Goal: Information Seeking & Learning: Compare options

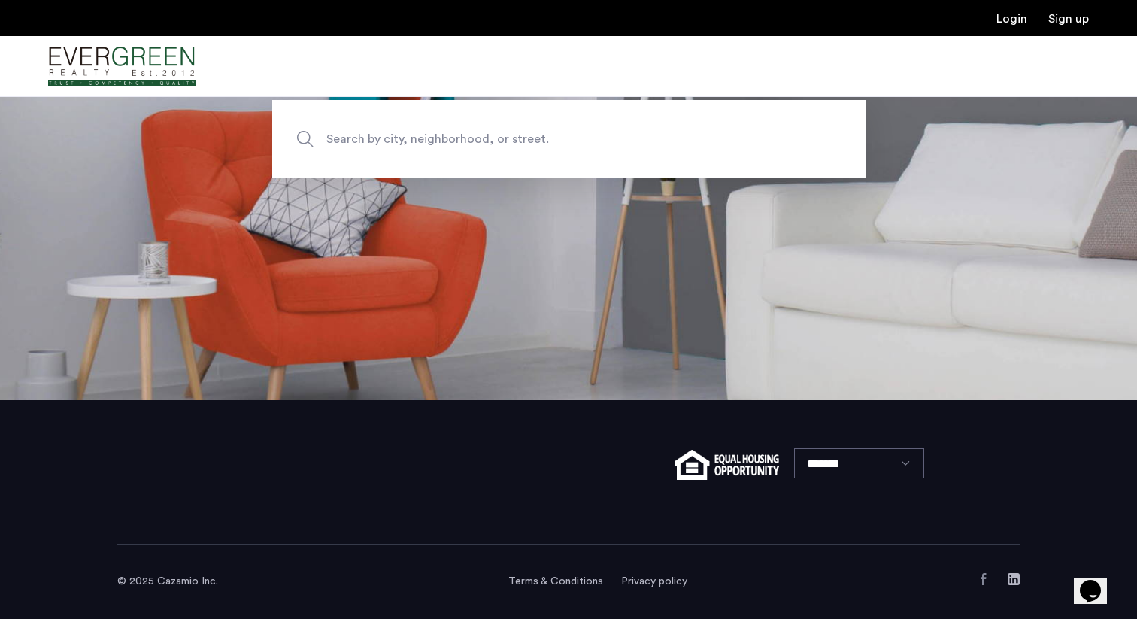
scroll to position [188, 0]
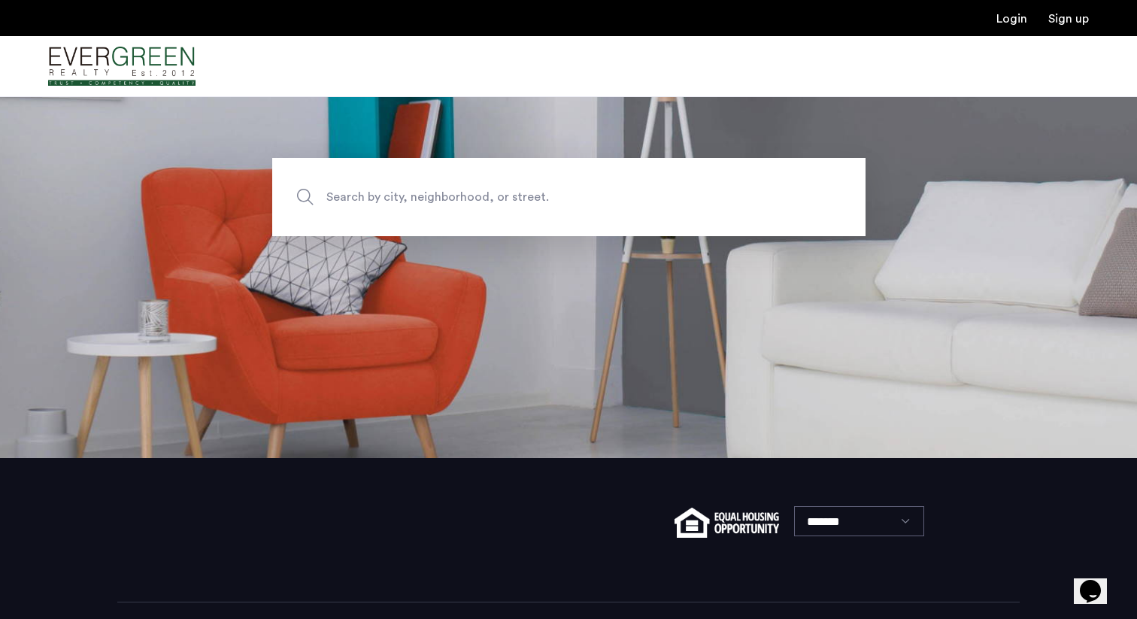
scroll to position [172, 0]
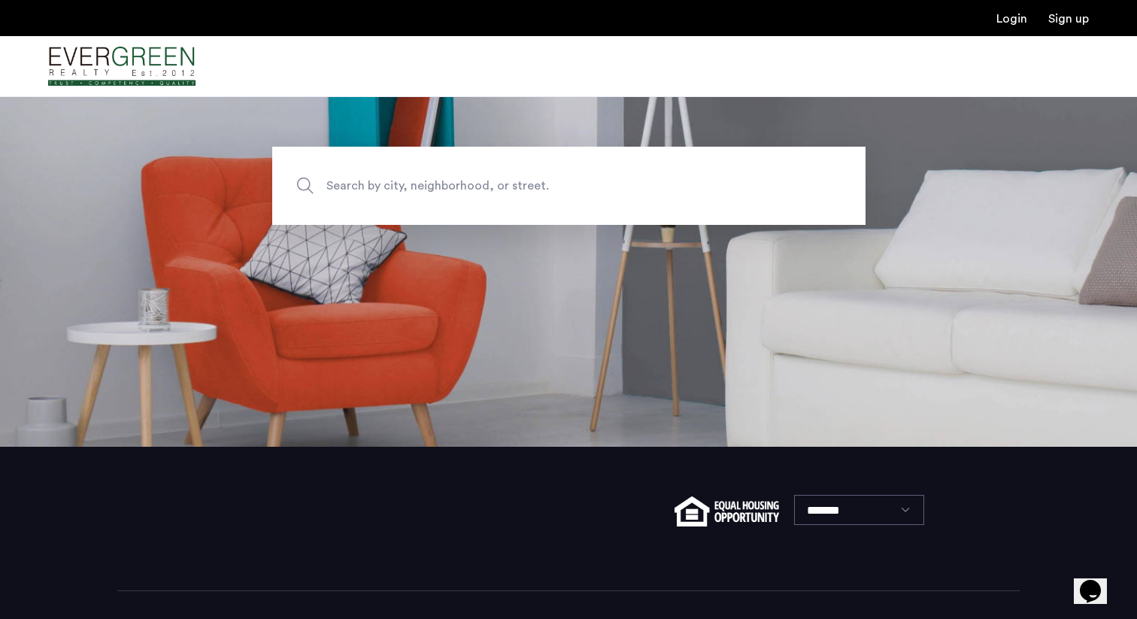
click at [520, 183] on span "Search by city, neighborhood, or street." at bounding box center [533, 185] width 415 height 20
click at [520, 183] on input "Search by city, neighborhood, or street." at bounding box center [568, 186] width 593 height 78
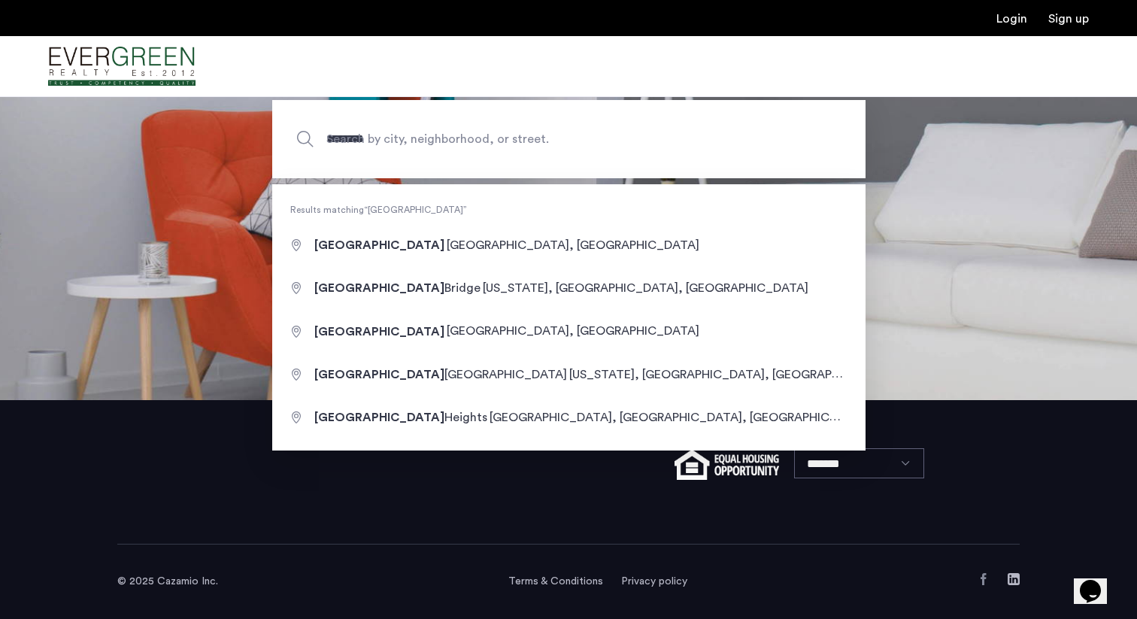
type input "**********"
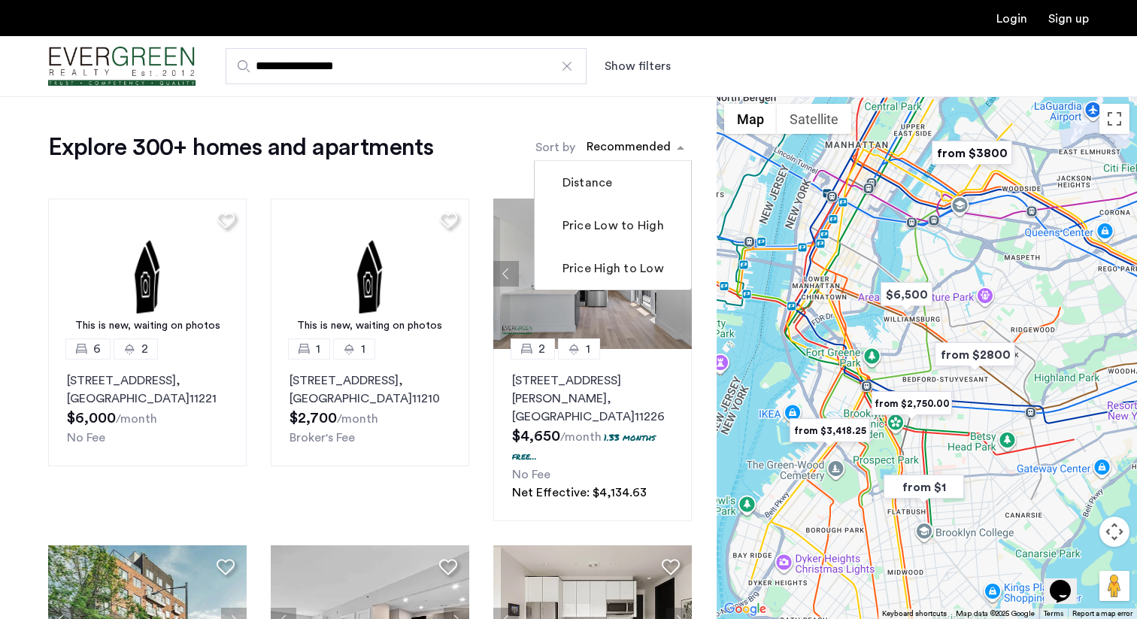
click at [646, 147] on div "sort-apartment" at bounding box center [628, 149] width 89 height 20
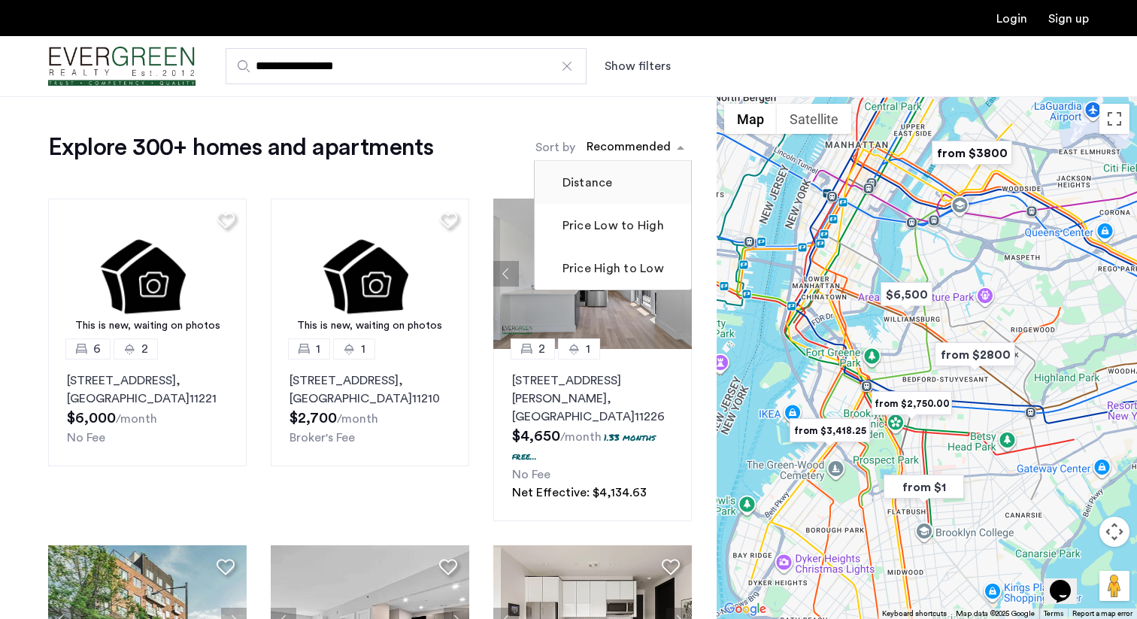
click at [597, 185] on label "Distance" at bounding box center [585, 183] width 53 height 18
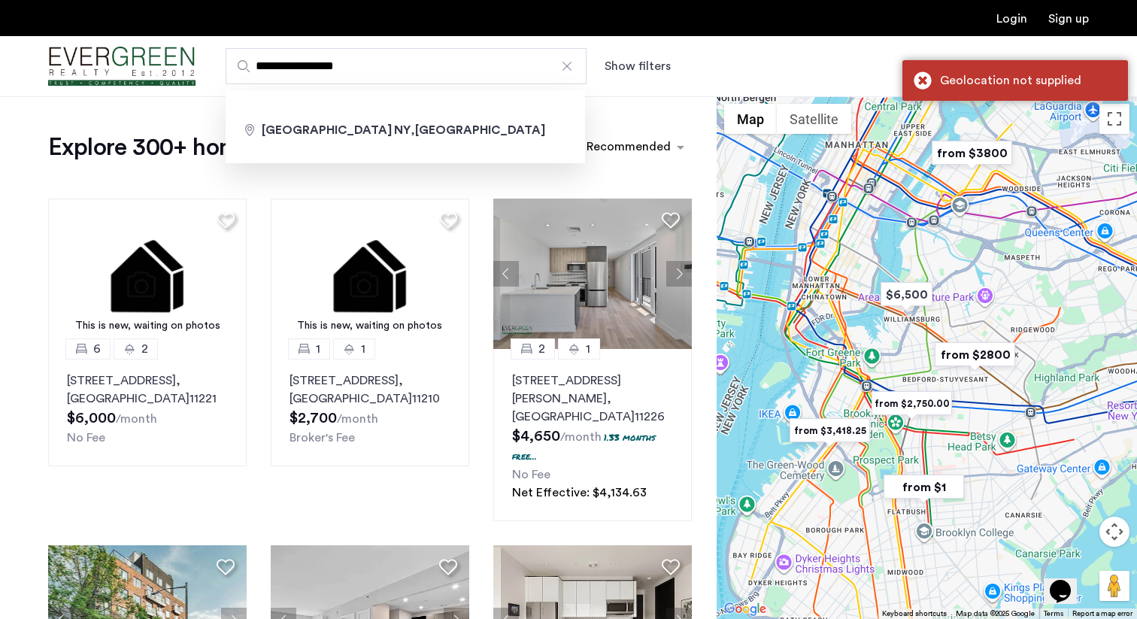
drag, startPoint x: 377, startPoint y: 73, endPoint x: 102, endPoint y: 5, distance: 282.8
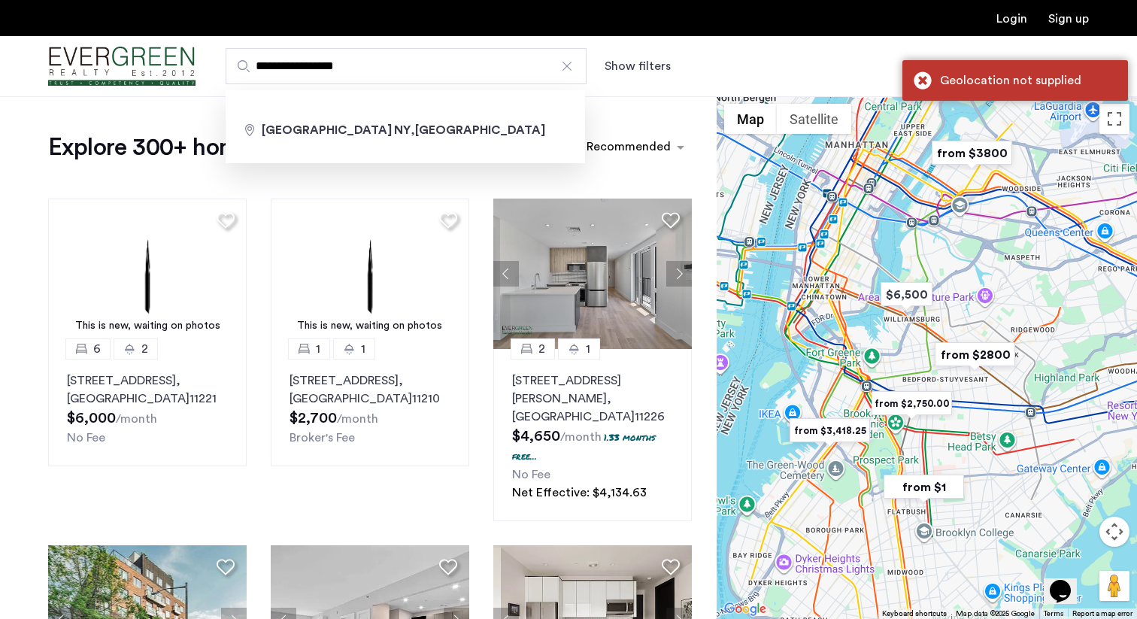
click at [102, 5] on header "**********" at bounding box center [568, 48] width 1137 height 97
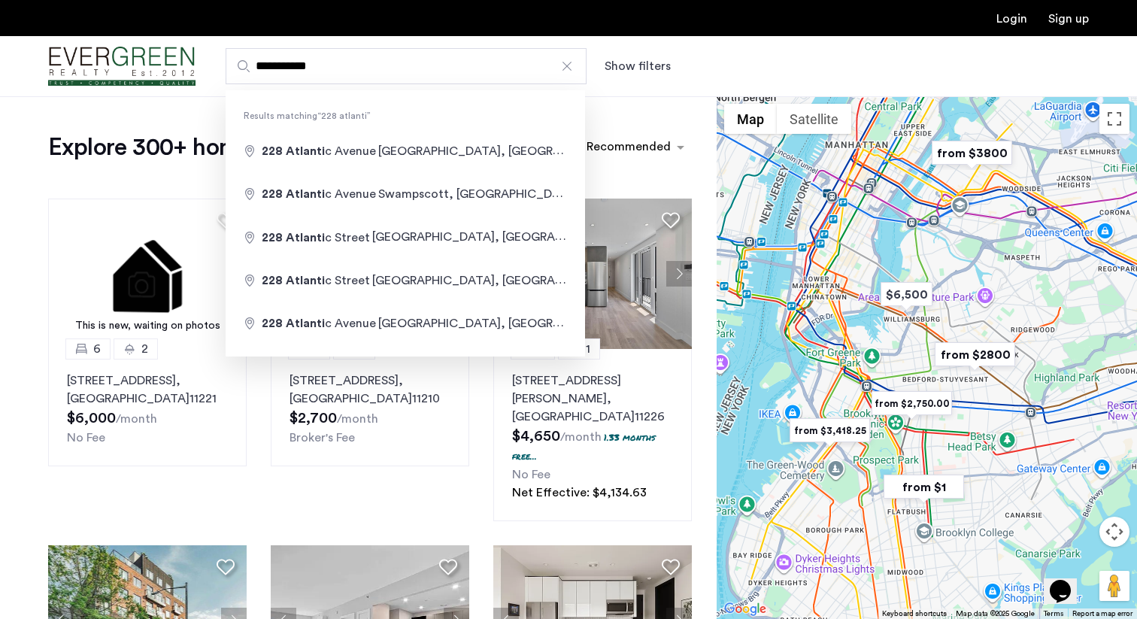
click at [270, 68] on input "**********" at bounding box center [406, 66] width 361 height 36
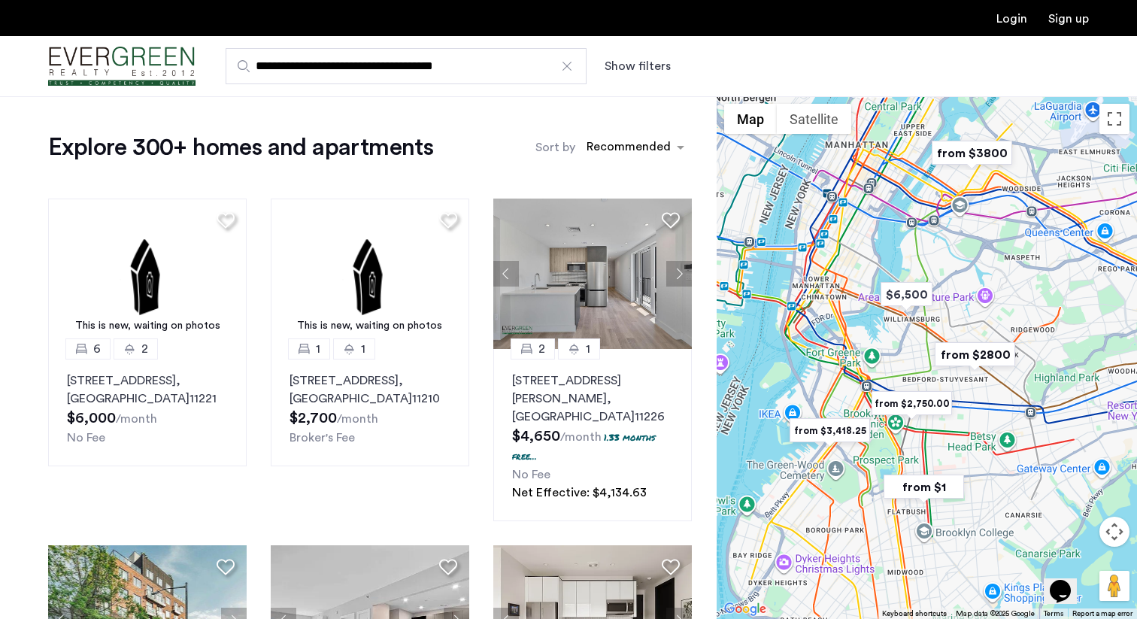
type input "**********"
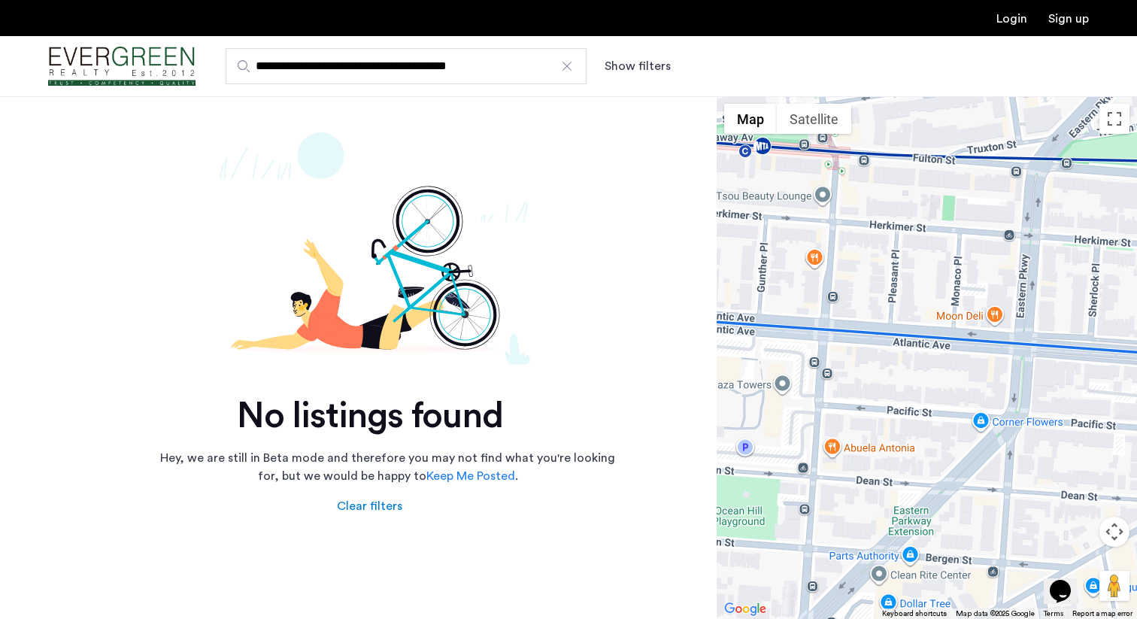
click at [564, 70] on div at bounding box center [566, 66] width 15 height 15
click at [564, 70] on input "**********" at bounding box center [406, 66] width 361 height 36
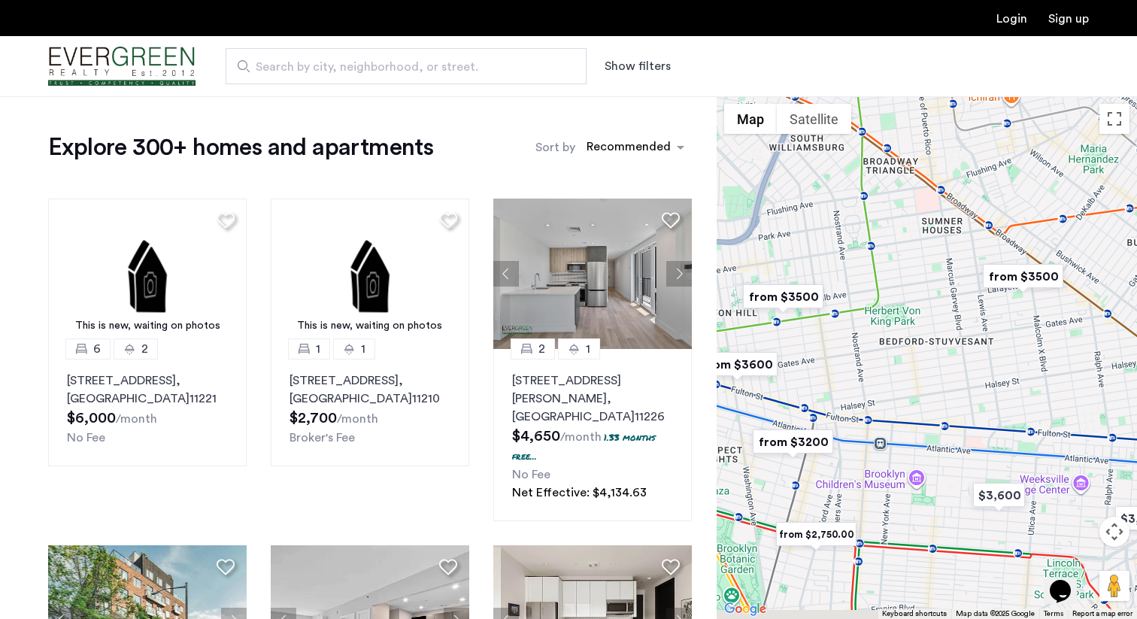
click at [787, 280] on img "from $3500" at bounding box center [783, 297] width 92 height 34
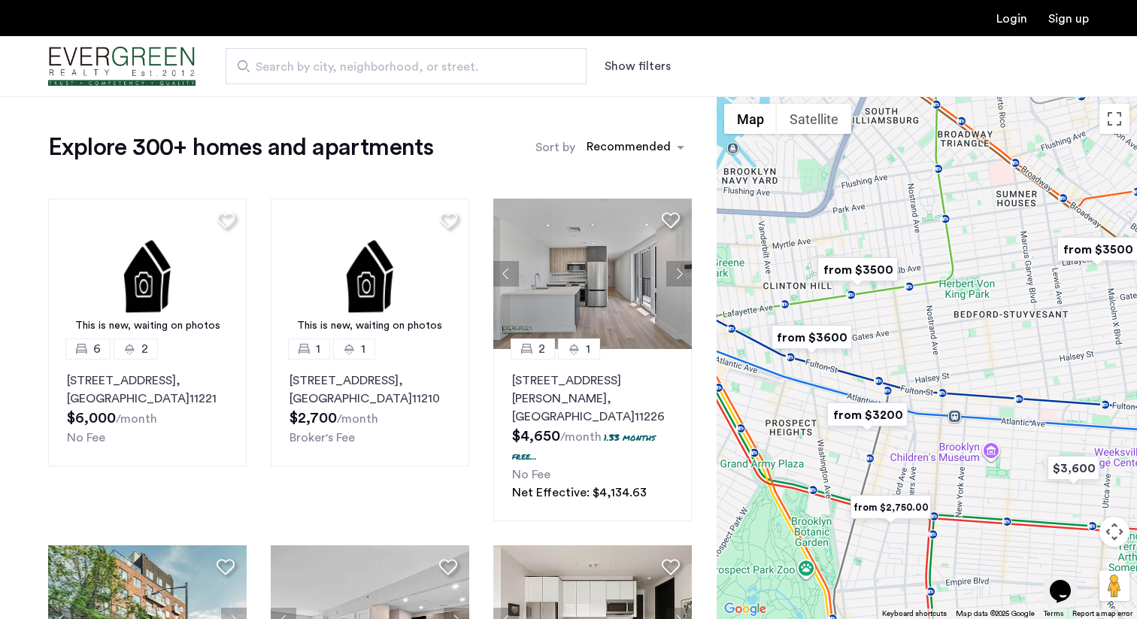
drag, startPoint x: 907, startPoint y: 313, endPoint x: 970, endPoint y: 313, distance: 62.4
click at [970, 313] on div at bounding box center [926, 357] width 420 height 523
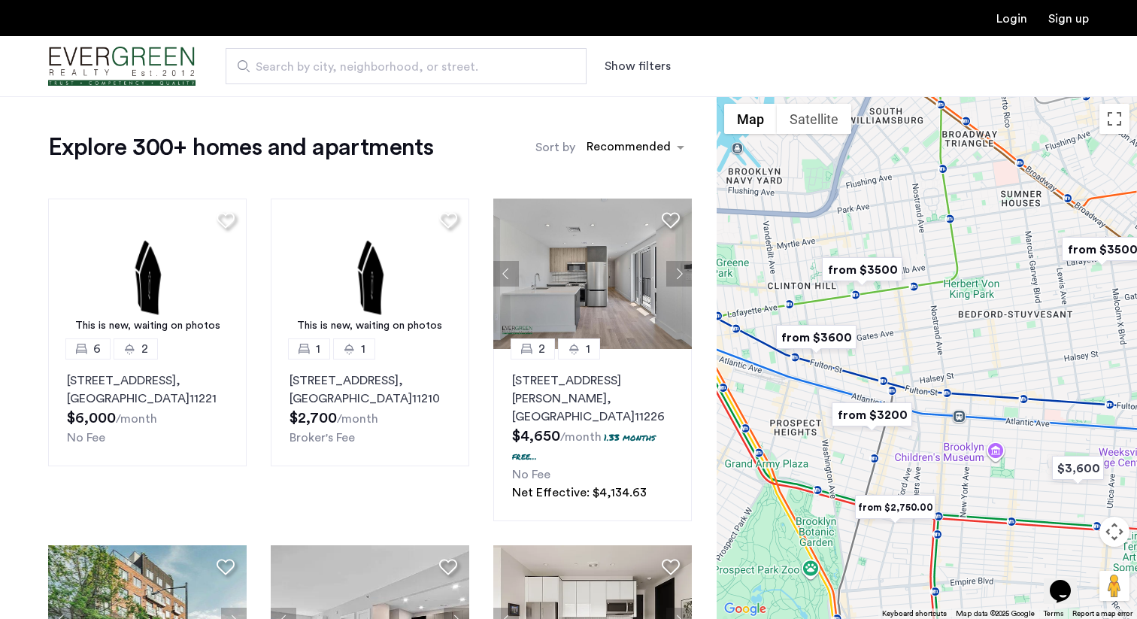
click at [870, 411] on img "from $3200" at bounding box center [872, 415] width 92 height 34
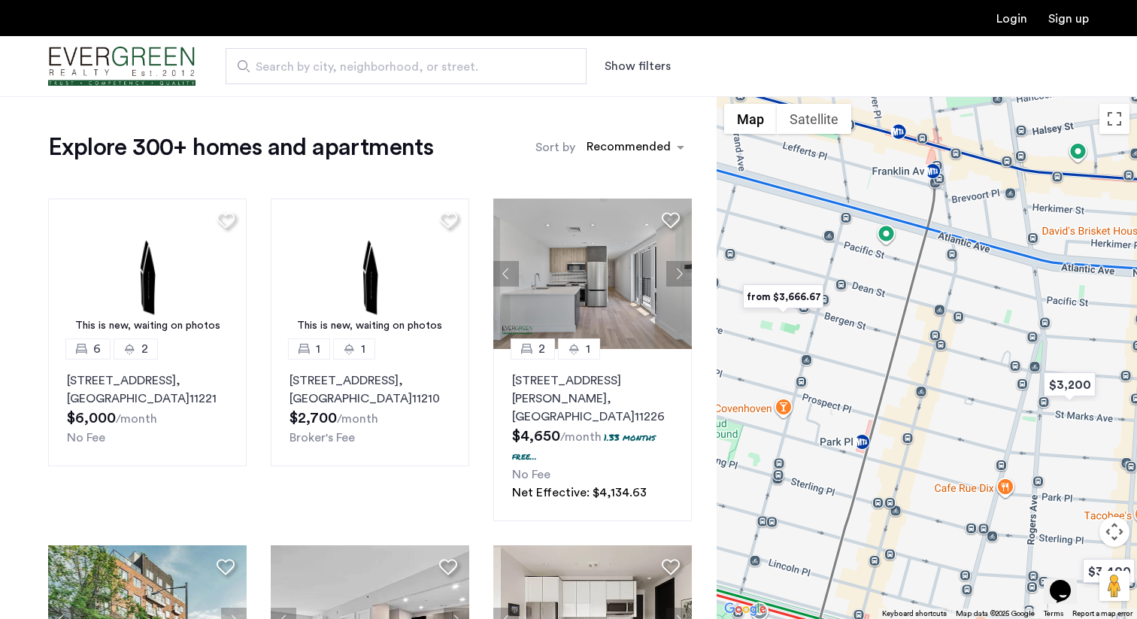
click at [804, 298] on img "from $3,666.67" at bounding box center [783, 297] width 92 height 34
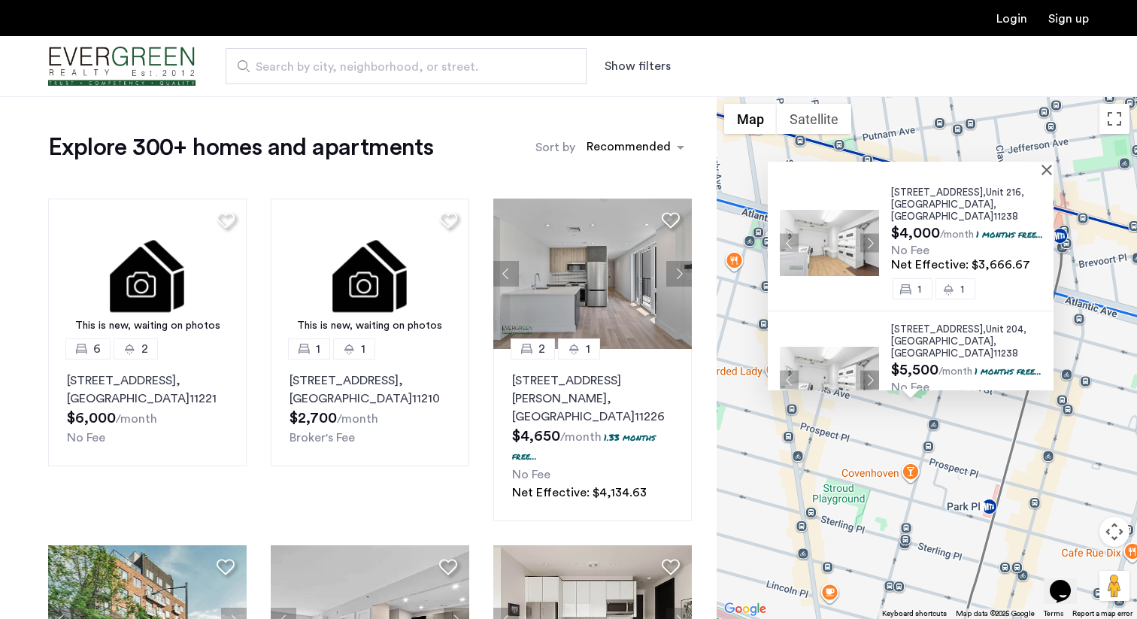
click at [612, 153] on div "sort-apartment" at bounding box center [628, 149] width 89 height 20
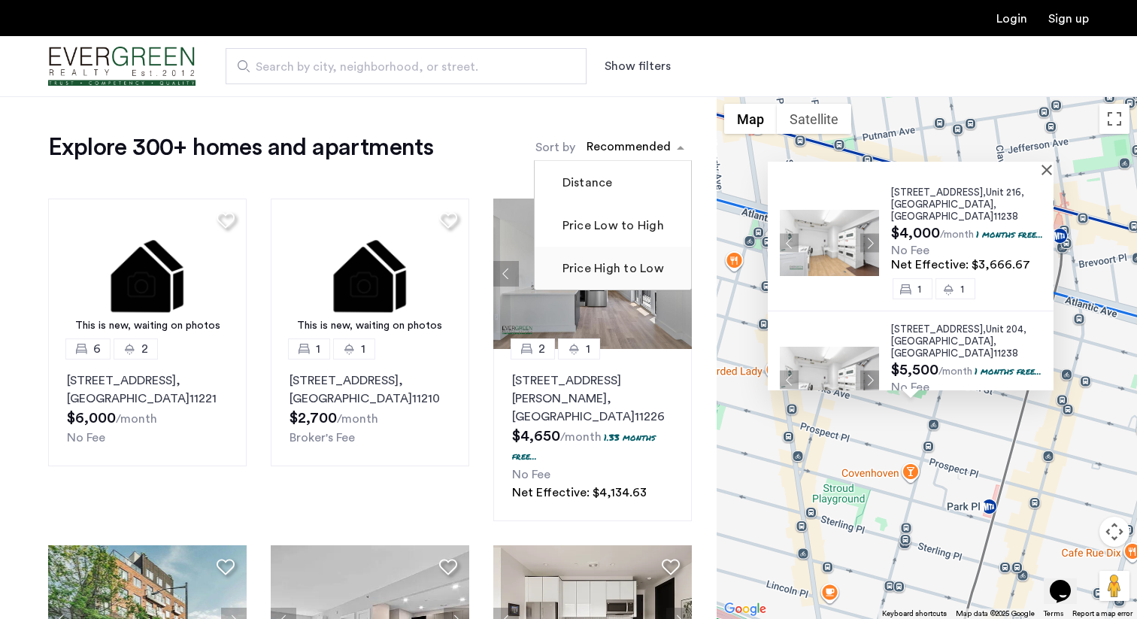
click at [599, 274] on label "Price High to Low" at bounding box center [611, 268] width 105 height 18
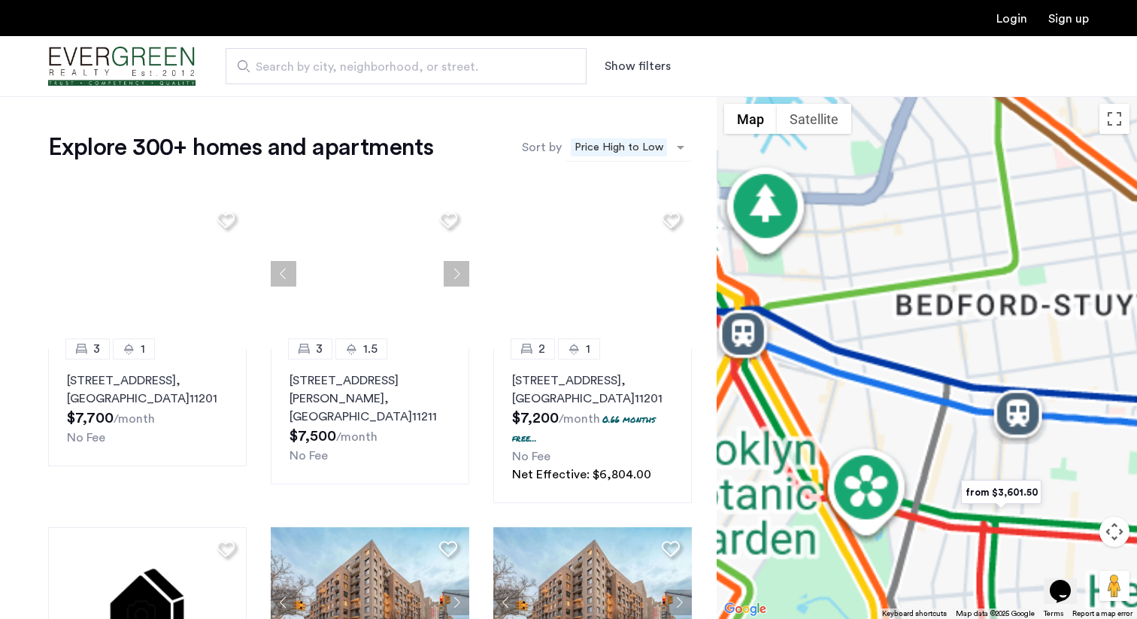
click at [633, 154] on span "Price High to Low" at bounding box center [619, 147] width 96 height 18
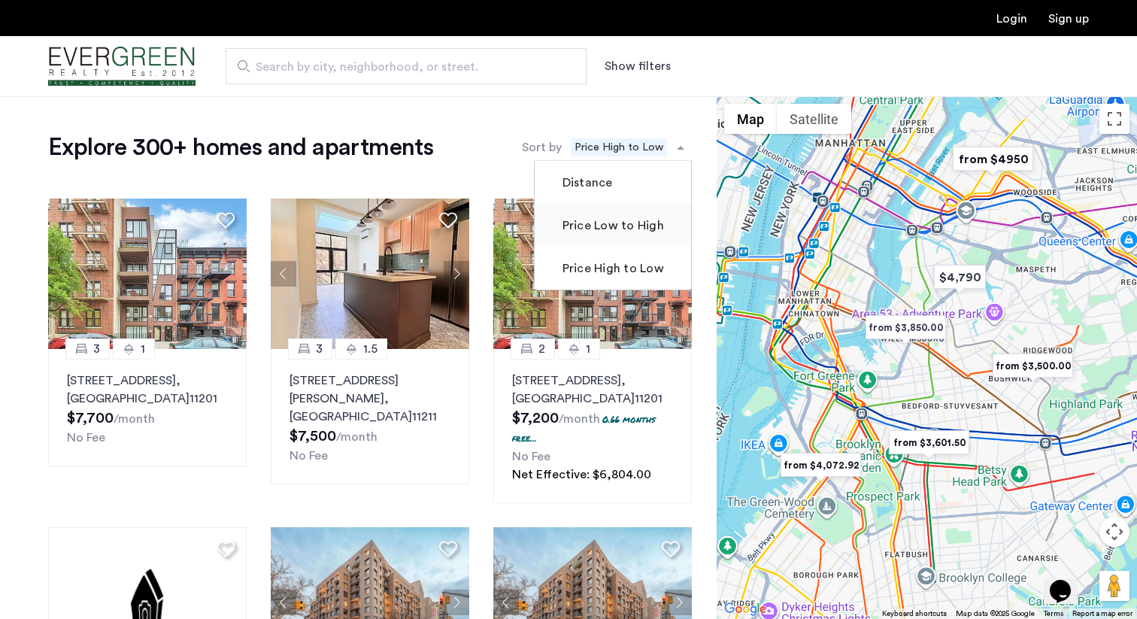
click at [620, 238] on mat-checkbox "Price Low to High" at bounding box center [613, 225] width 156 height 43
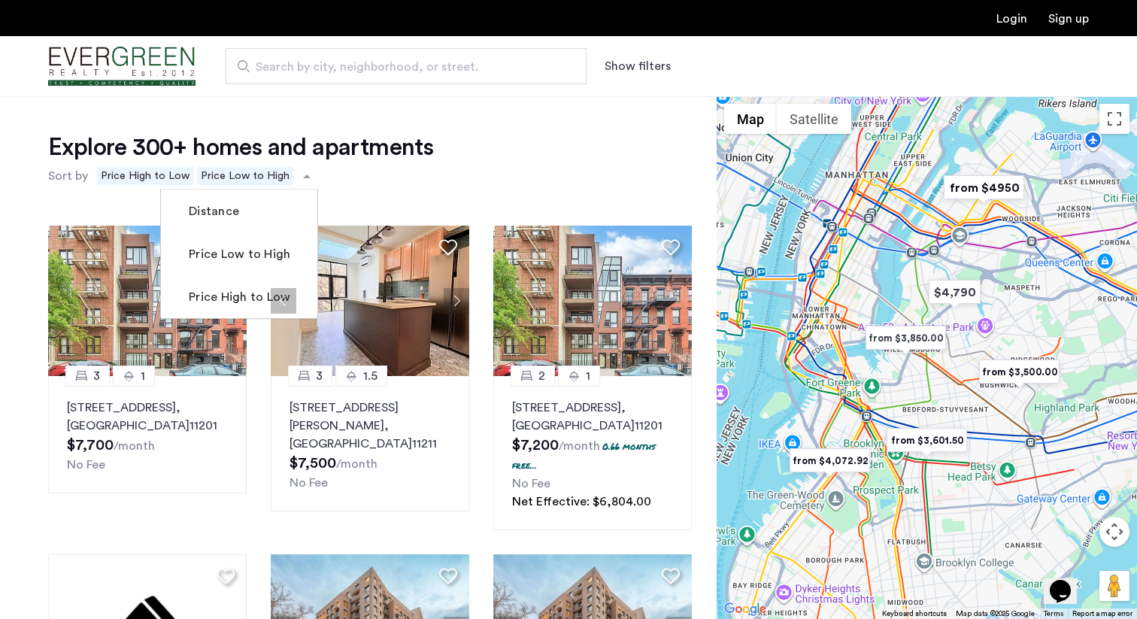
click at [637, 156] on div "Explore 300+ homes and apartments Sort by Recommended × Price High to Low × Pri…" at bounding box center [370, 160] width 644 height 57
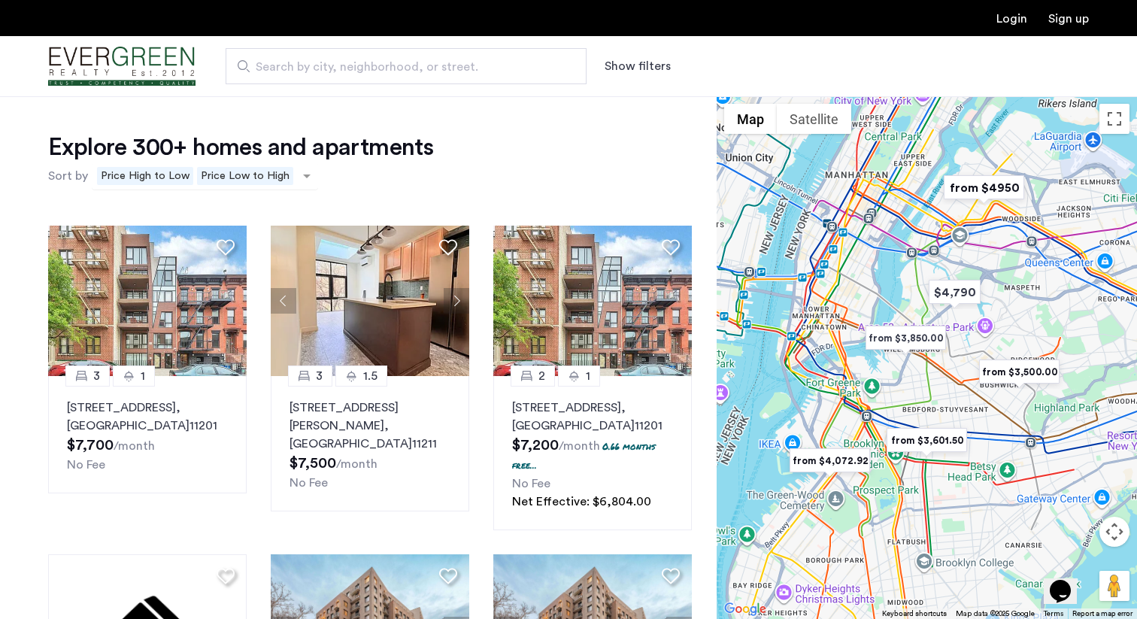
click at [177, 177] on span "Price High to Low" at bounding box center [145, 176] width 96 height 18
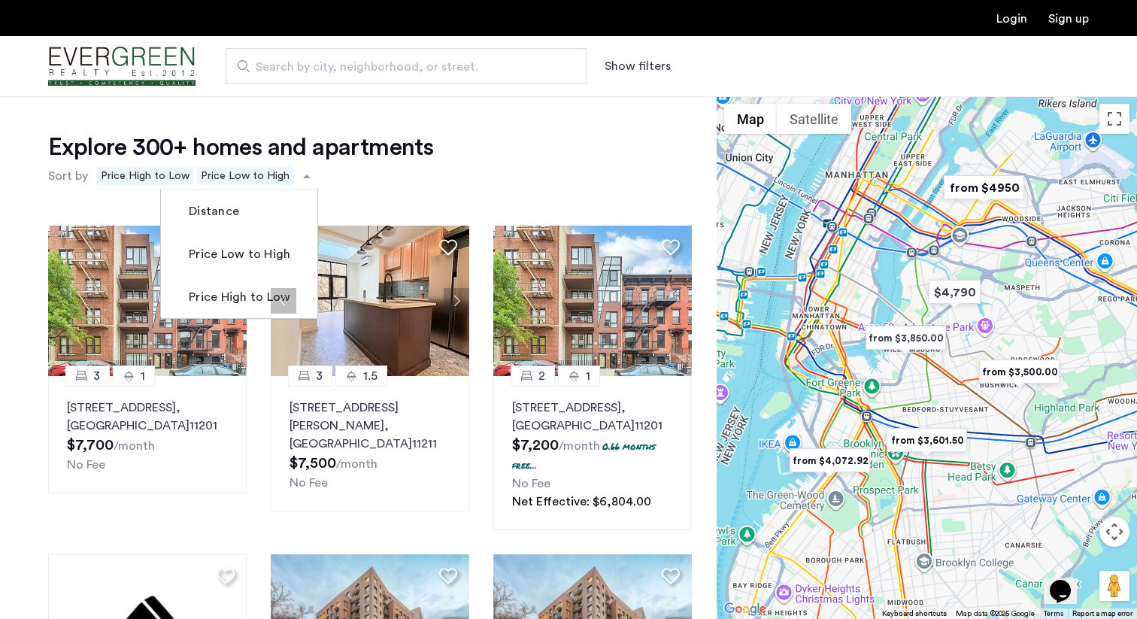
click at [313, 146] on h1 "Explore 300+ homes and apartments" at bounding box center [240, 147] width 385 height 30
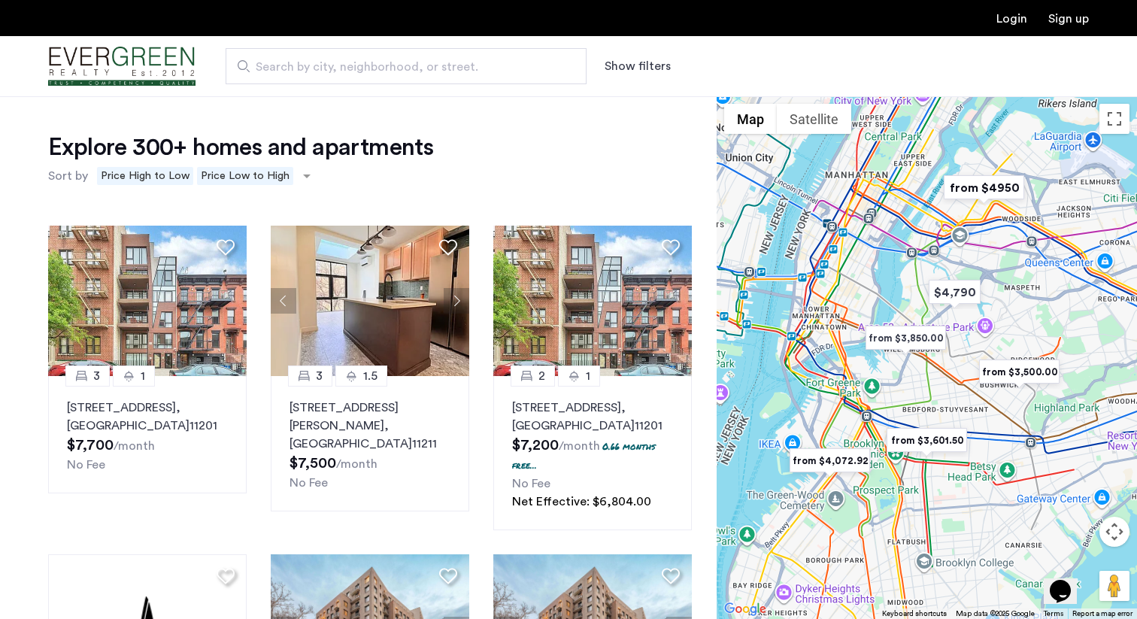
click at [324, 65] on span "Search by city, neighborhood, or street." at bounding box center [400, 67] width 289 height 18
click at [324, 65] on input "Search by city, neighborhood, or street." at bounding box center [406, 66] width 361 height 36
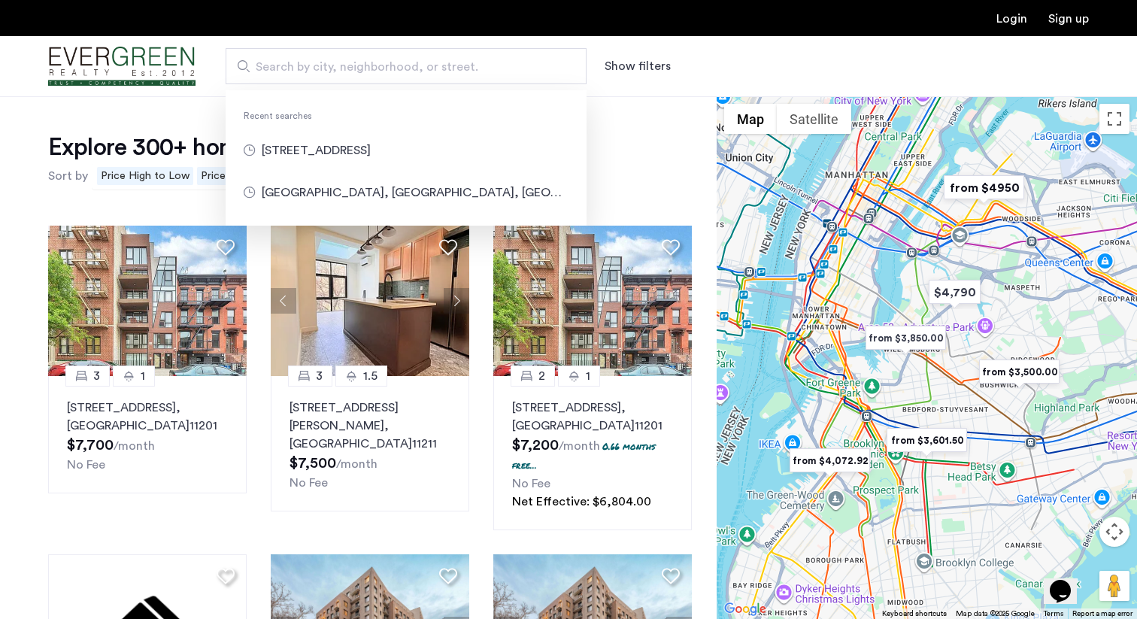
type input "**********"
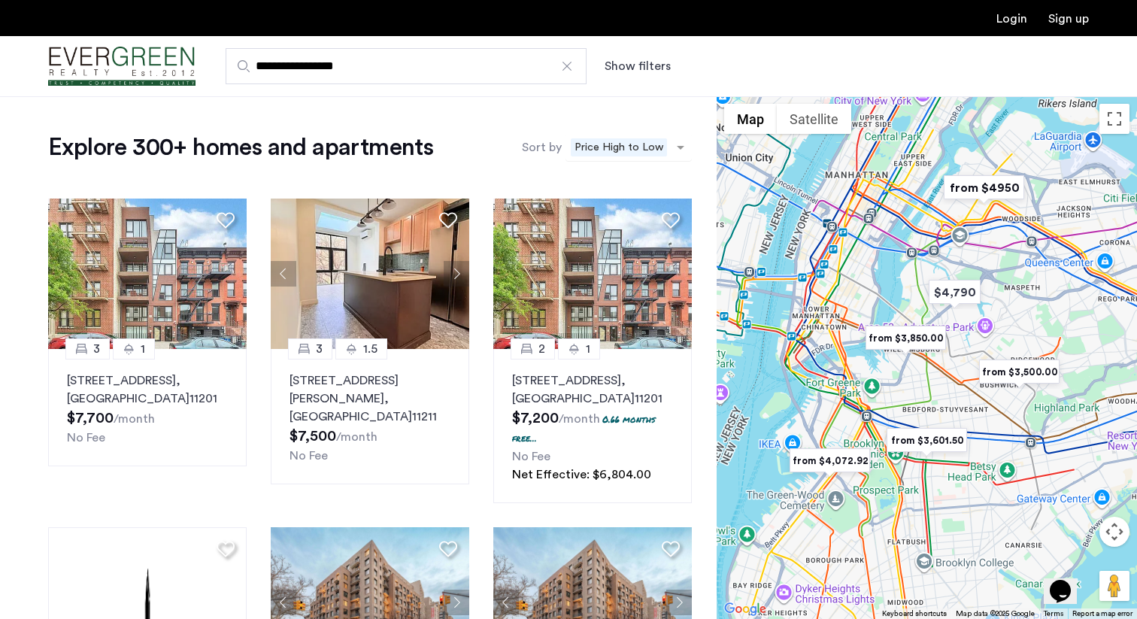
click at [613, 144] on span "Price High to Low" at bounding box center [619, 147] width 96 height 18
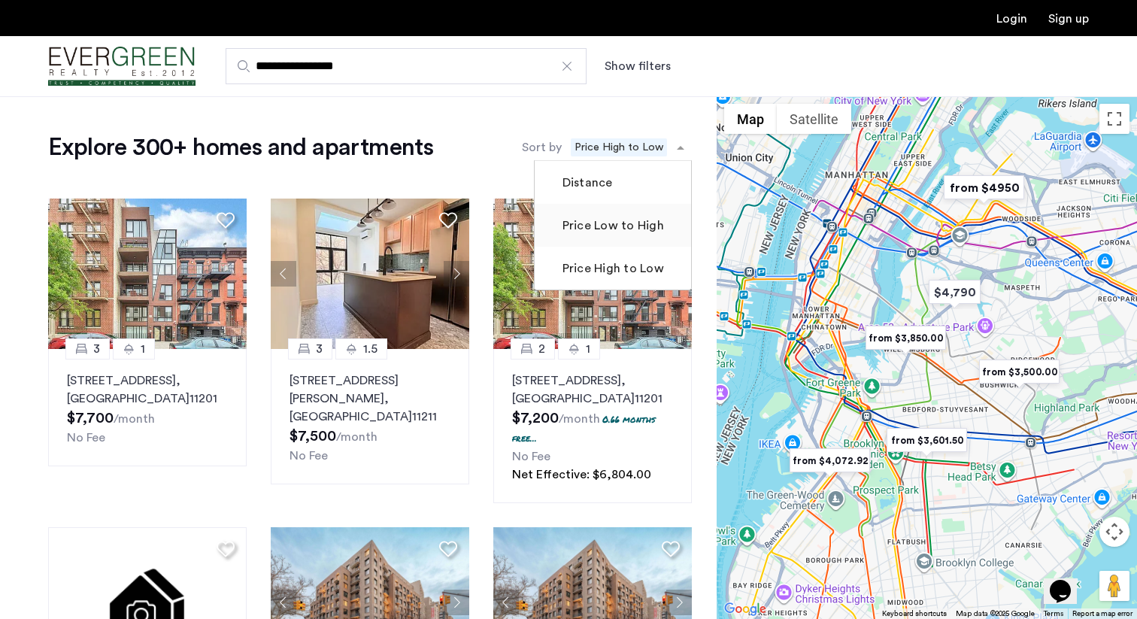
click at [603, 229] on label "Price Low to High" at bounding box center [611, 226] width 105 height 18
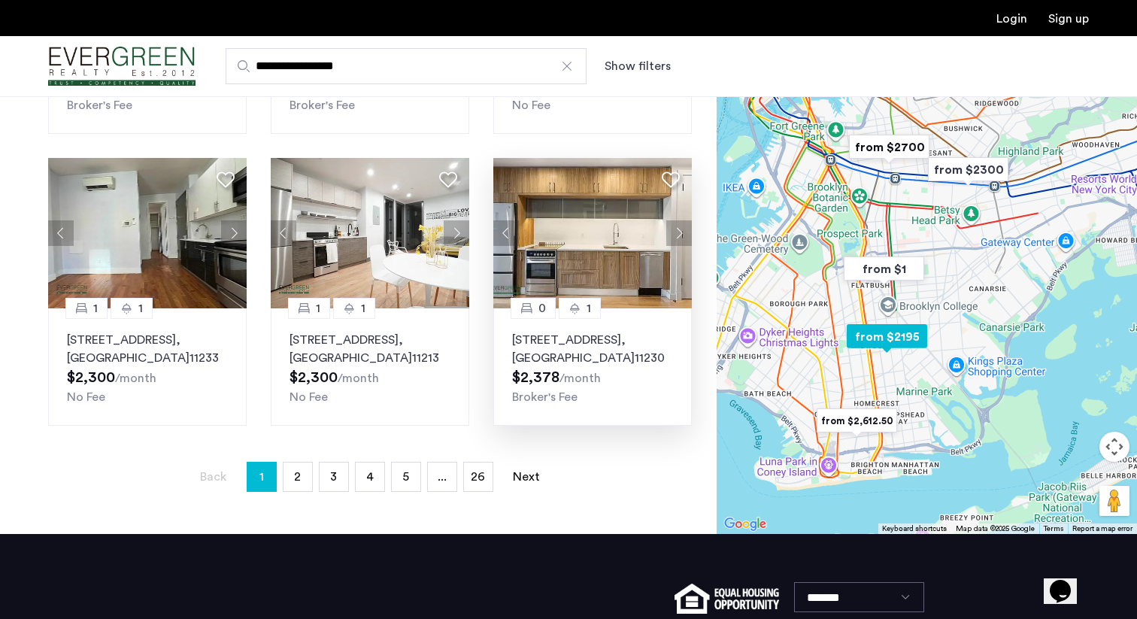
scroll to position [913, 0]
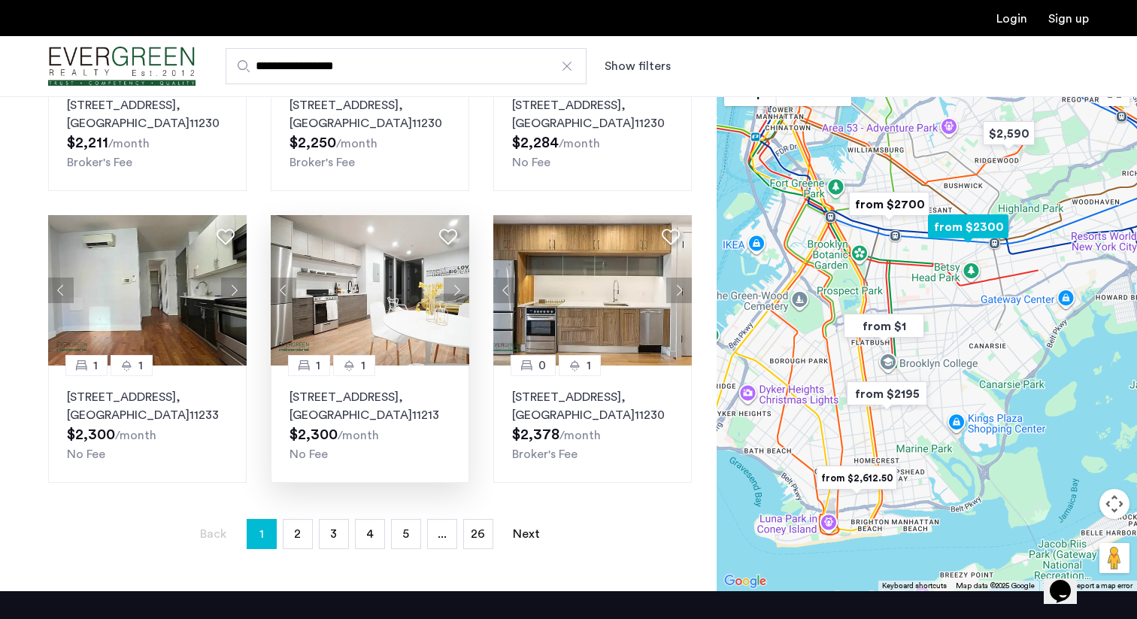
click at [327, 282] on img at bounding box center [370, 290] width 198 height 150
click at [291, 520] on link "page 2" at bounding box center [297, 534] width 29 height 29
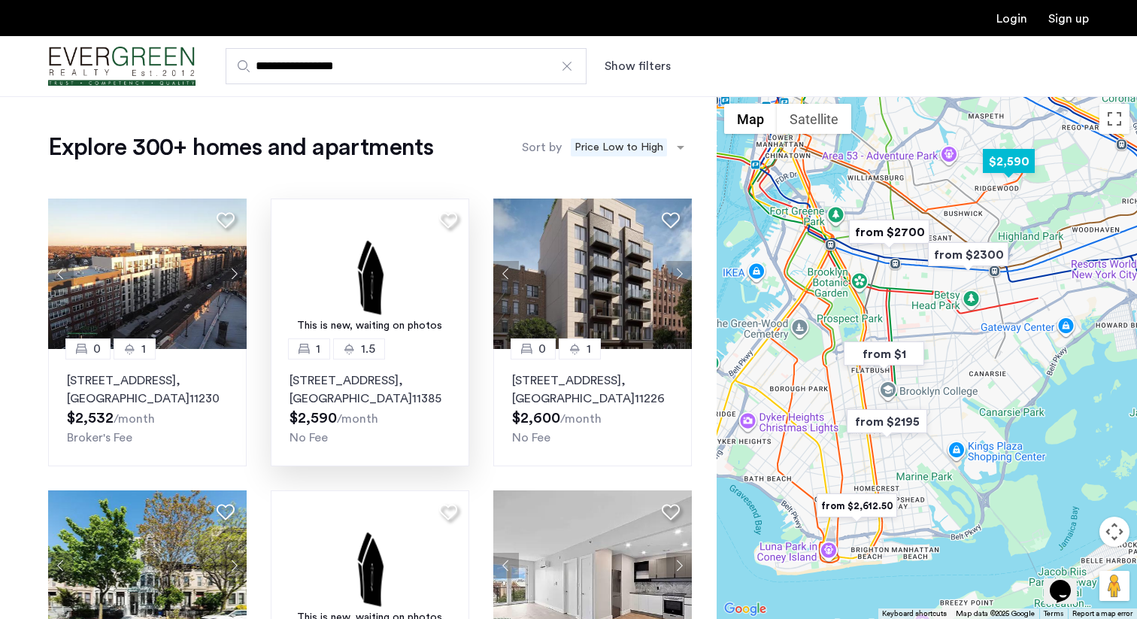
click at [386, 291] on img at bounding box center [370, 273] width 198 height 150
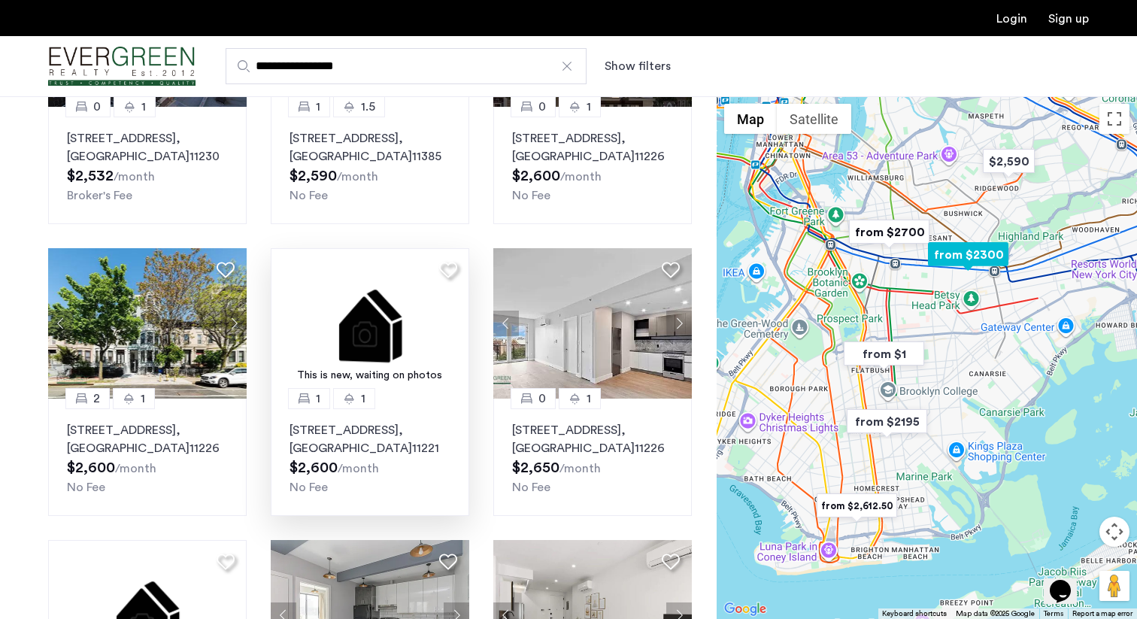
scroll to position [247, 0]
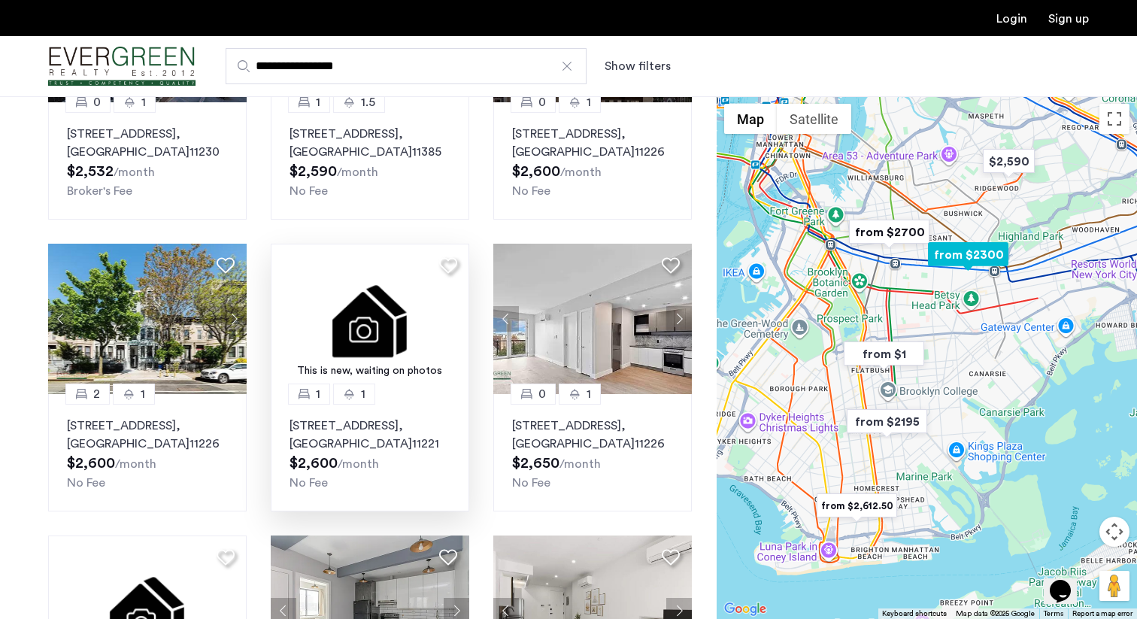
click at [397, 305] on img at bounding box center [370, 319] width 198 height 150
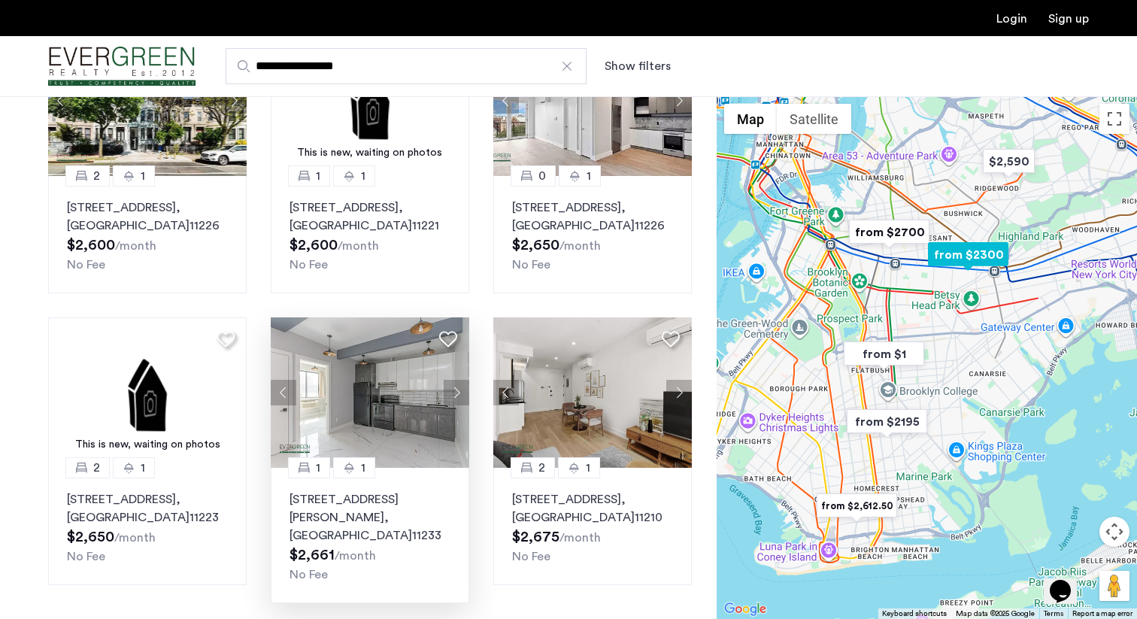
scroll to position [466, 0]
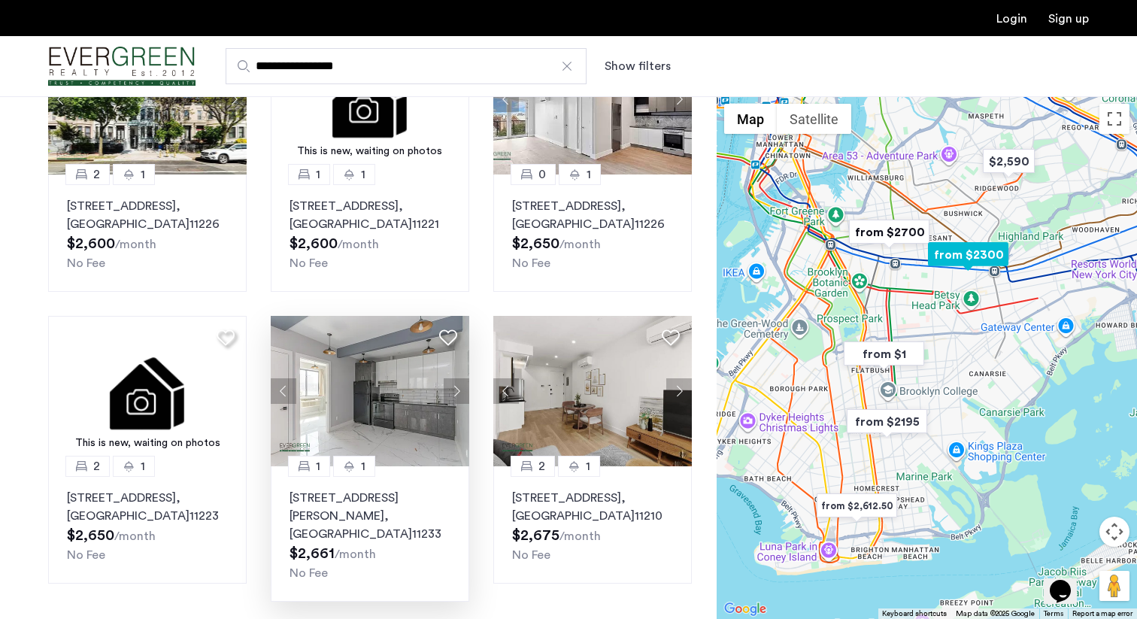
click at [301, 403] on img at bounding box center [370, 391] width 198 height 150
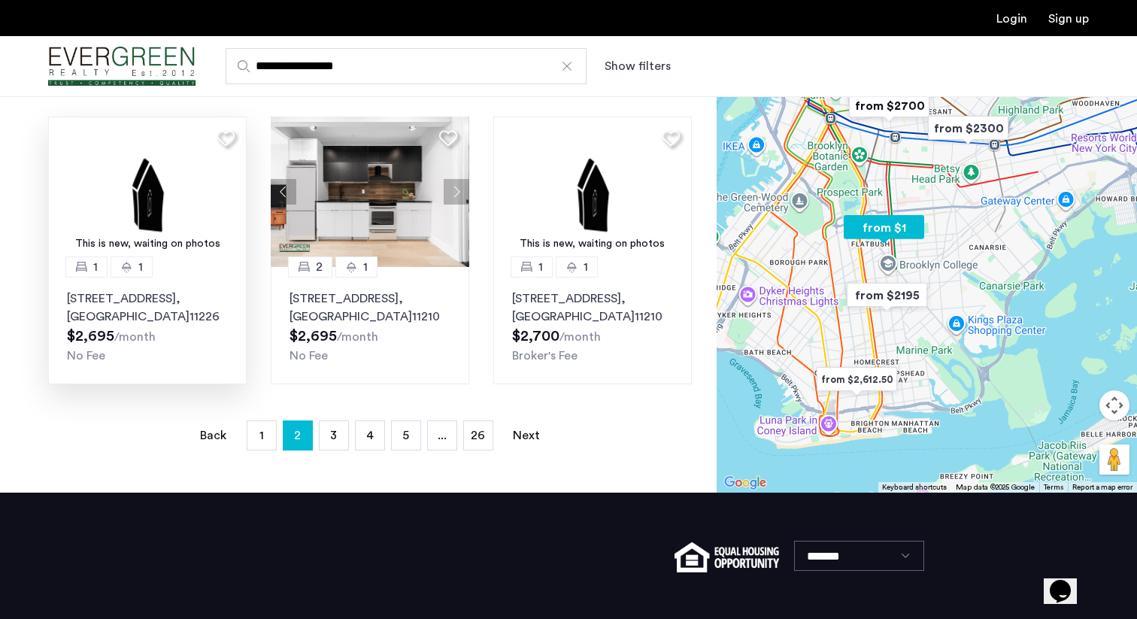
scroll to position [981, 0]
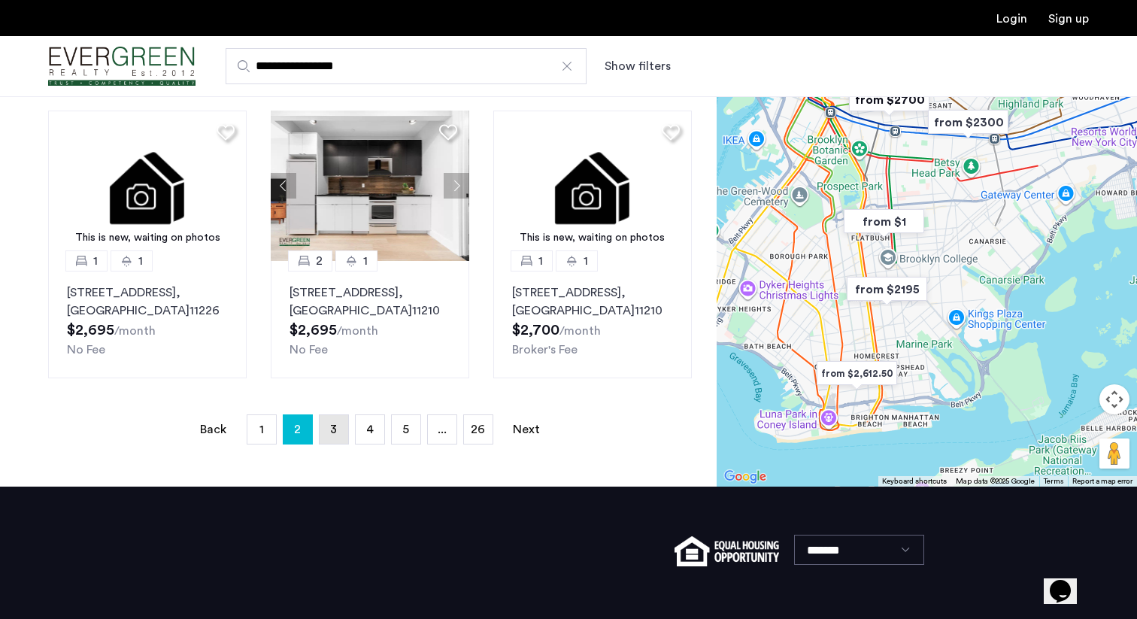
click at [323, 416] on link "page 3" at bounding box center [334, 429] width 29 height 29
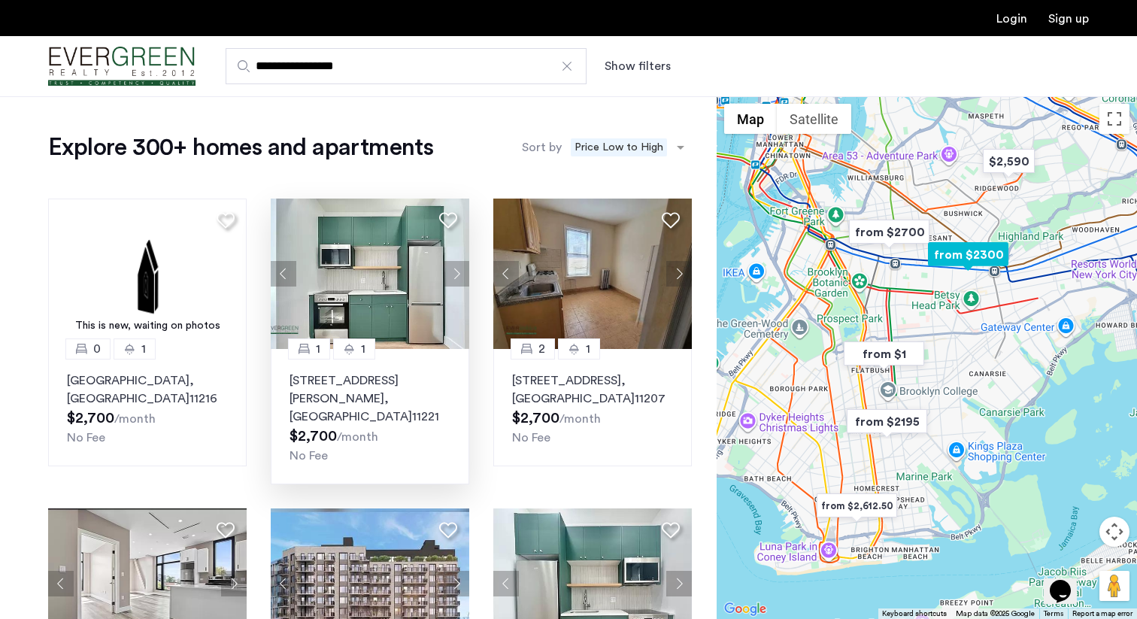
click at [415, 283] on img at bounding box center [370, 273] width 198 height 150
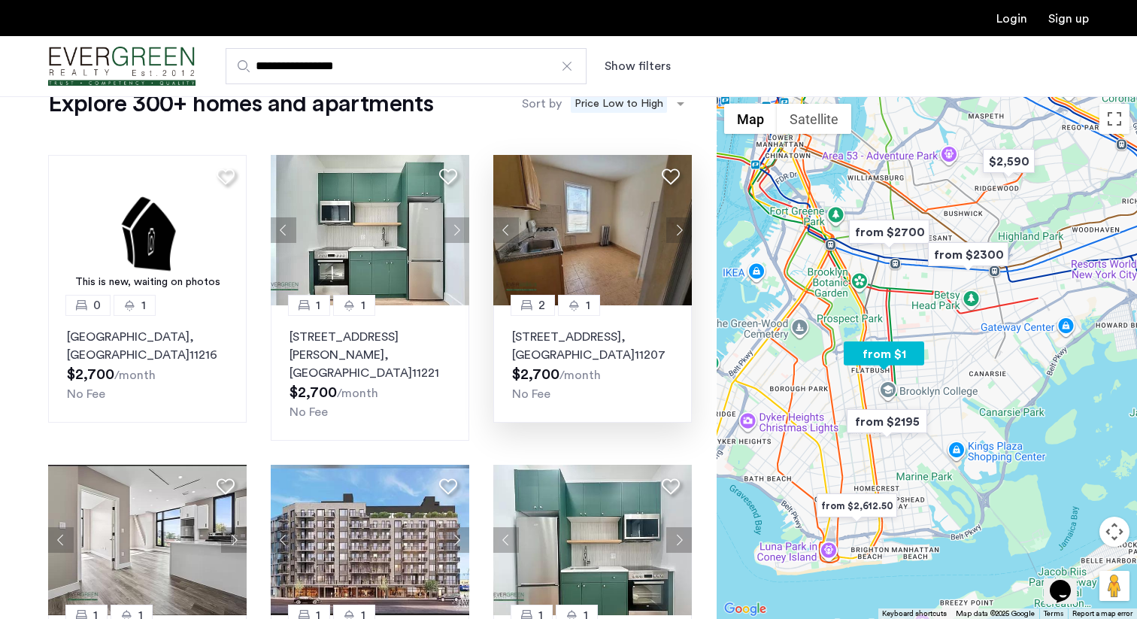
scroll to position [8, 0]
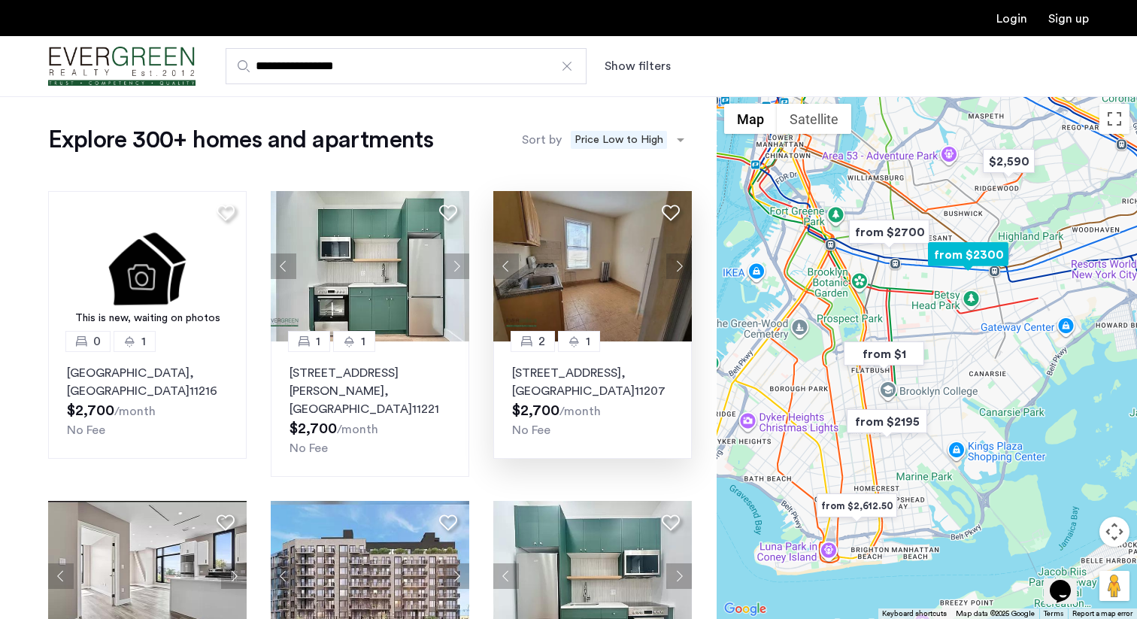
click at [517, 215] on img at bounding box center [592, 266] width 198 height 150
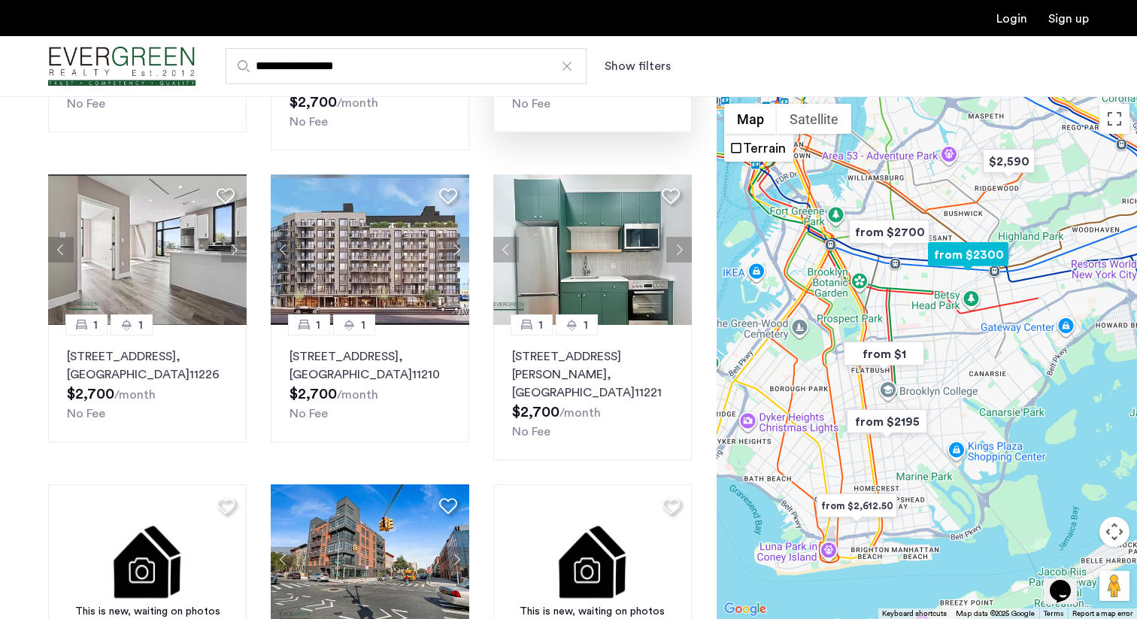
scroll to position [386, 0]
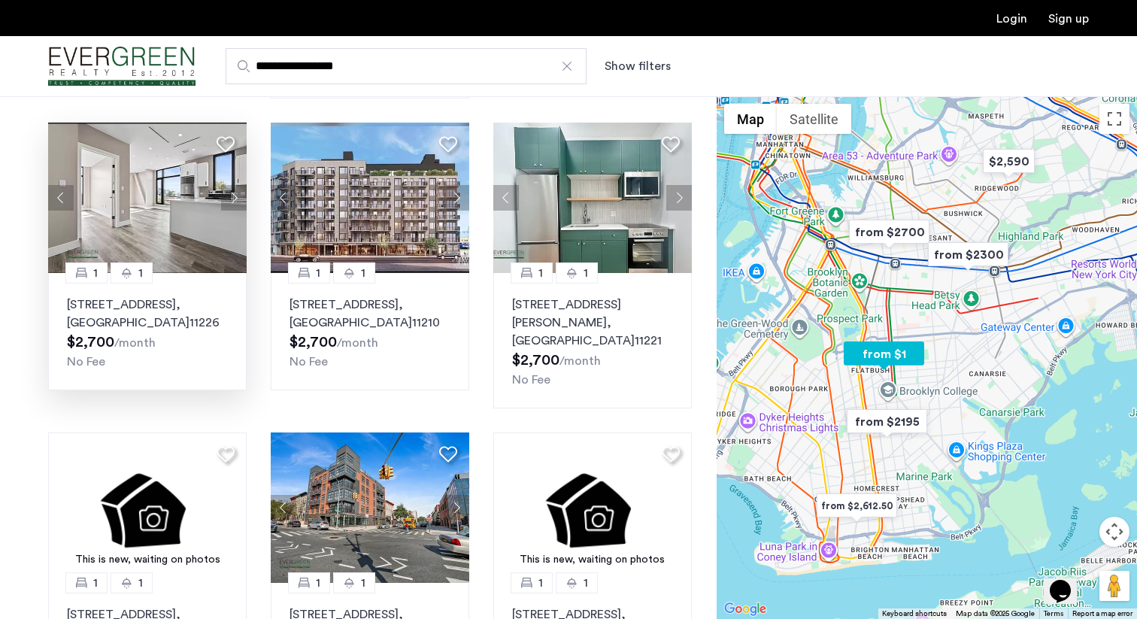
click at [205, 189] on img at bounding box center [147, 198] width 198 height 150
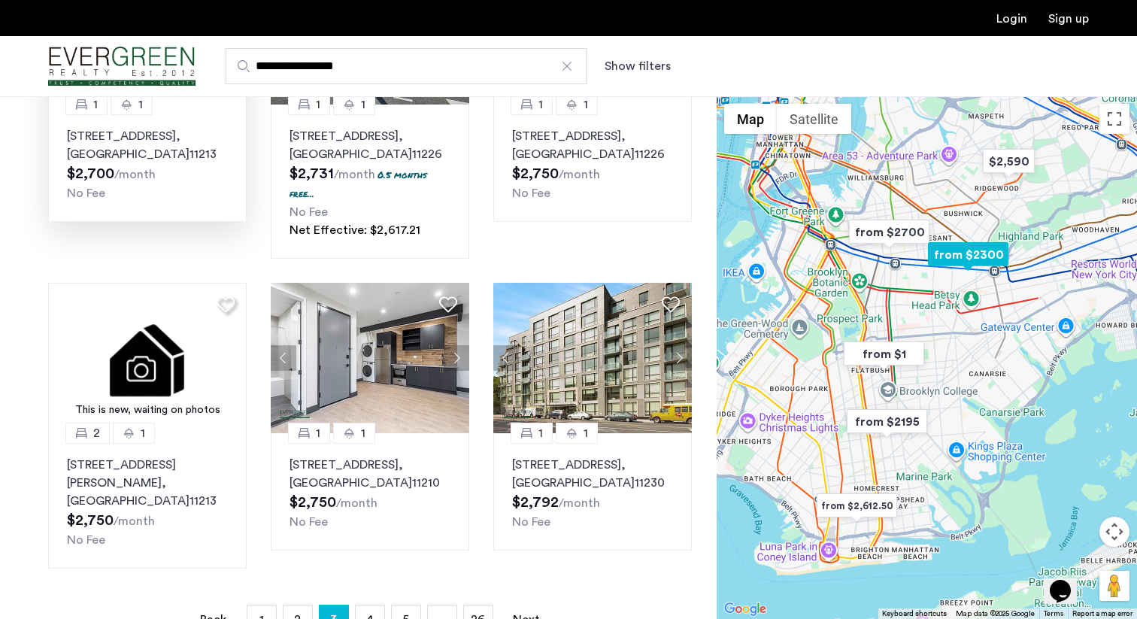
scroll to position [868, 0]
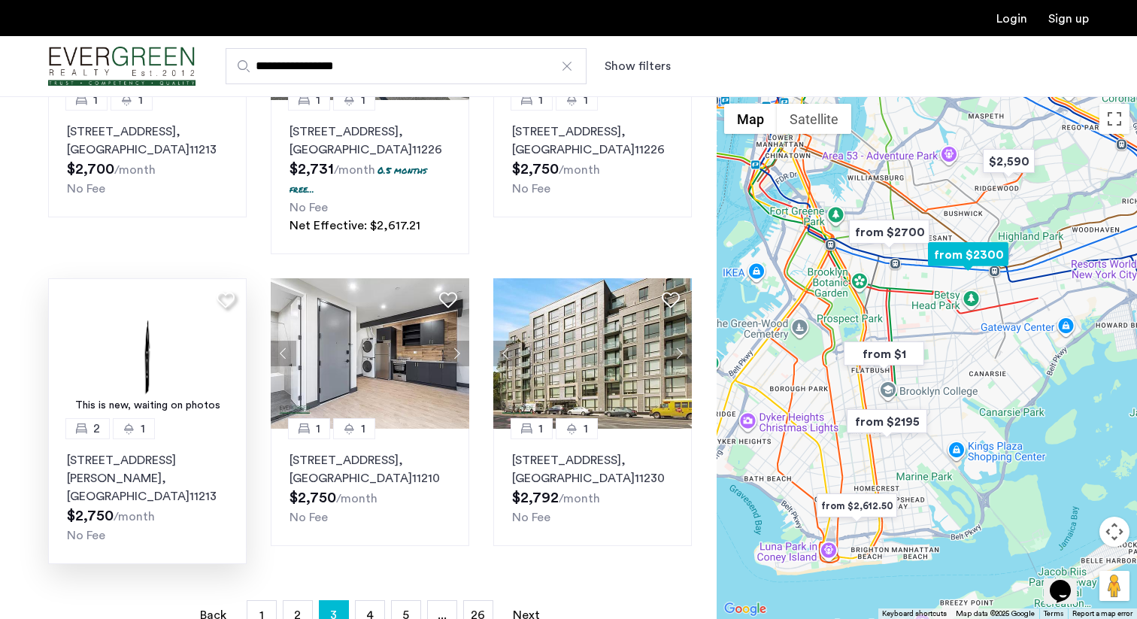
click at [183, 335] on img at bounding box center [147, 353] width 198 height 150
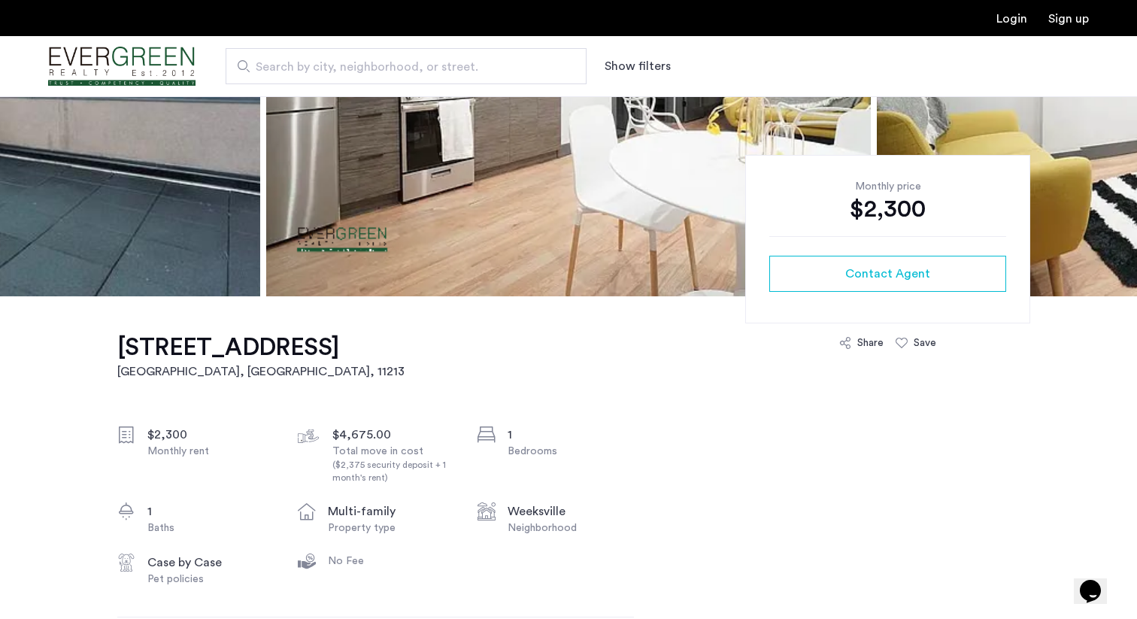
scroll to position [86, 0]
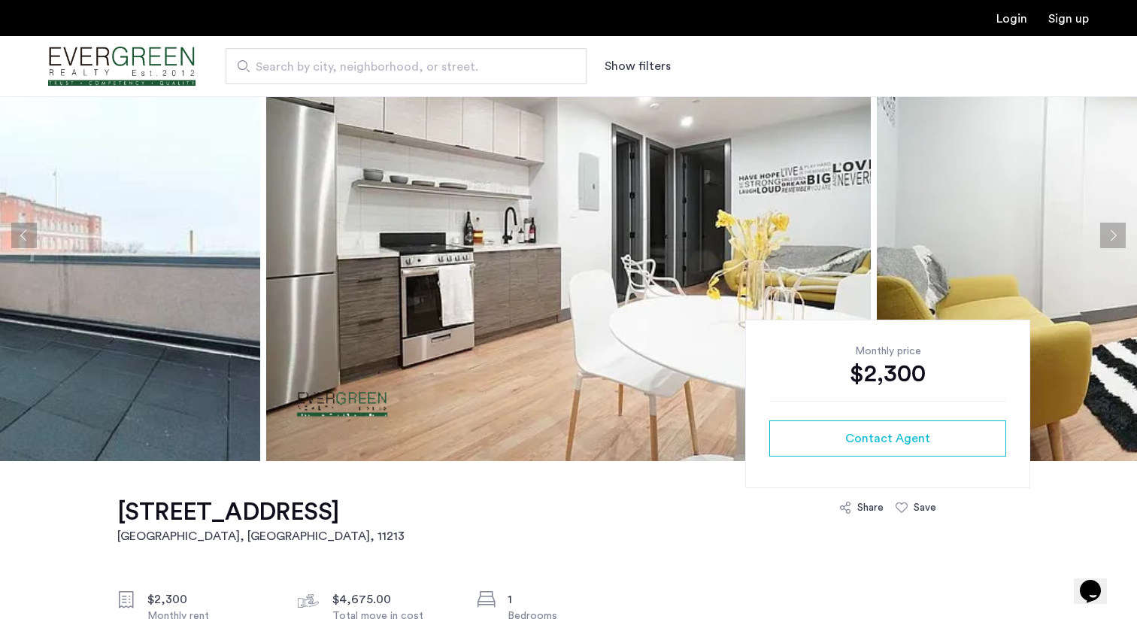
click at [1114, 241] on button "Next apartment" at bounding box center [1113, 236] width 26 height 26
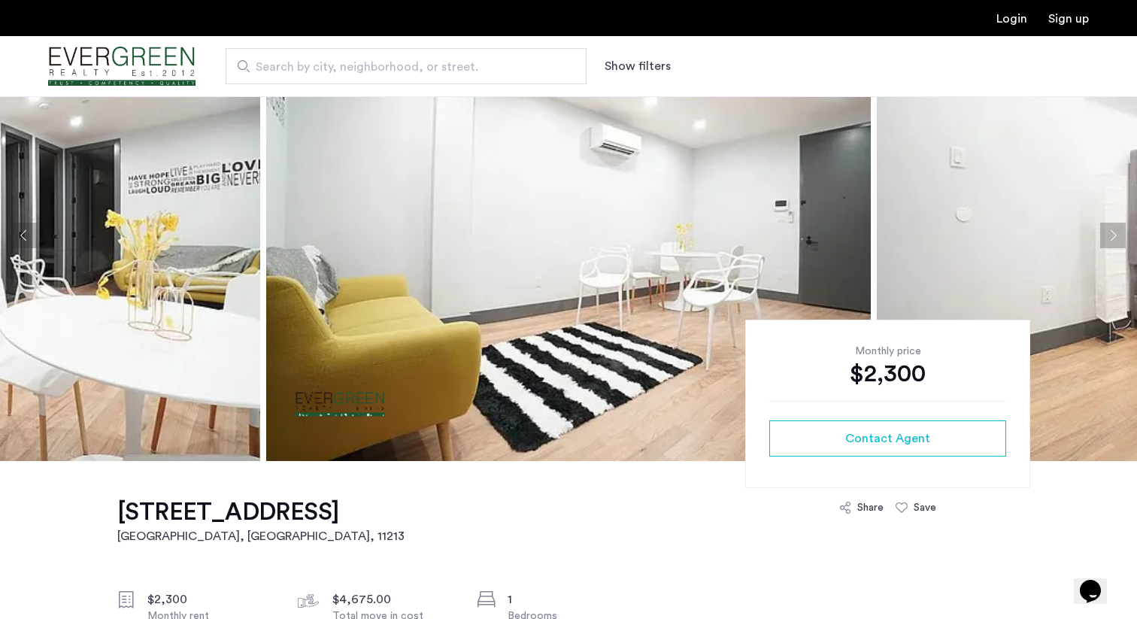
click at [1113, 239] on button "Next apartment" at bounding box center [1113, 236] width 26 height 26
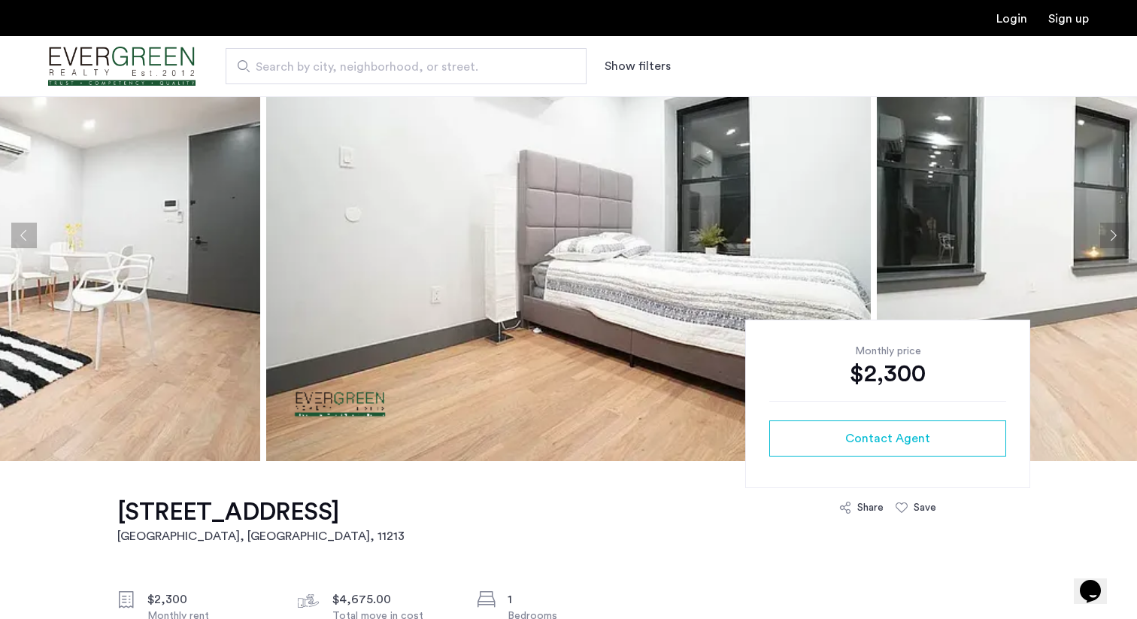
click at [1113, 239] on button "Next apartment" at bounding box center [1113, 236] width 26 height 26
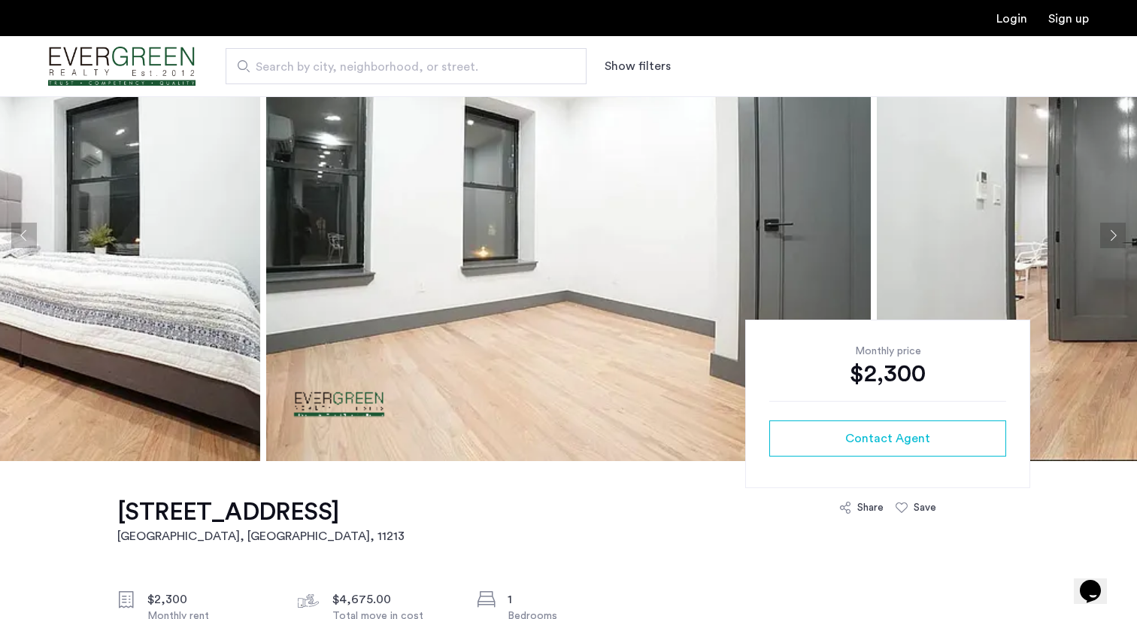
click at [1113, 239] on button "Next apartment" at bounding box center [1113, 236] width 26 height 26
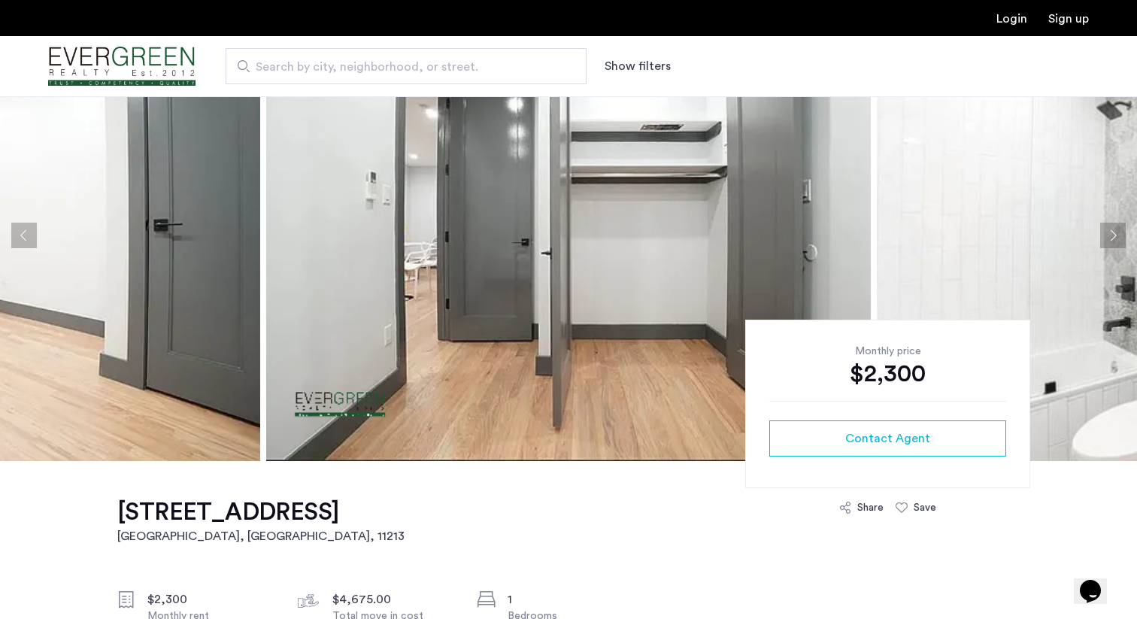
click at [1113, 239] on button "Next apartment" at bounding box center [1113, 236] width 26 height 26
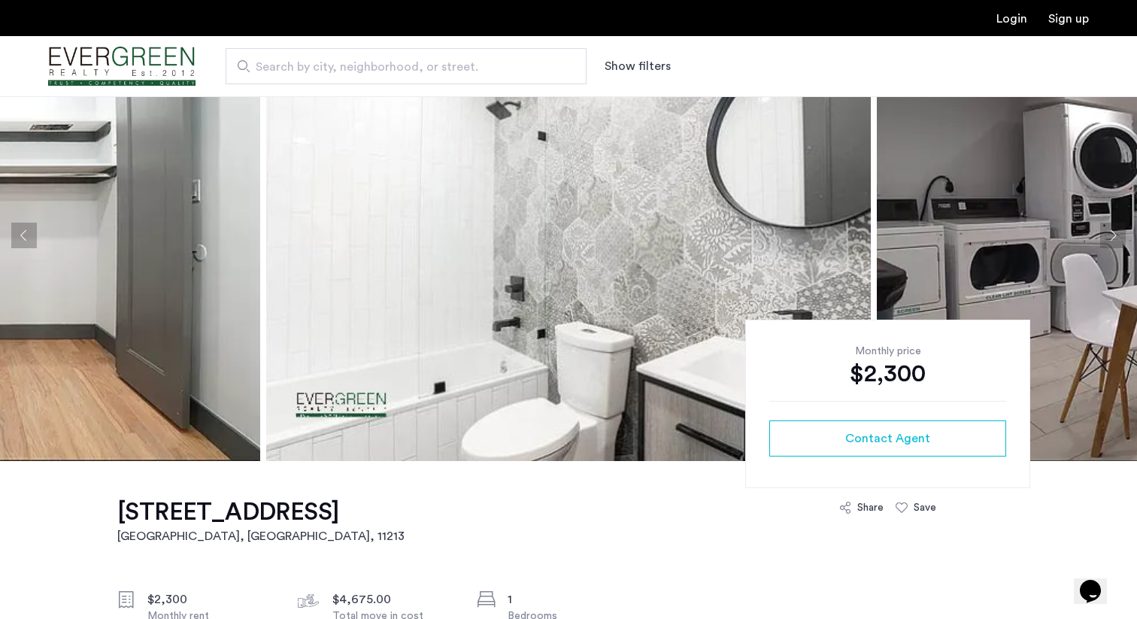
click at [1113, 239] on button "Next apartment" at bounding box center [1113, 236] width 26 height 26
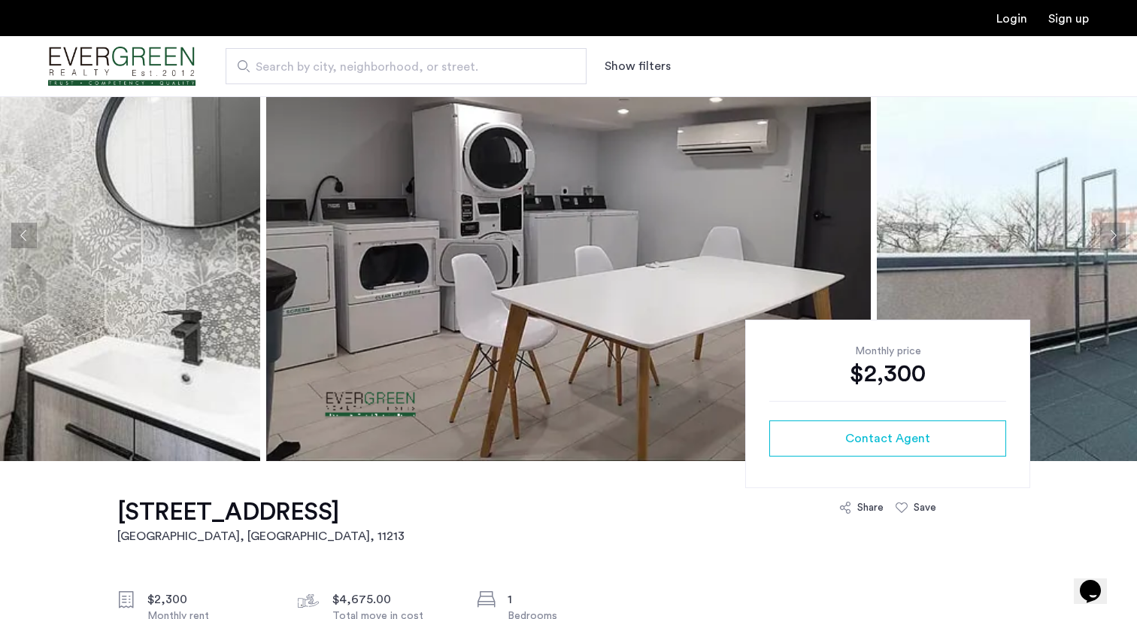
click at [1113, 239] on button "Next apartment" at bounding box center [1113, 236] width 26 height 26
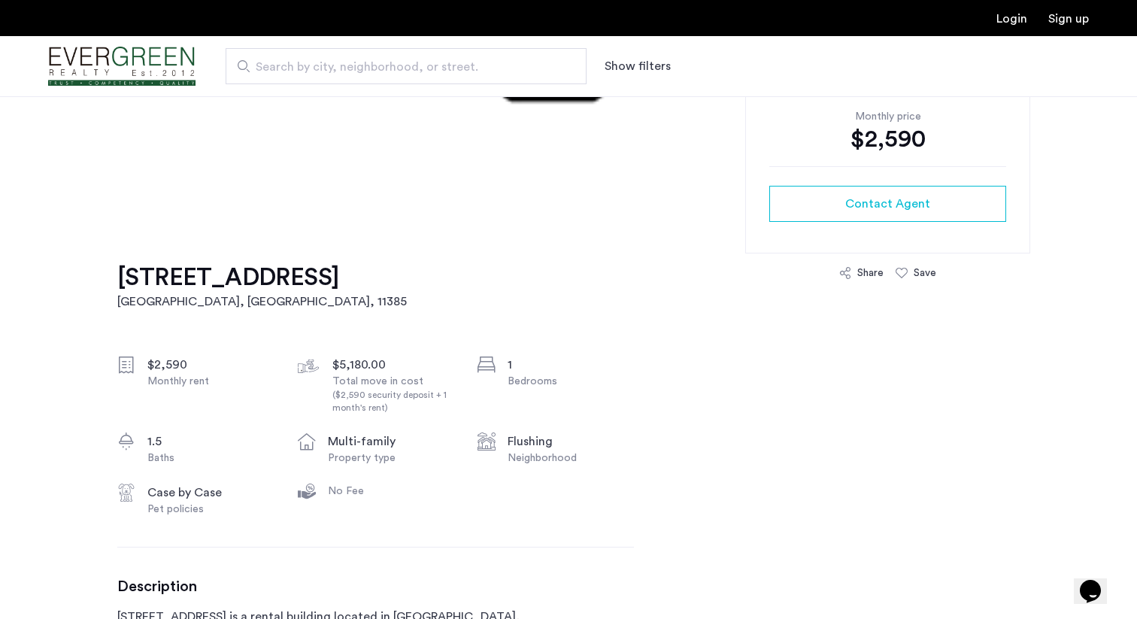
scroll to position [336, 0]
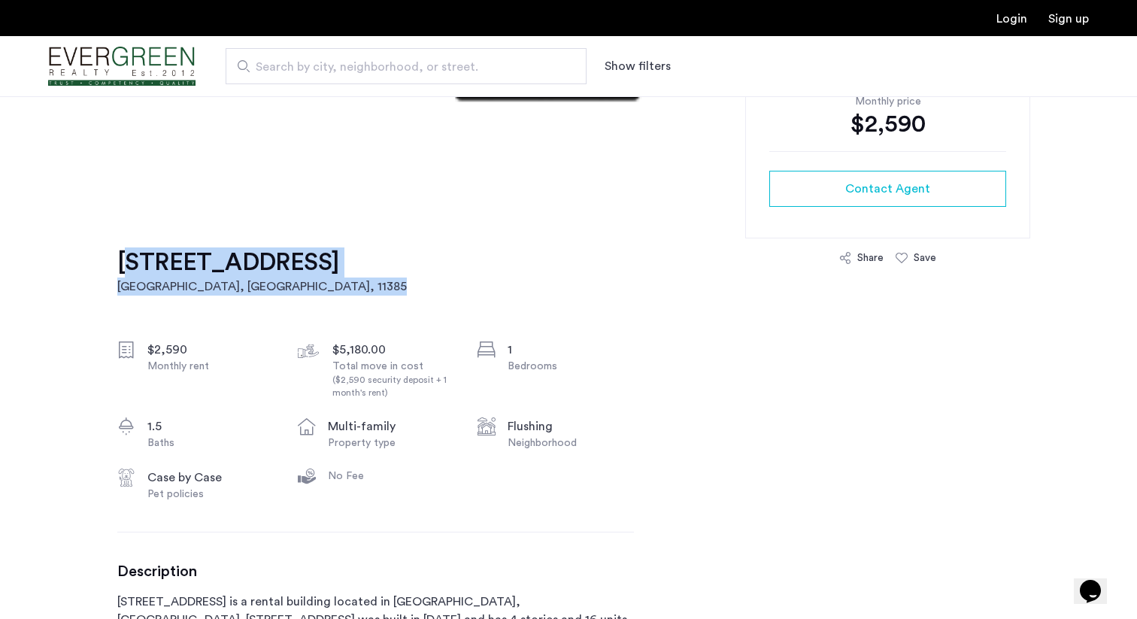
drag, startPoint x: 110, startPoint y: 266, endPoint x: 452, endPoint y: 263, distance: 342.1
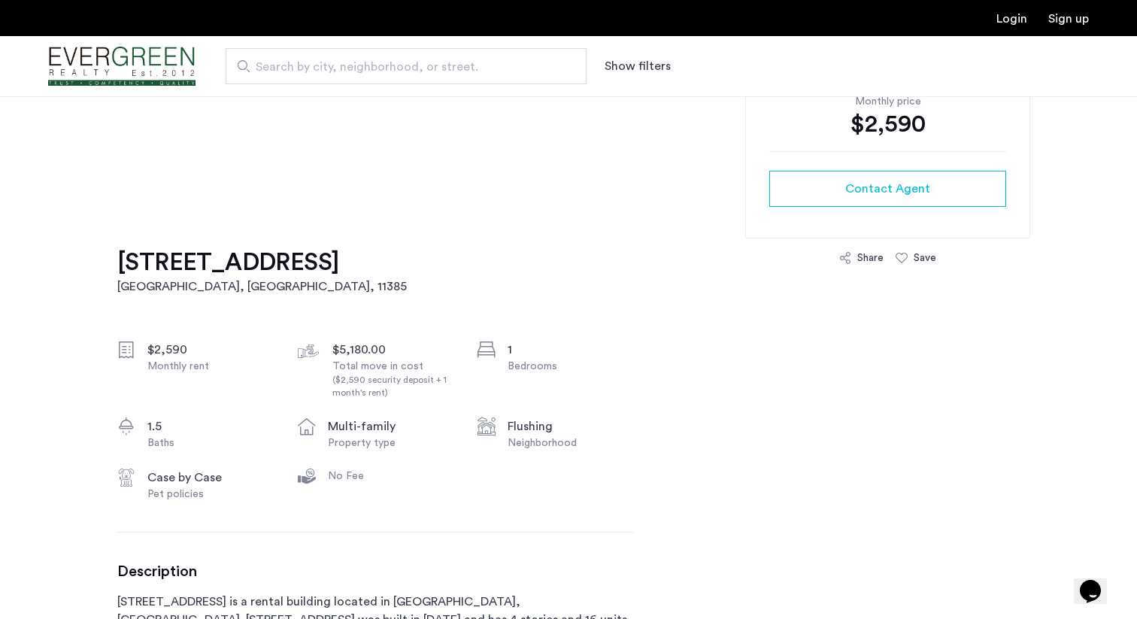
click at [452, 263] on div "61-36 Woodbine Street, Unit 1L Queens, NY , 11385 $2,590 Monthly rent $5,180.00…" at bounding box center [375, 465] width 517 height 508
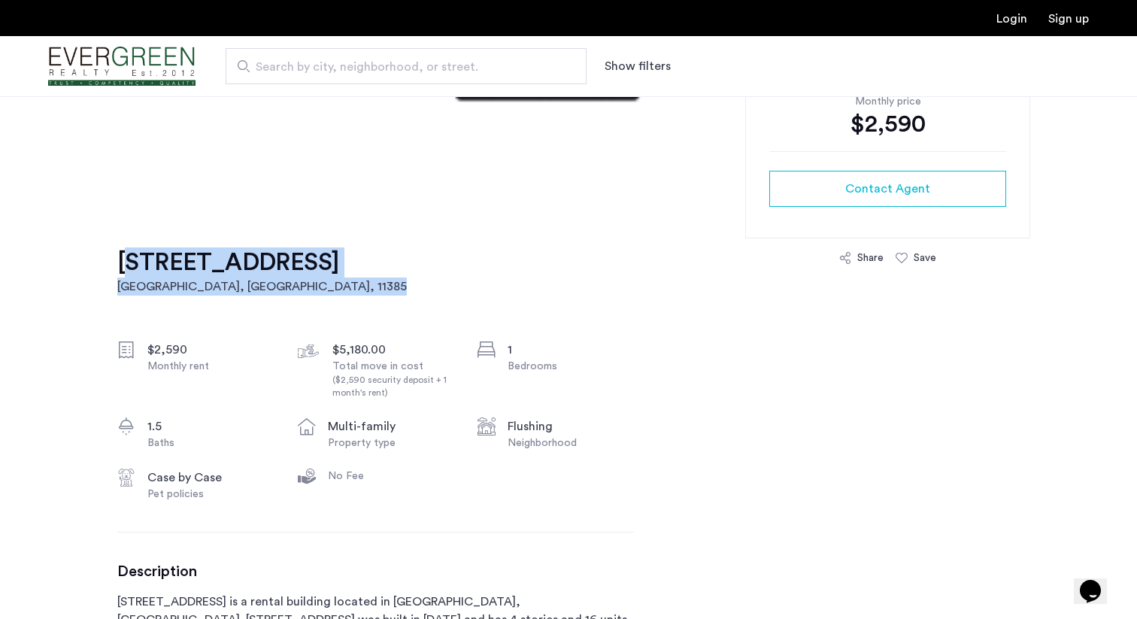
drag, startPoint x: 453, startPoint y: 263, endPoint x: 111, endPoint y: 248, distance: 341.7
copy link "61-36 Woodbine Street, Unit 1L Queens, NY , 11385"
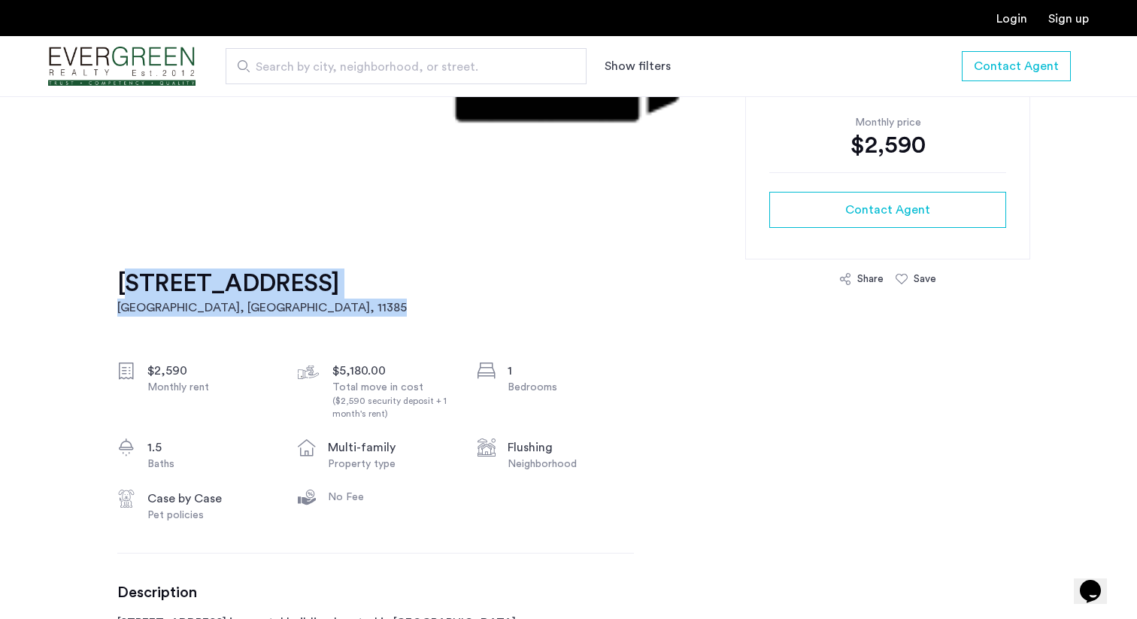
scroll to position [285, 0]
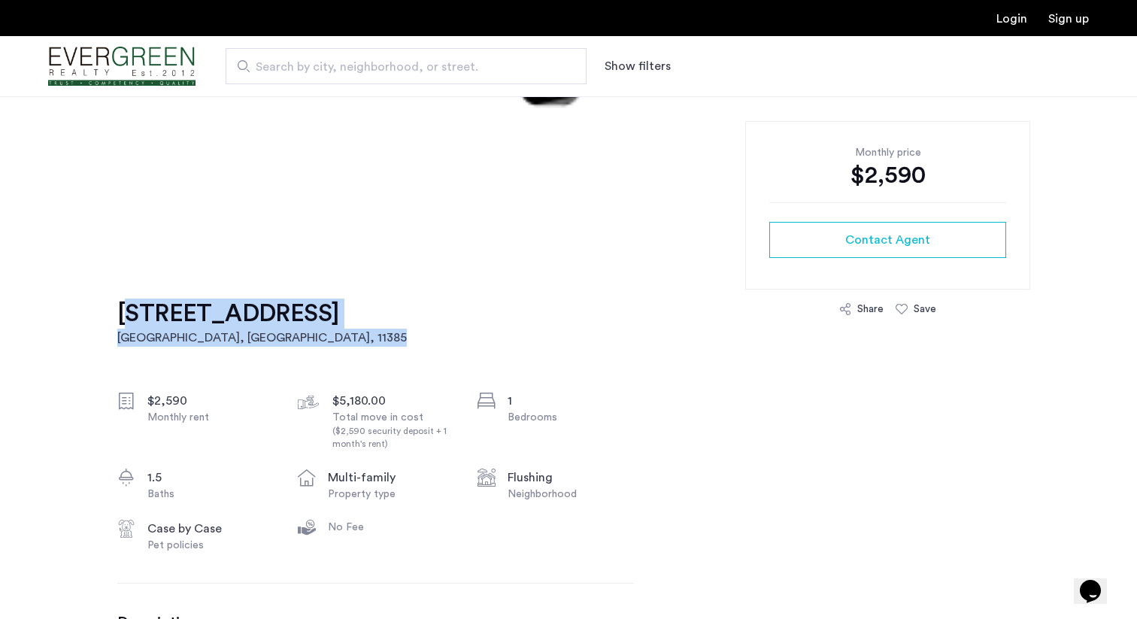
click at [407, 311] on h1 "61-36 Woodbine Street, Unit 1L" at bounding box center [261, 313] width 289 height 30
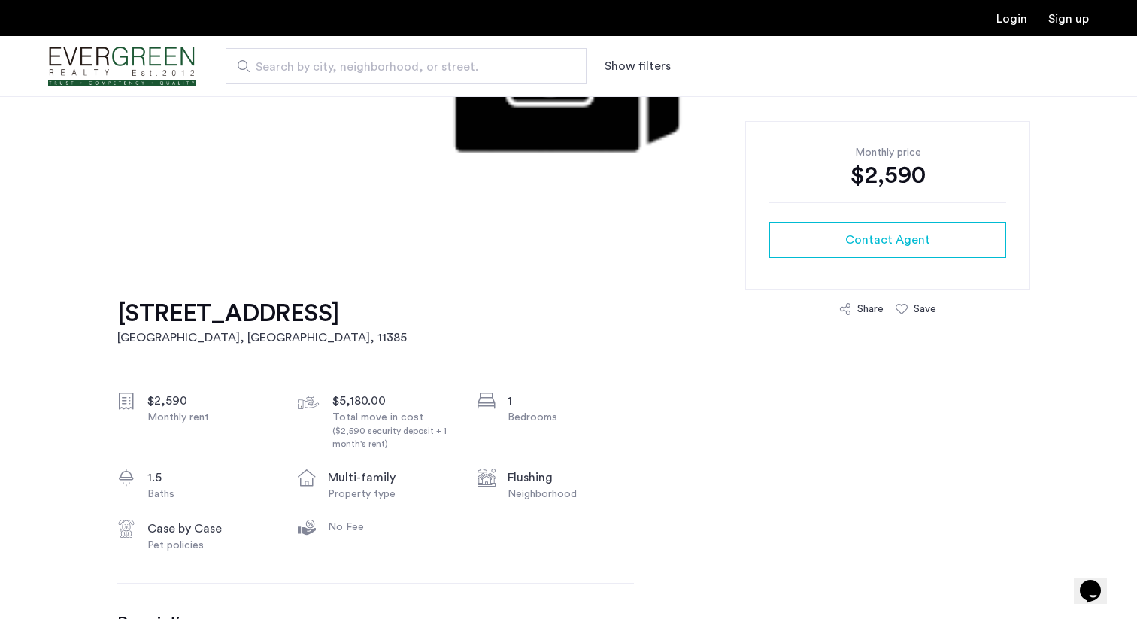
drag, startPoint x: 105, startPoint y: 307, endPoint x: 440, endPoint y: 314, distance: 335.4
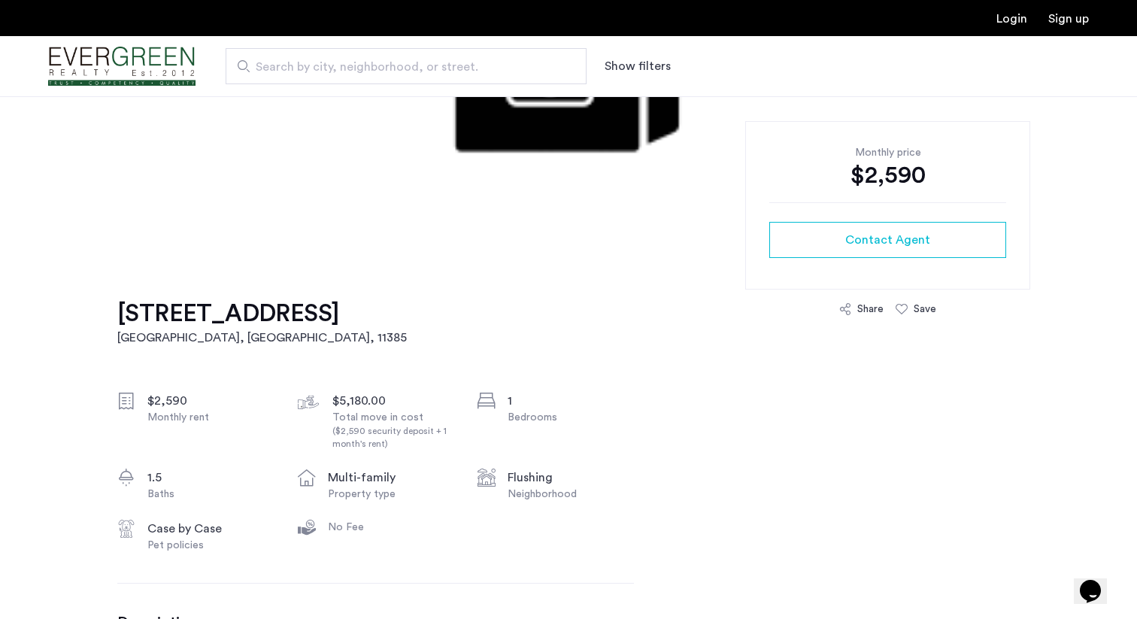
copy h1 "61-36 Woodbine Street, Unit 1L"
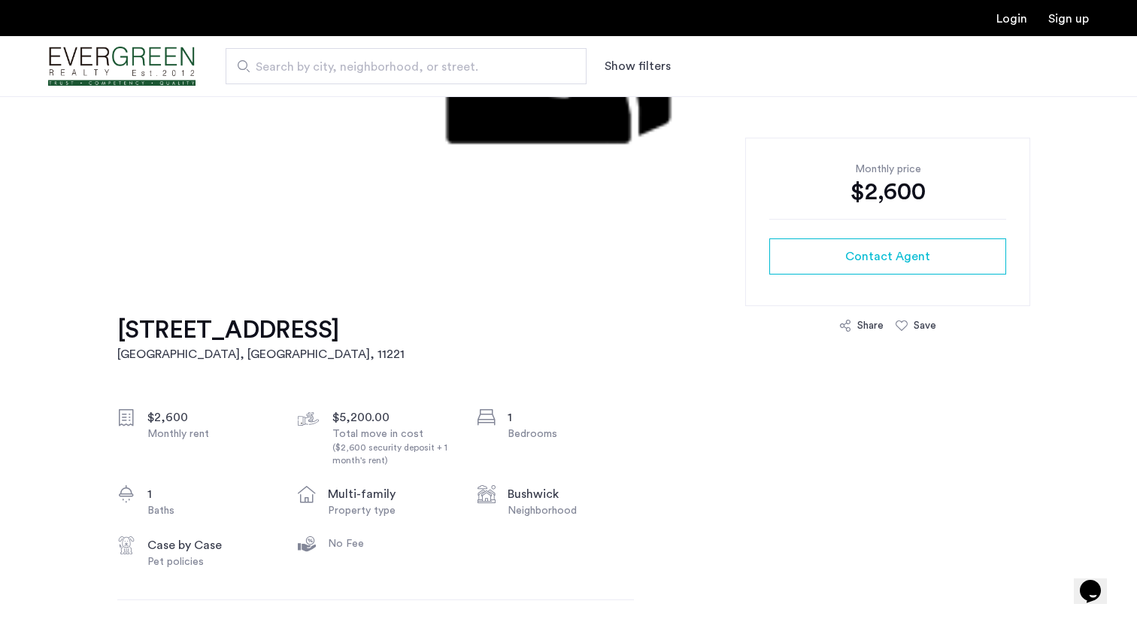
scroll to position [276, 0]
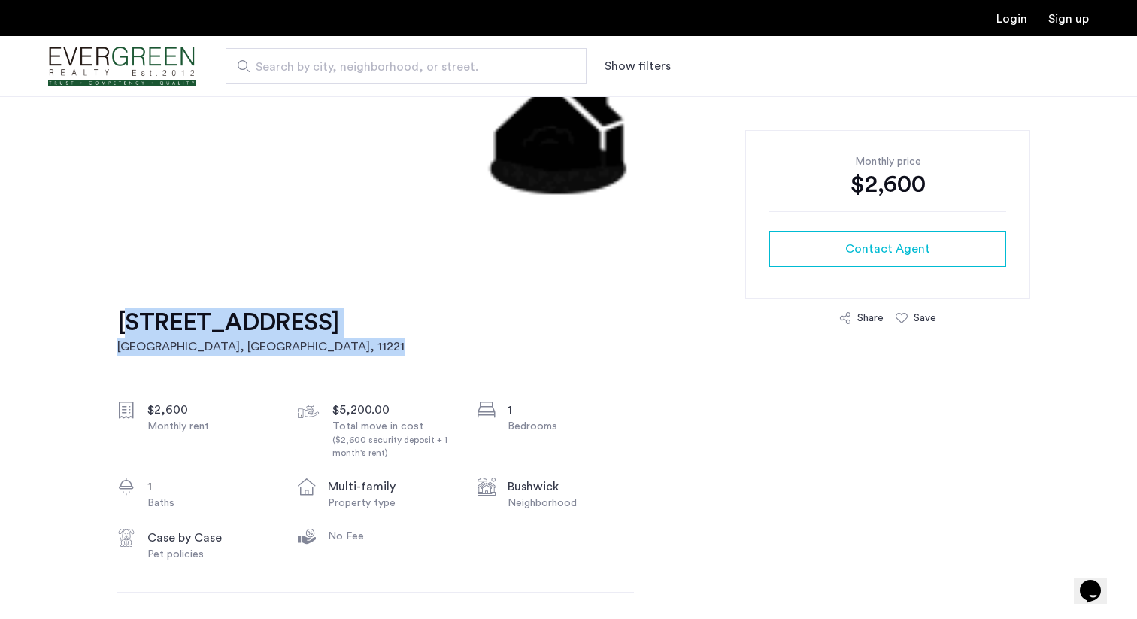
drag, startPoint x: 101, startPoint y: 315, endPoint x: 293, endPoint y: 345, distance: 194.8
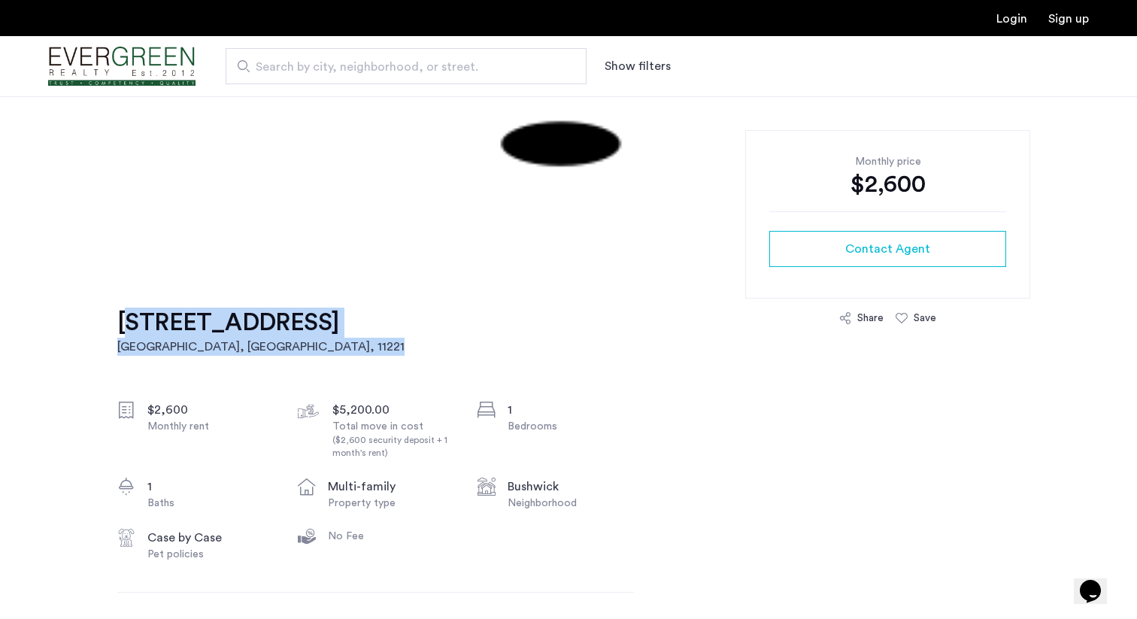
copy link "[STREET_ADDRESS]"
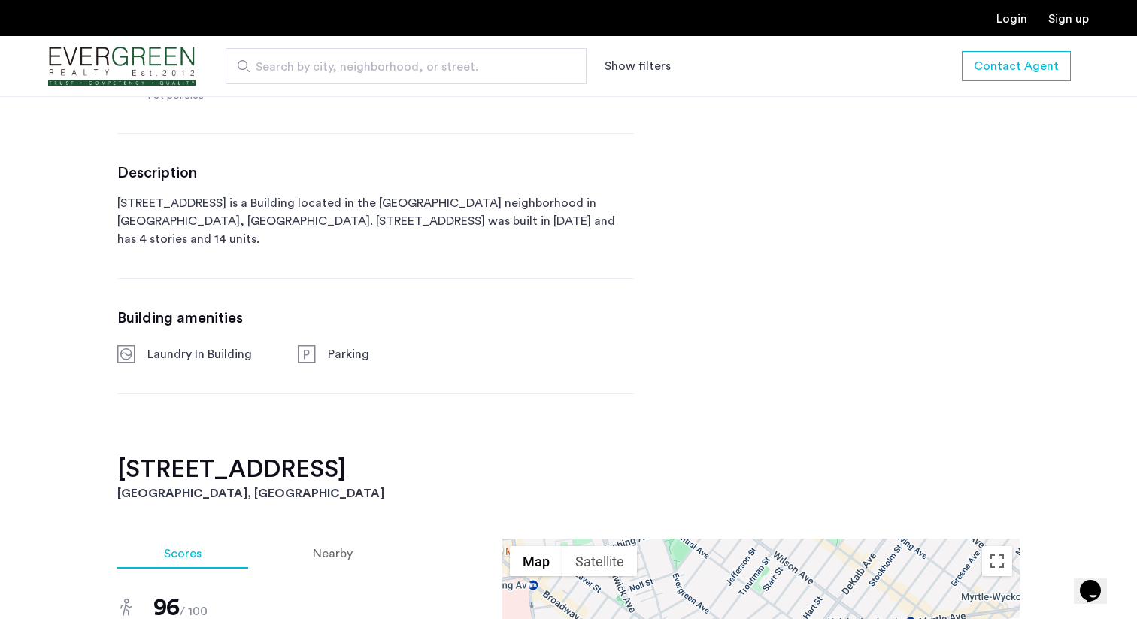
scroll to position [741, 0]
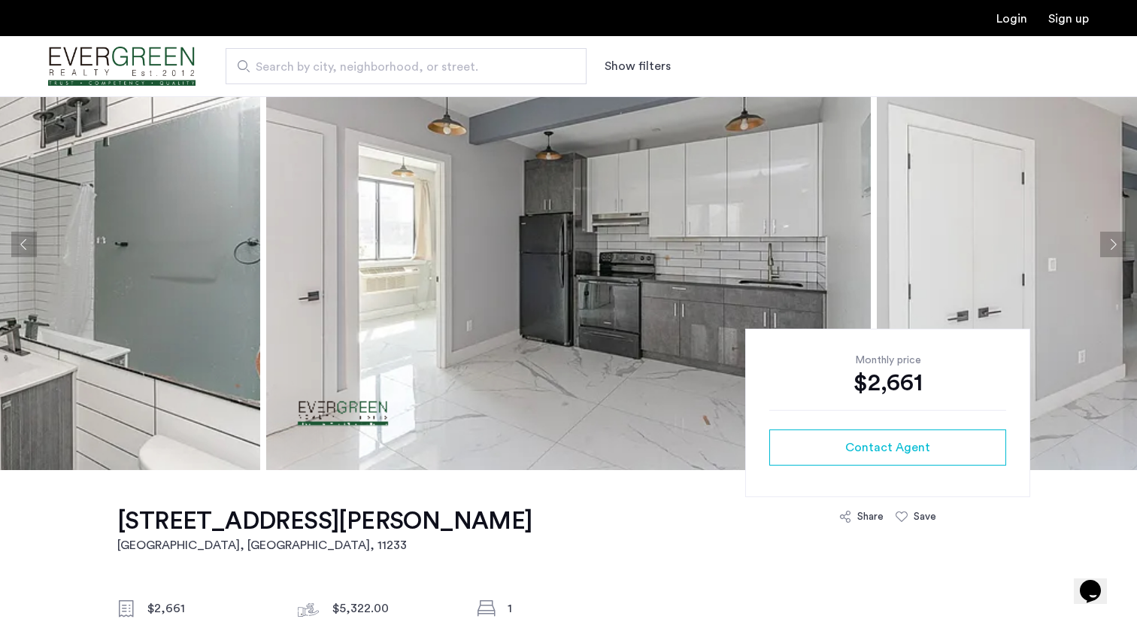
scroll to position [41, 0]
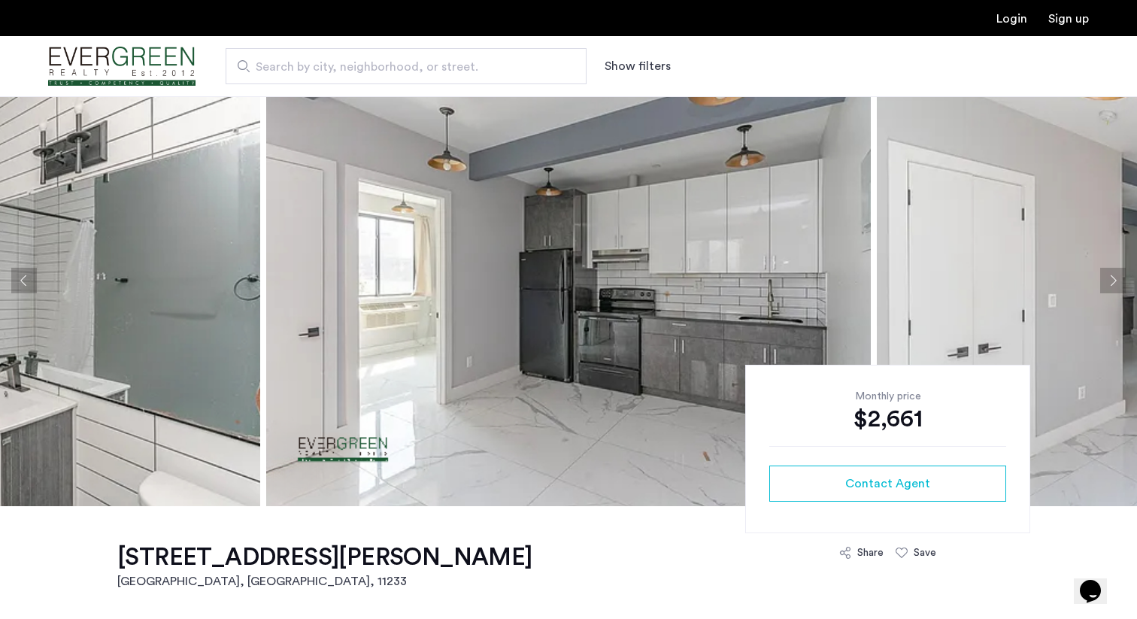
click at [1114, 278] on button "Next apartment" at bounding box center [1113, 281] width 26 height 26
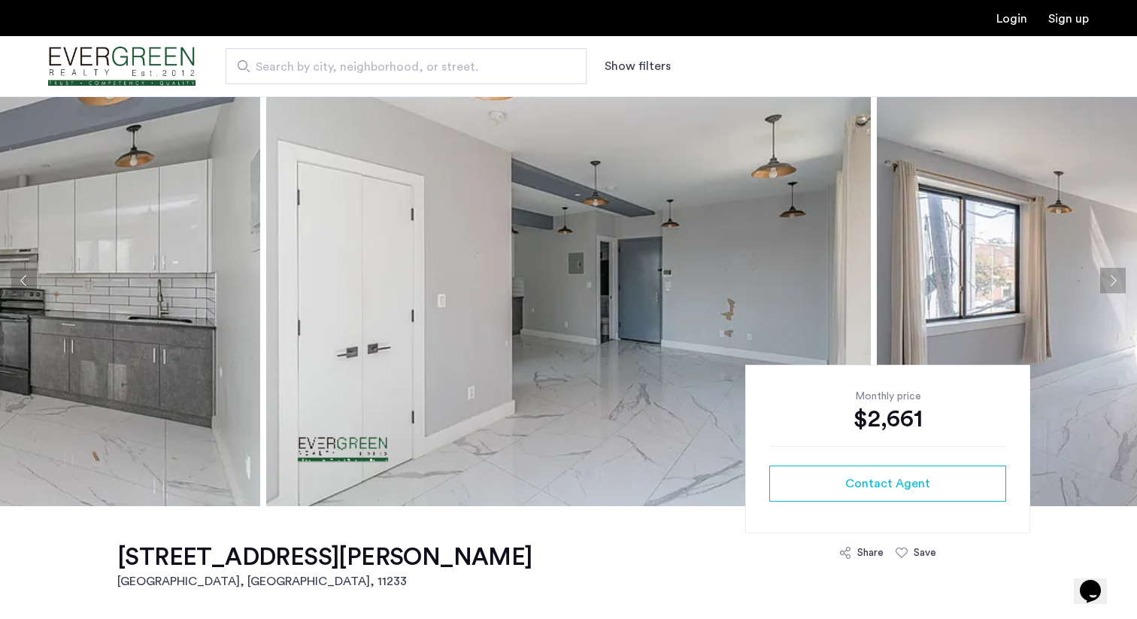
click at [1114, 278] on button "Next apartment" at bounding box center [1113, 281] width 26 height 26
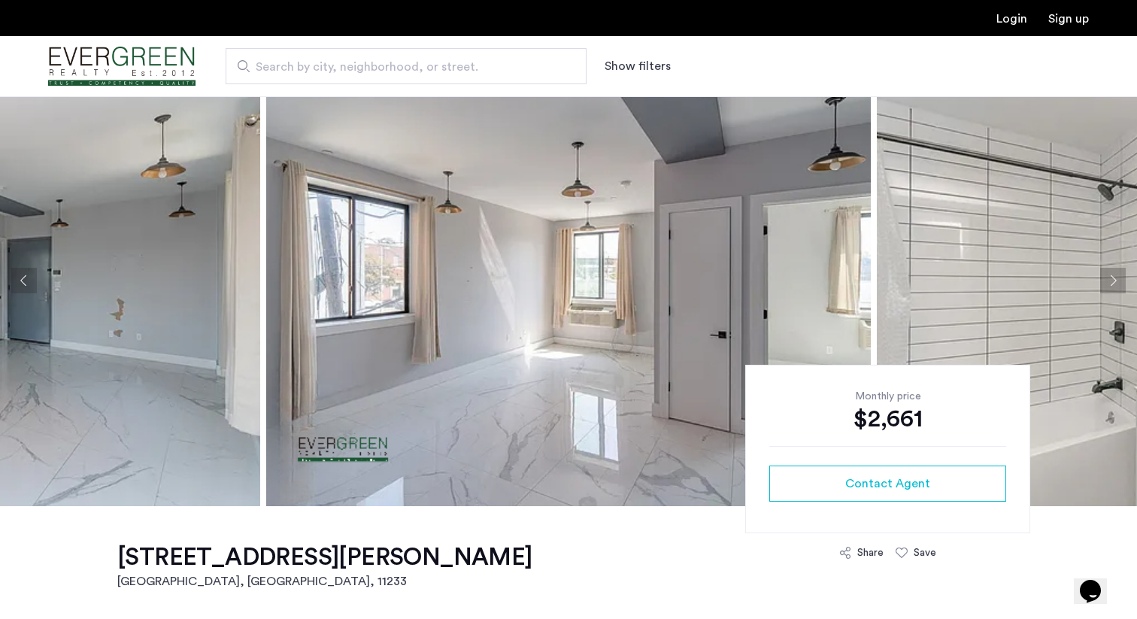
click at [1114, 278] on button "Next apartment" at bounding box center [1113, 281] width 26 height 26
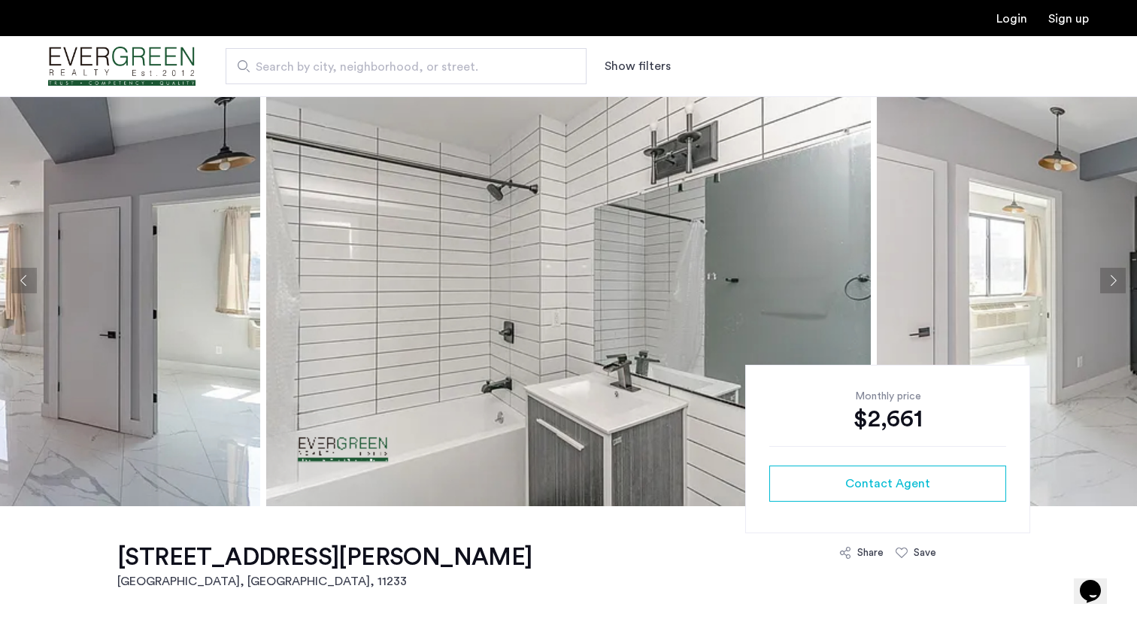
click at [1114, 278] on button "Next apartment" at bounding box center [1113, 281] width 26 height 26
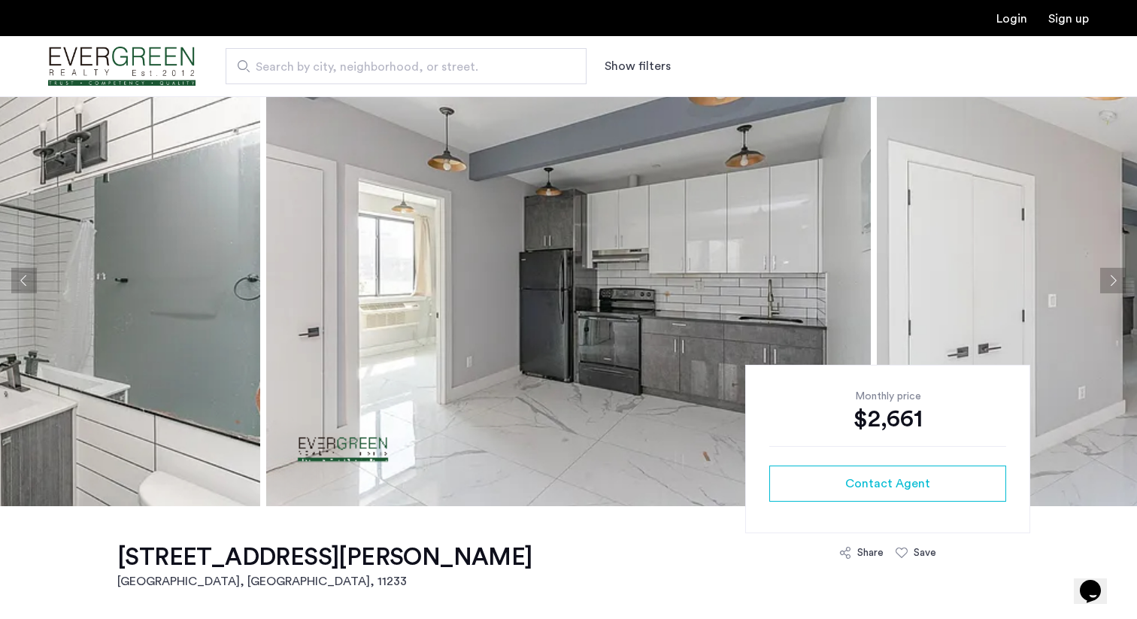
click at [1114, 278] on button "Next apartment" at bounding box center [1113, 281] width 26 height 26
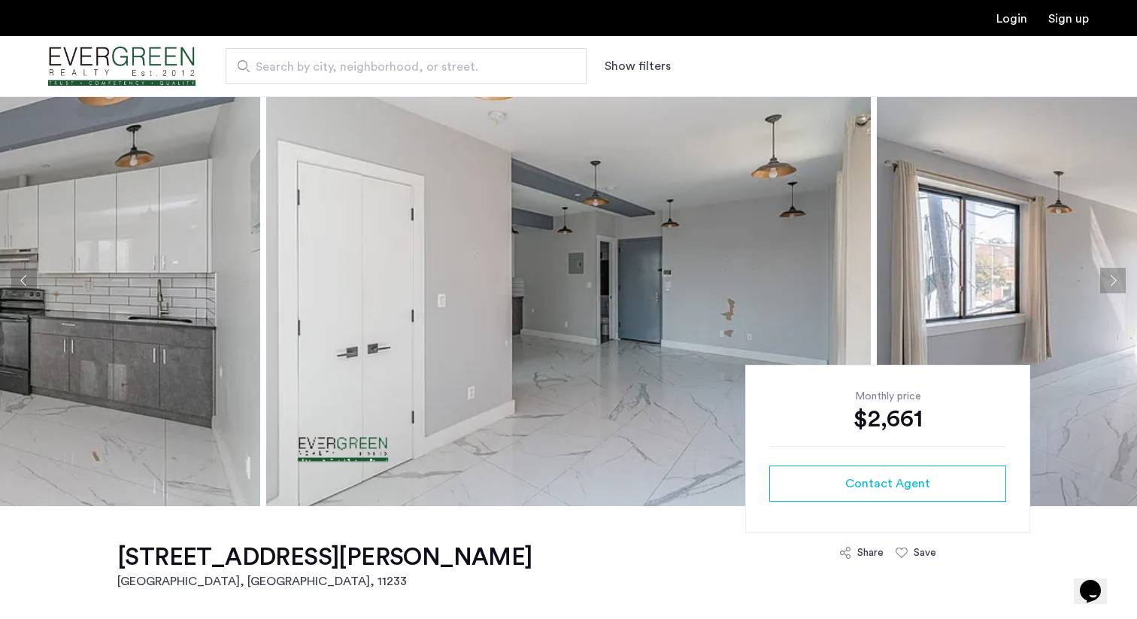
click at [1113, 278] on button "Next apartment" at bounding box center [1113, 281] width 26 height 26
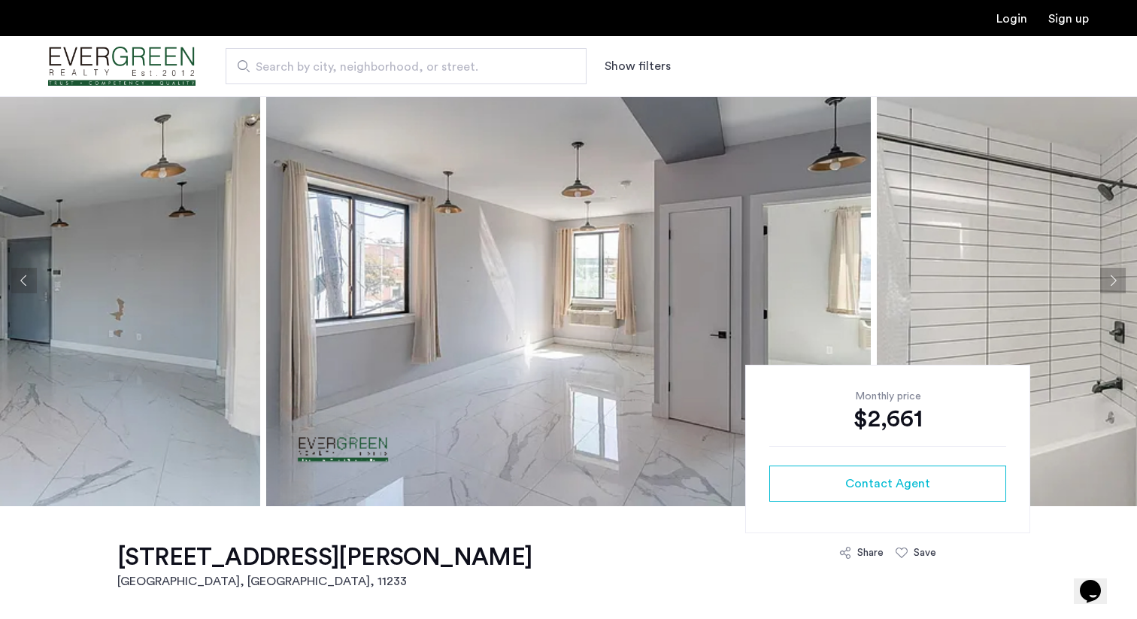
click at [1113, 278] on button "Next apartment" at bounding box center [1113, 281] width 26 height 26
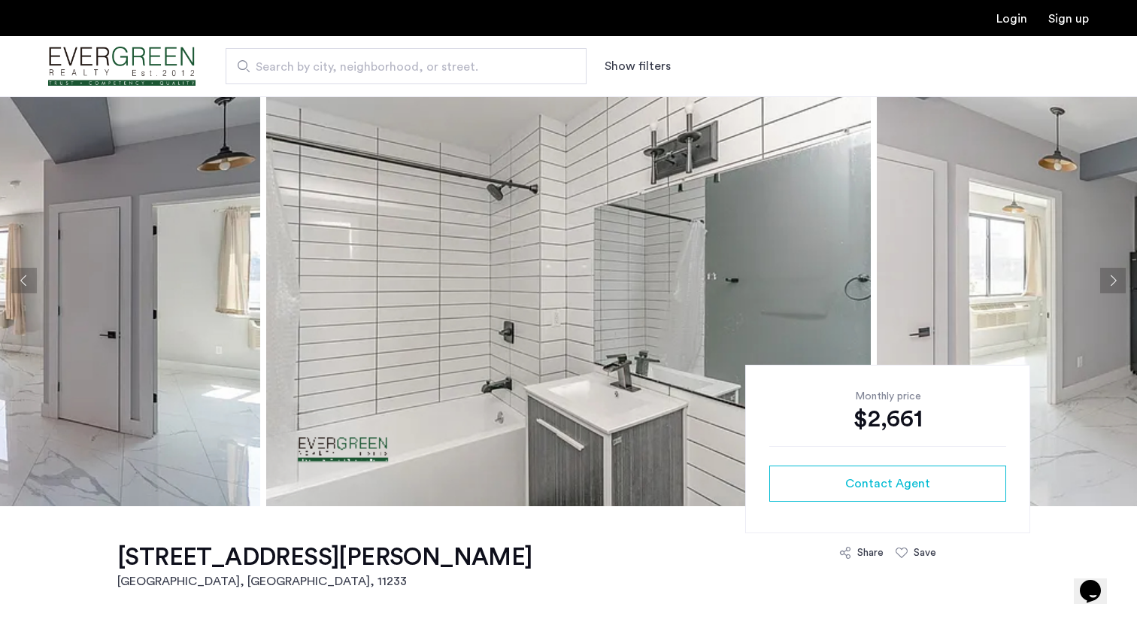
click at [1113, 278] on button "Next apartment" at bounding box center [1113, 281] width 26 height 26
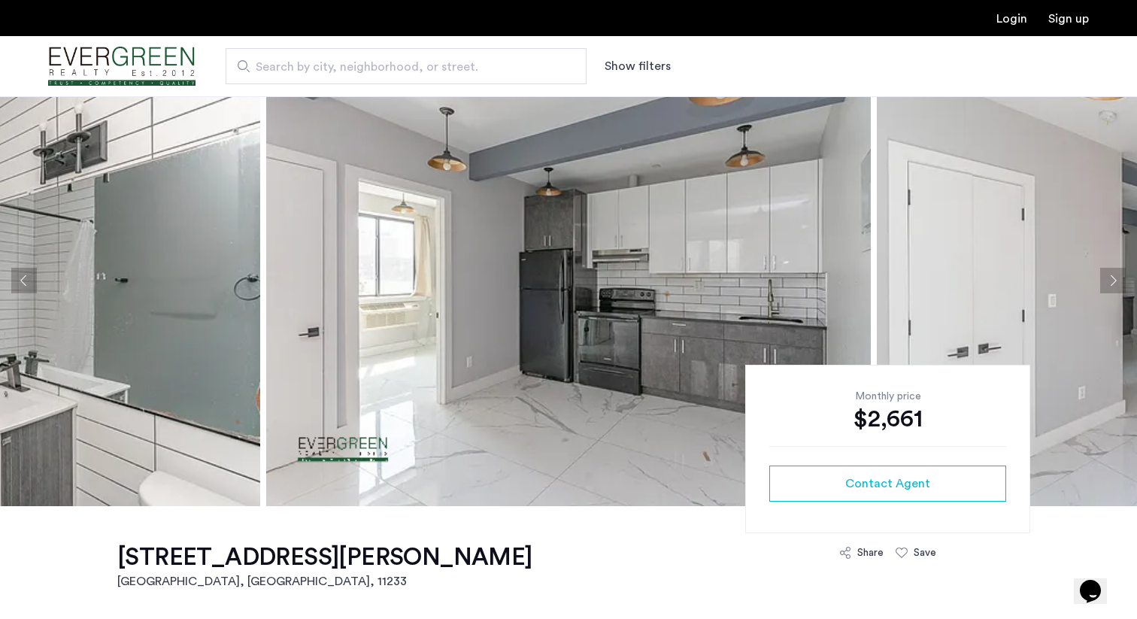
click at [1113, 278] on button "Next apartment" at bounding box center [1113, 281] width 26 height 26
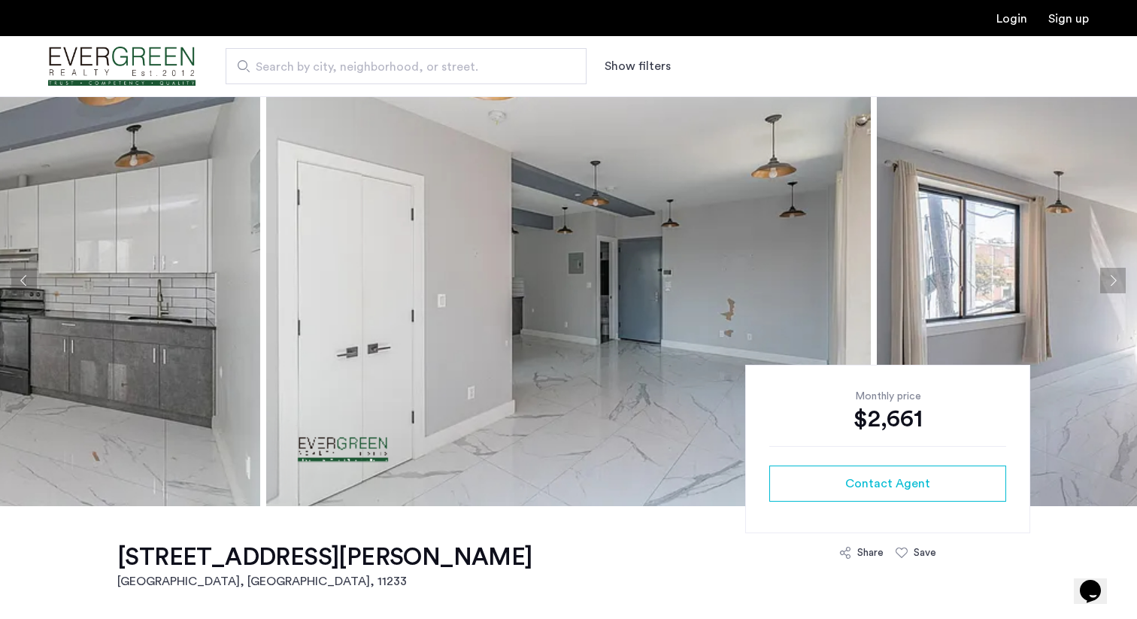
click at [1113, 278] on button "Next apartment" at bounding box center [1113, 281] width 26 height 26
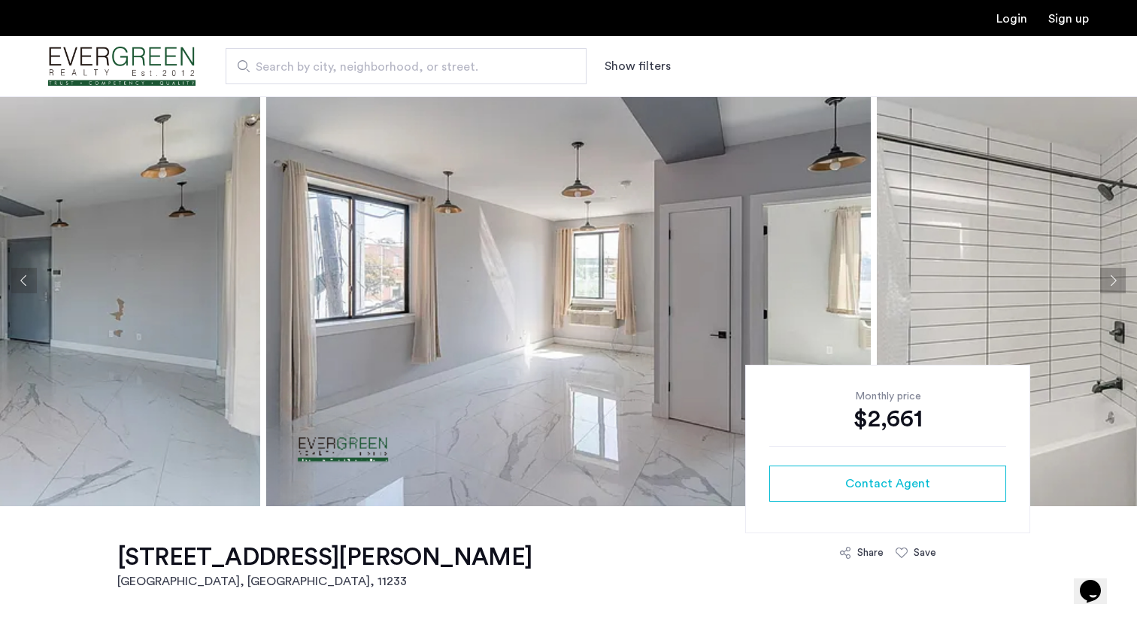
click at [1114, 279] on button "Next apartment" at bounding box center [1113, 281] width 26 height 26
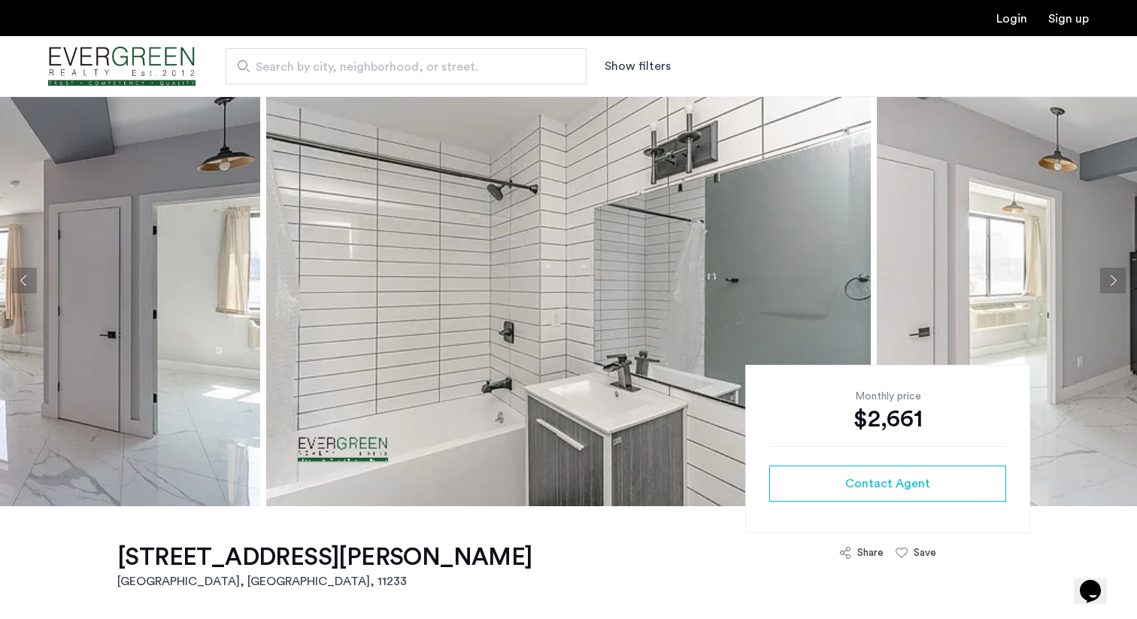
click at [1114, 279] on button "Next apartment" at bounding box center [1113, 281] width 26 height 26
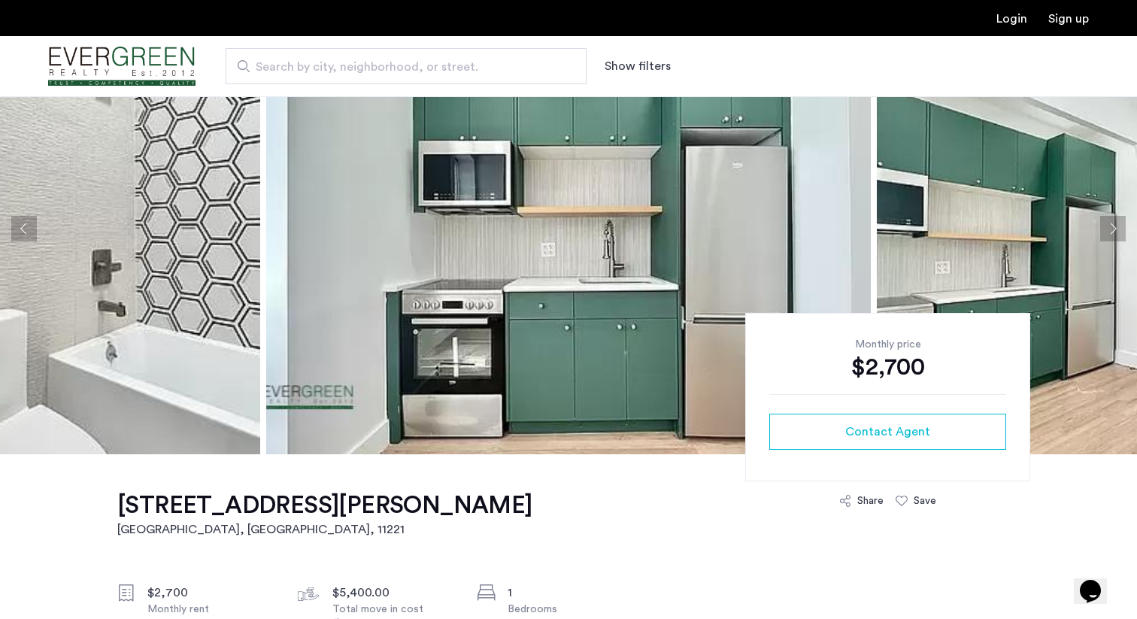
scroll to position [37, 0]
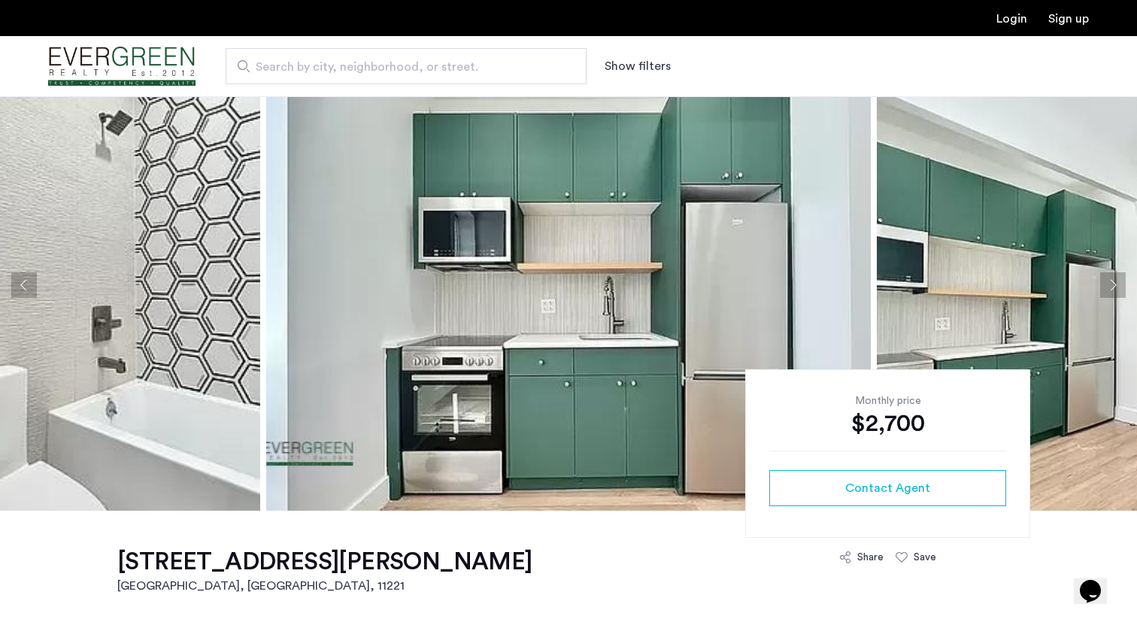
click at [1112, 280] on button "Next apartment" at bounding box center [1113, 285] width 26 height 26
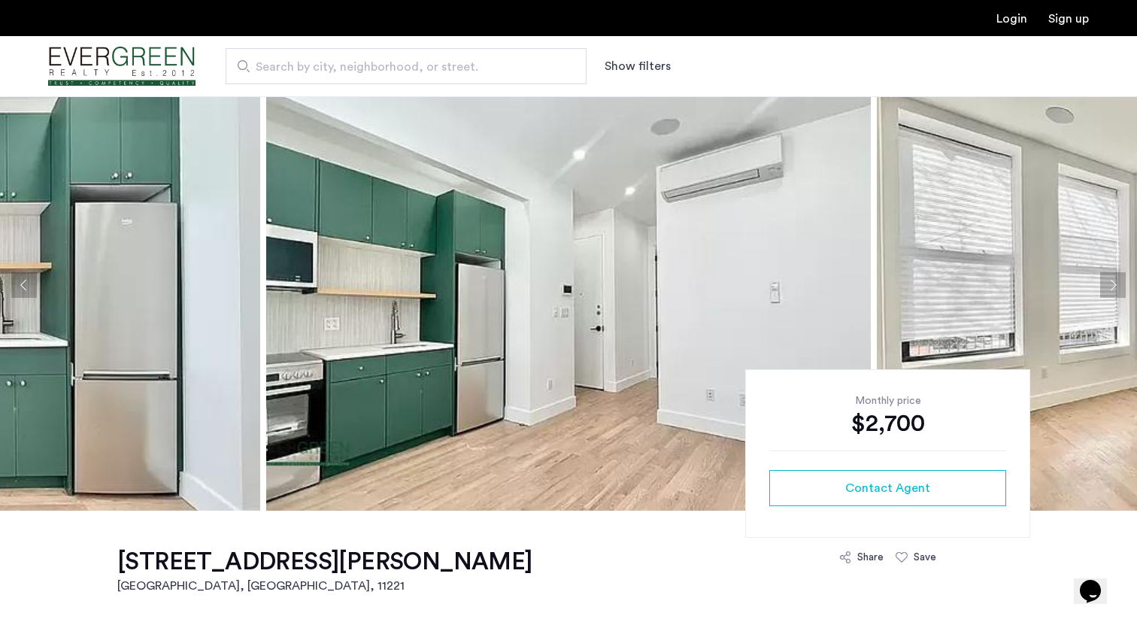
click at [1112, 280] on button "Next apartment" at bounding box center [1113, 285] width 26 height 26
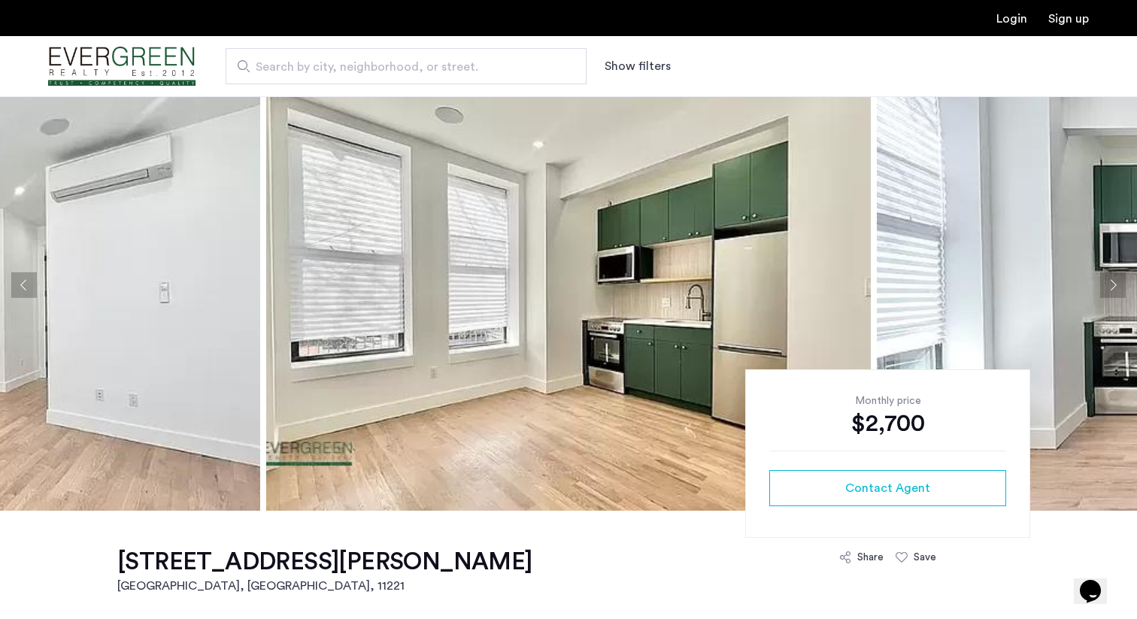
click at [1112, 280] on button "Next apartment" at bounding box center [1113, 285] width 26 height 26
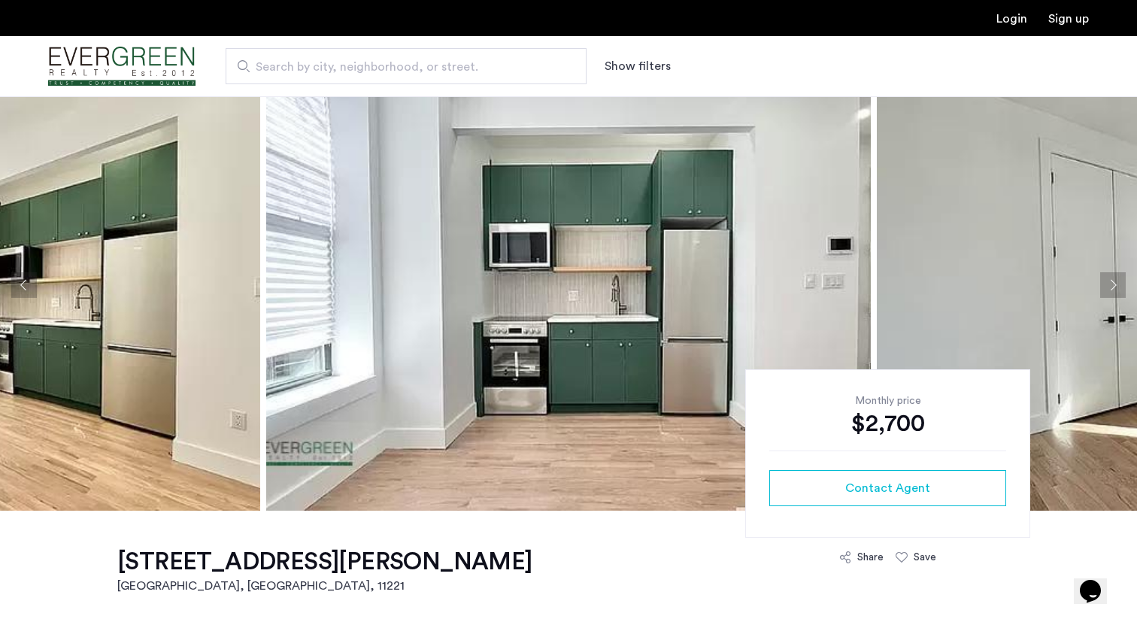
click at [1112, 280] on button "Next apartment" at bounding box center [1113, 285] width 26 height 26
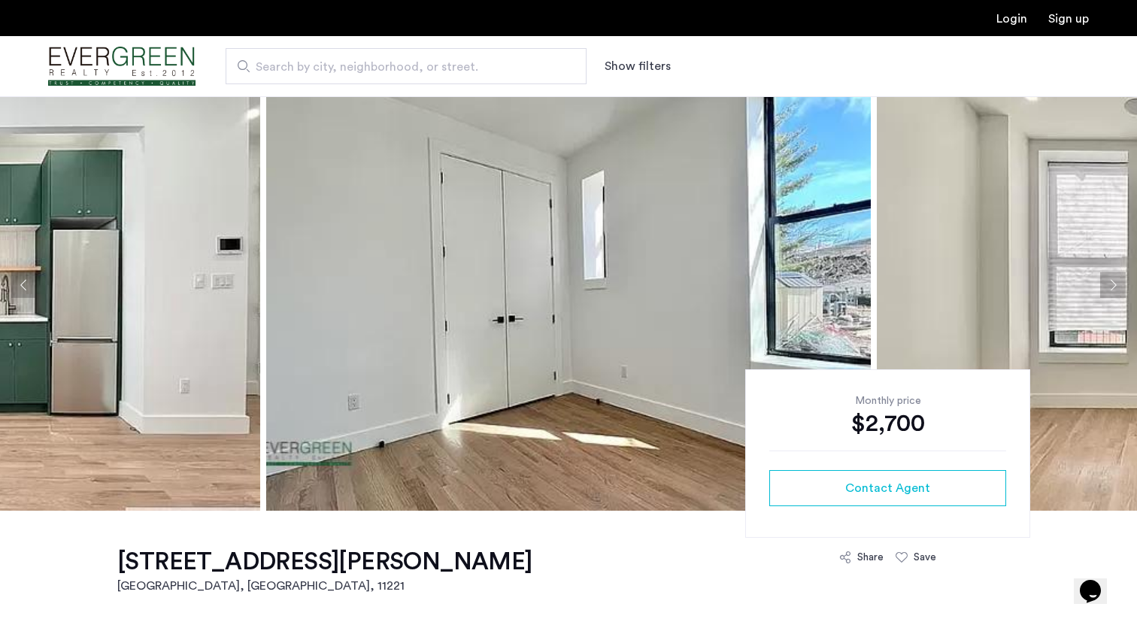
click at [1112, 280] on button "Next apartment" at bounding box center [1113, 285] width 26 height 26
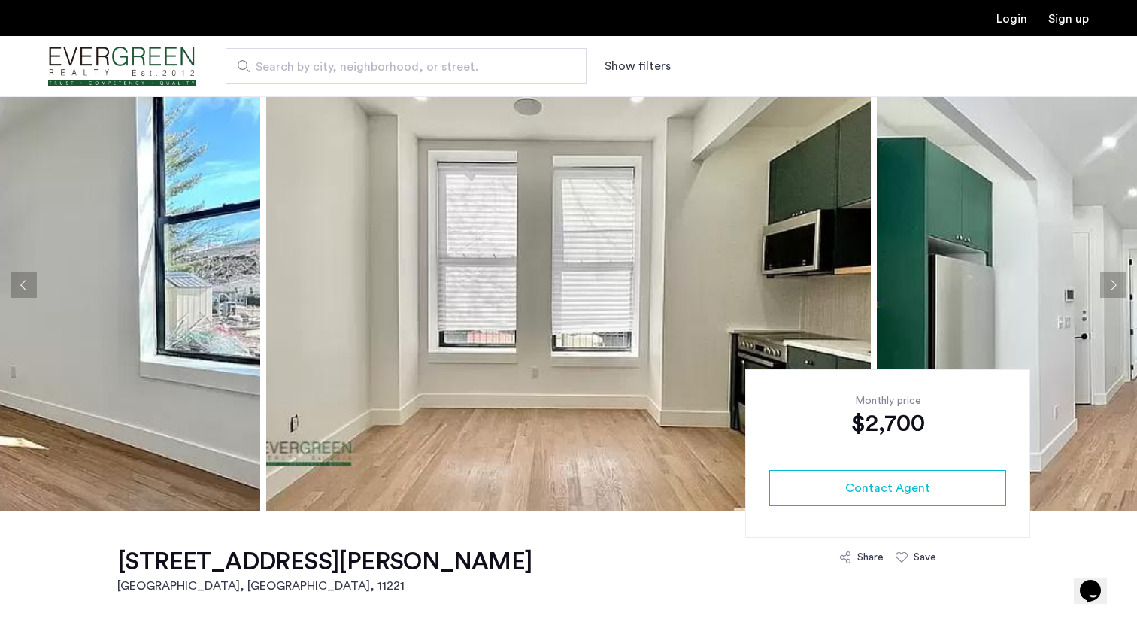
click at [1112, 280] on button "Next apartment" at bounding box center [1113, 285] width 26 height 26
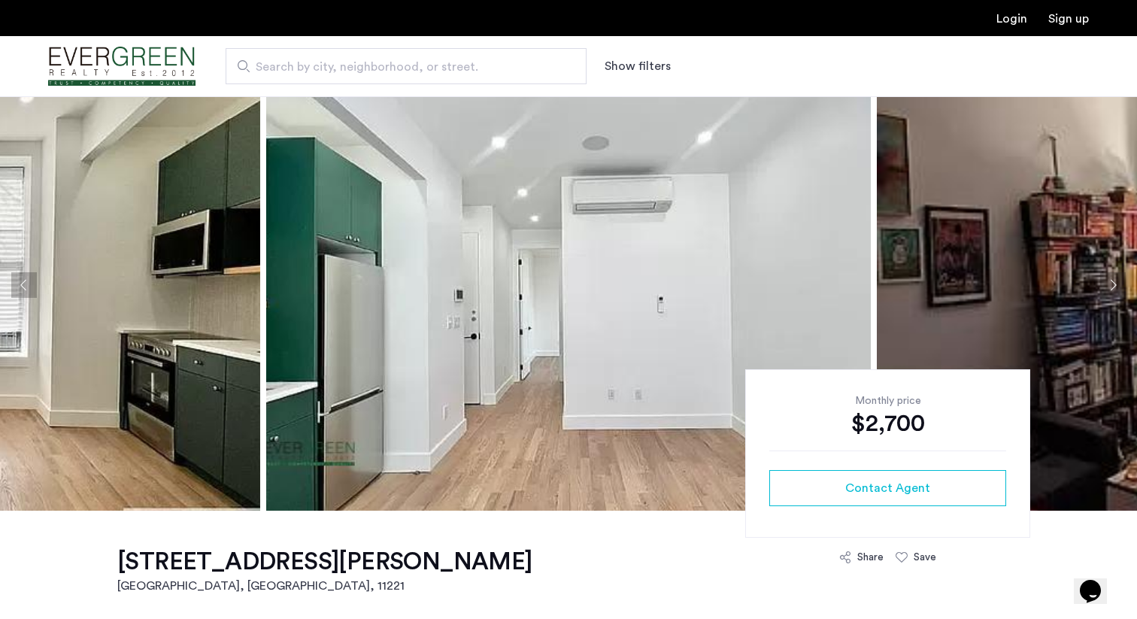
click at [1112, 280] on button "Next apartment" at bounding box center [1113, 285] width 26 height 26
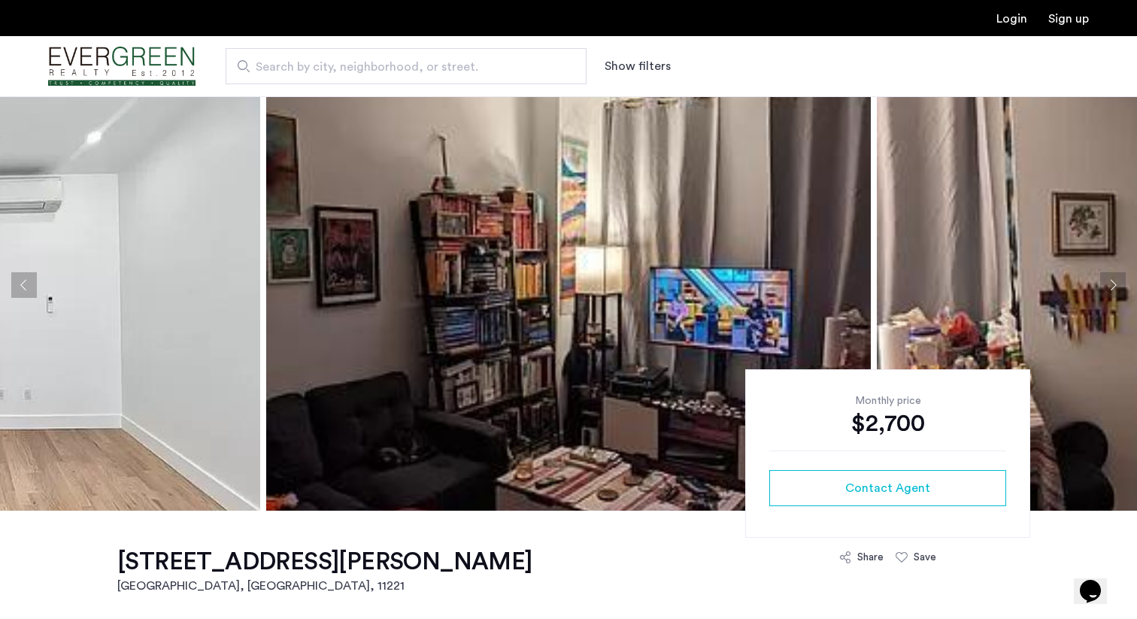
click at [1112, 280] on button "Next apartment" at bounding box center [1113, 285] width 26 height 26
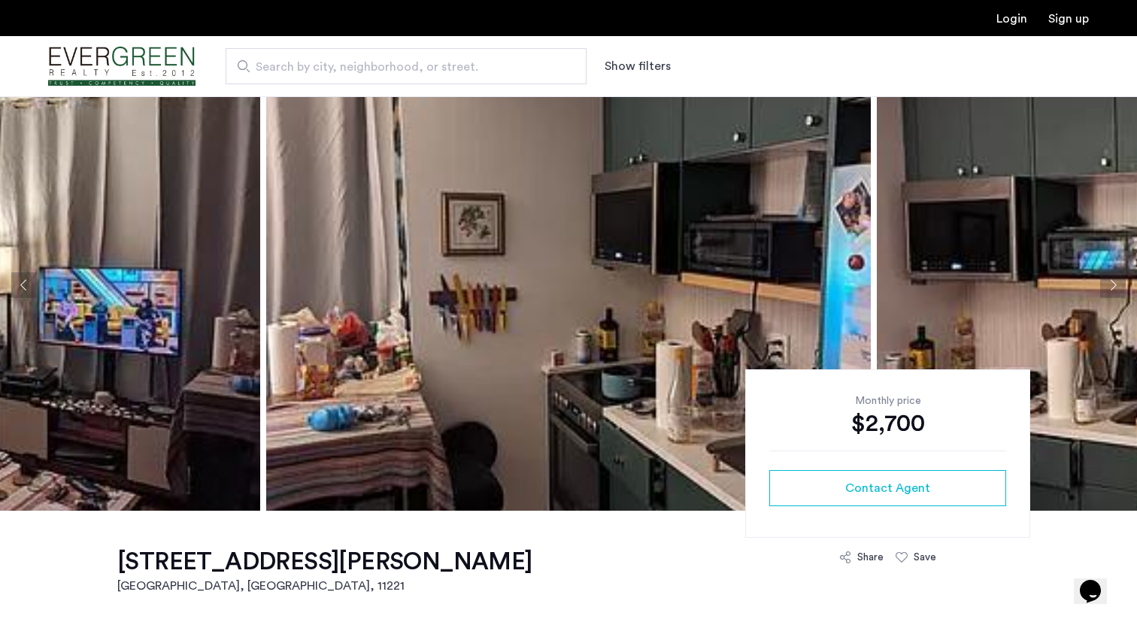
click at [1112, 280] on button "Next apartment" at bounding box center [1113, 285] width 26 height 26
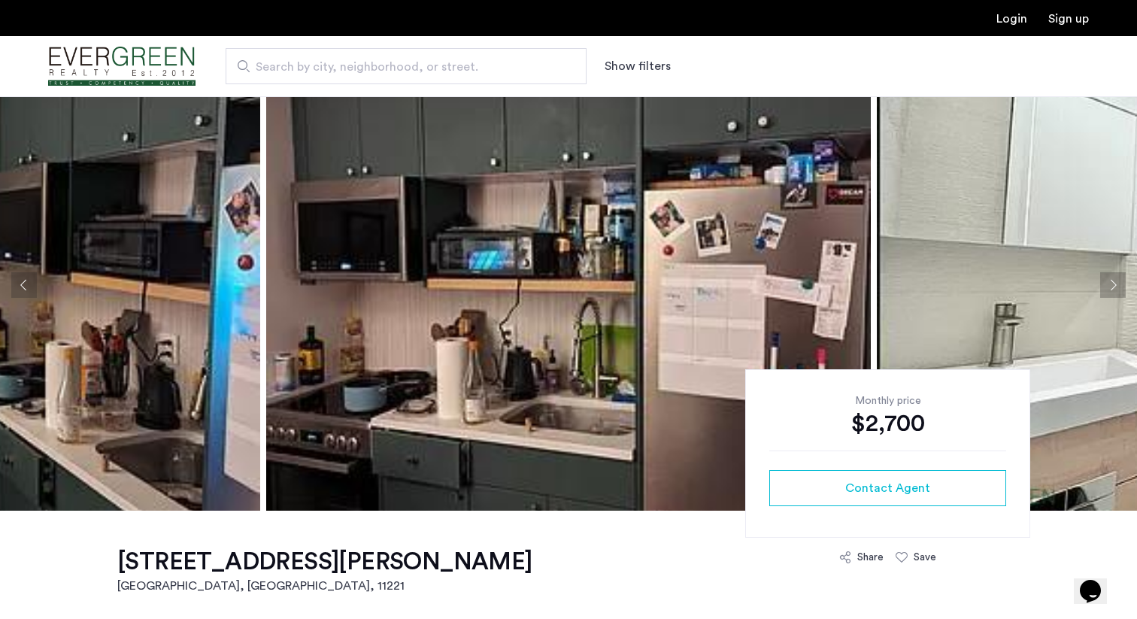
click at [1112, 280] on button "Next apartment" at bounding box center [1113, 285] width 26 height 26
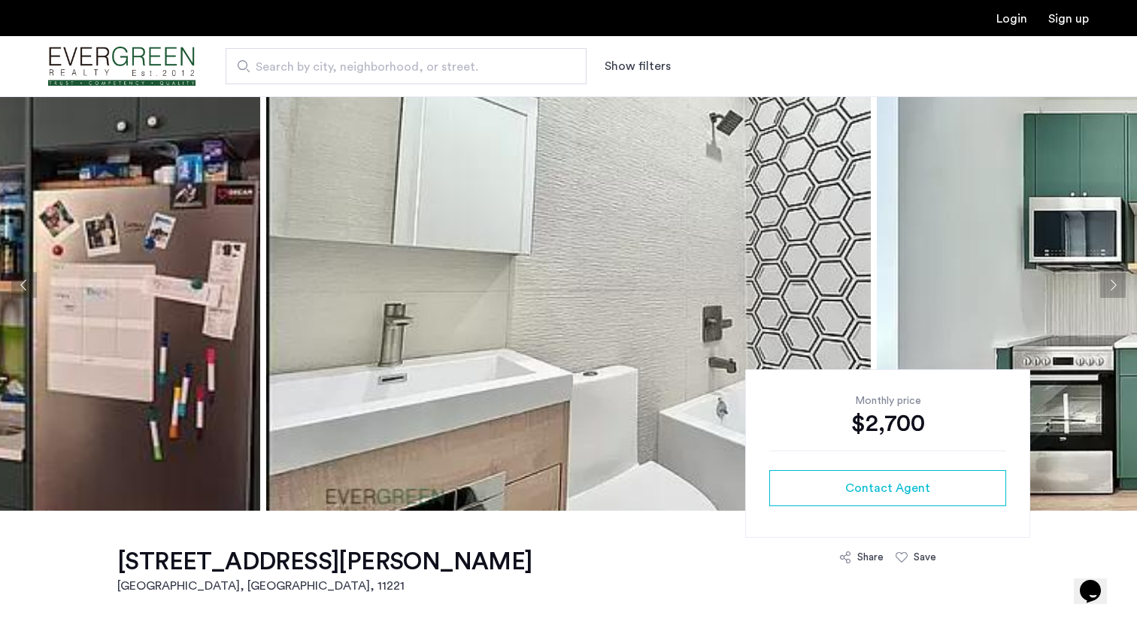
click at [1112, 280] on button "Next apartment" at bounding box center [1113, 285] width 26 height 26
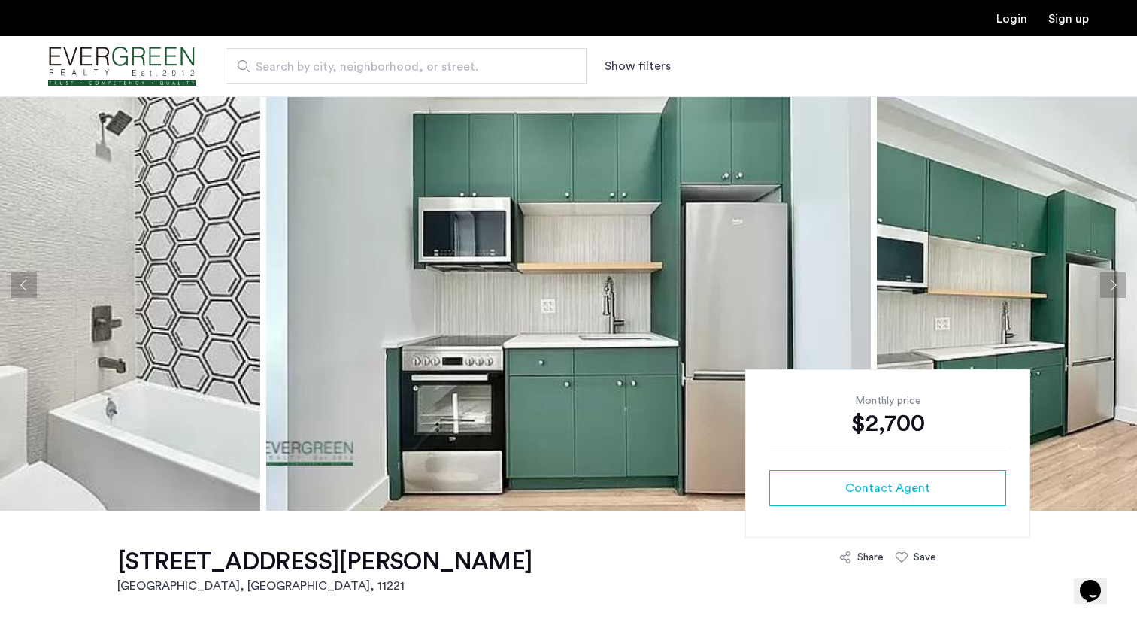
click at [1112, 280] on button "Next apartment" at bounding box center [1113, 285] width 26 height 26
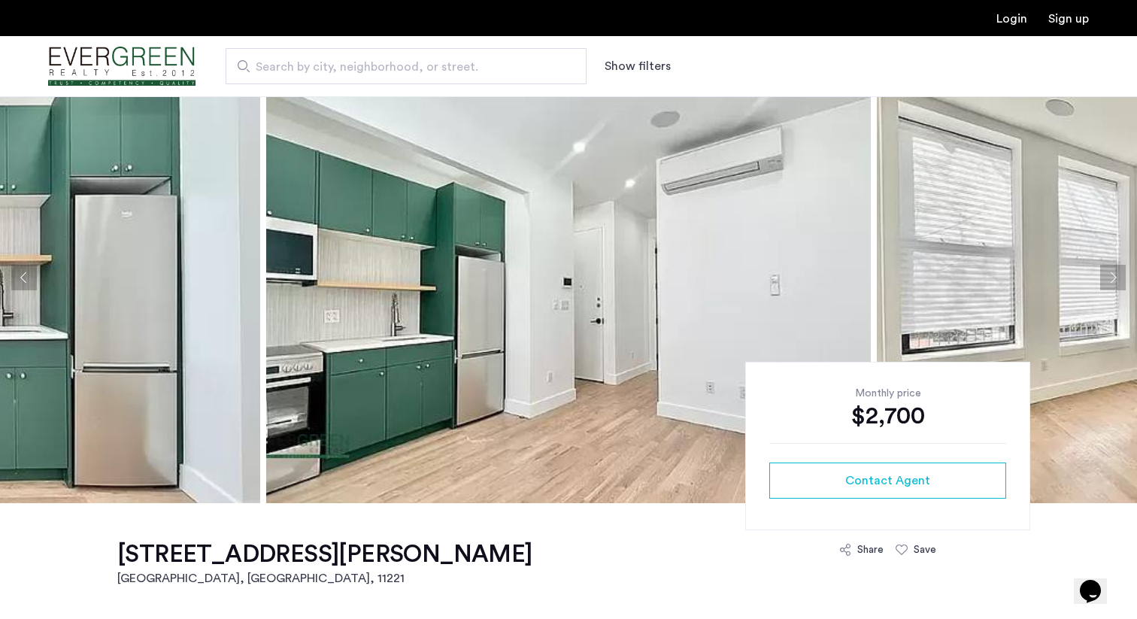
scroll to position [0, 0]
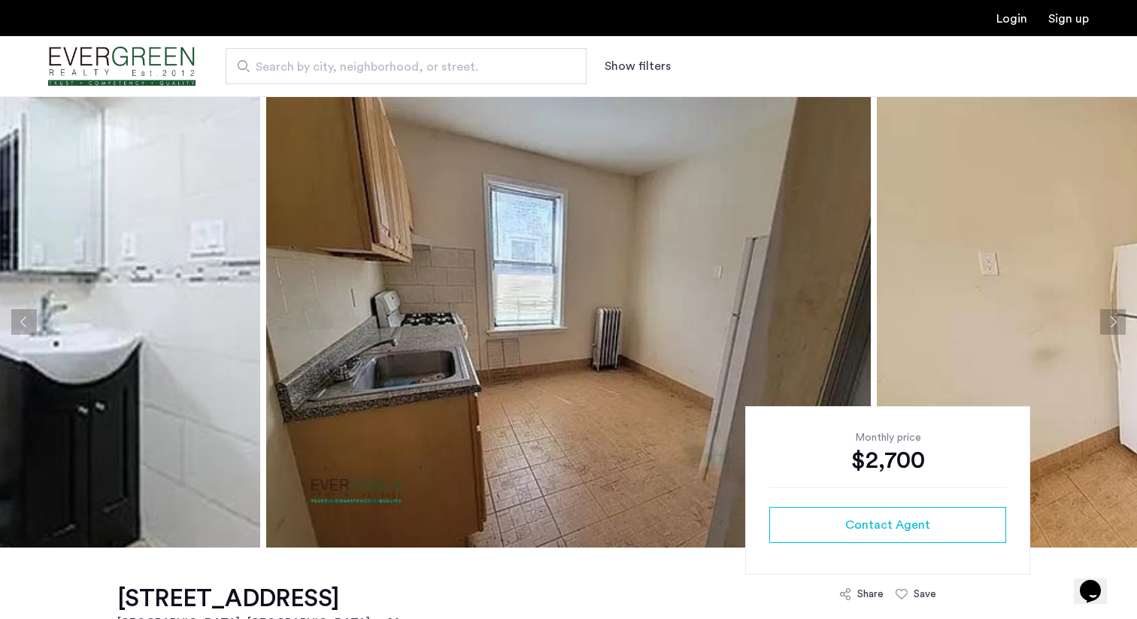
click at [1122, 322] on button "Next apartment" at bounding box center [1113, 322] width 26 height 26
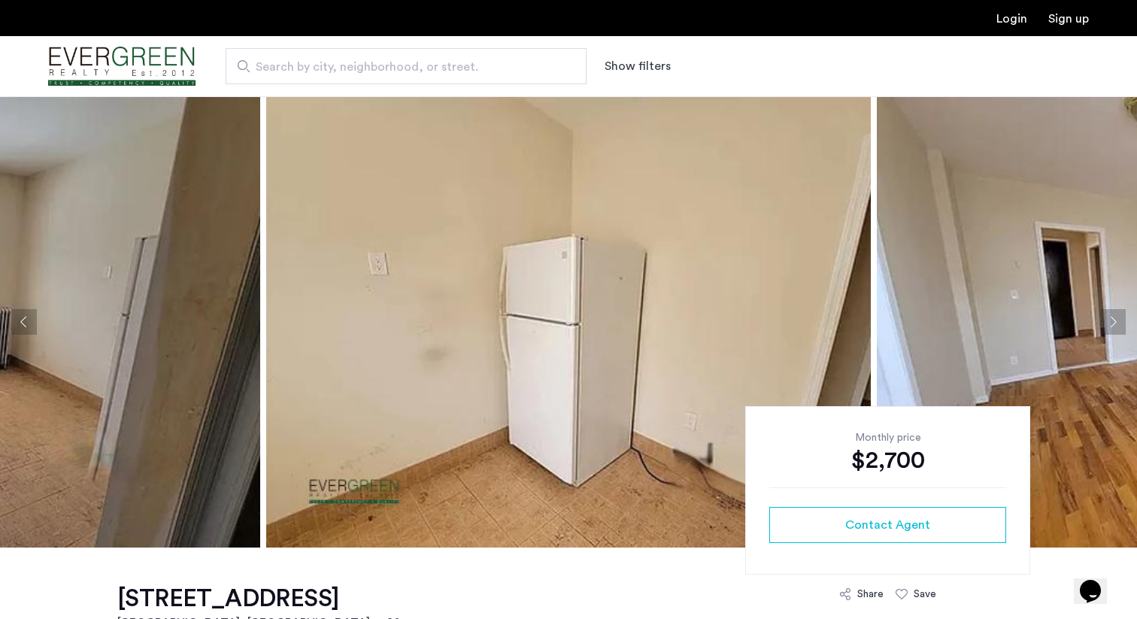
click at [1122, 321] on button "Next apartment" at bounding box center [1113, 322] width 26 height 26
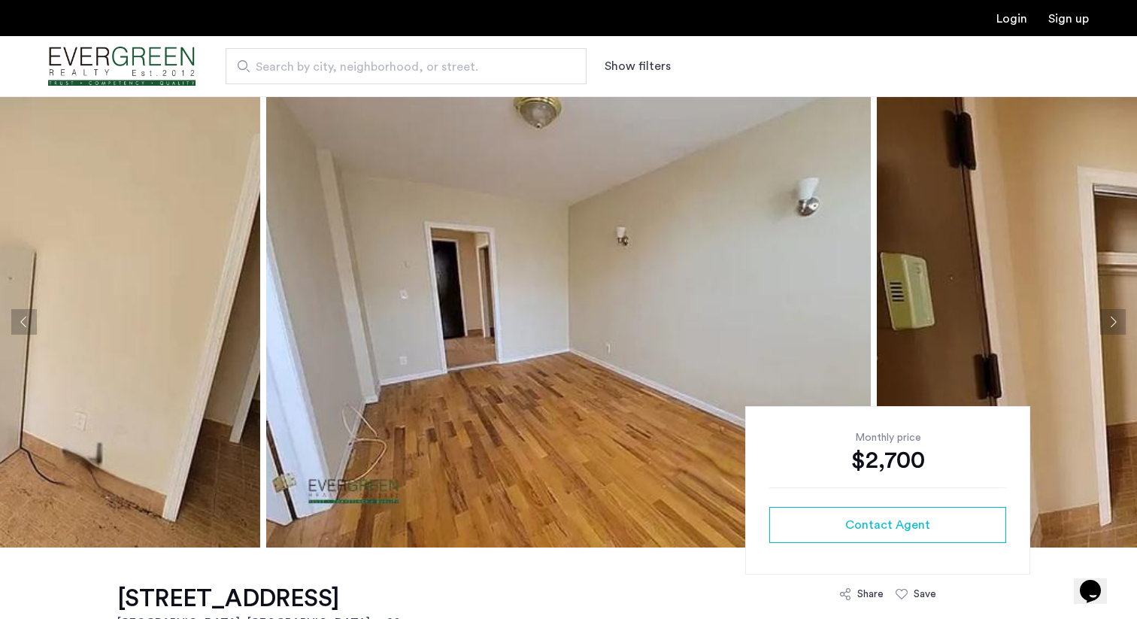
click at [1122, 321] on button "Next apartment" at bounding box center [1113, 322] width 26 height 26
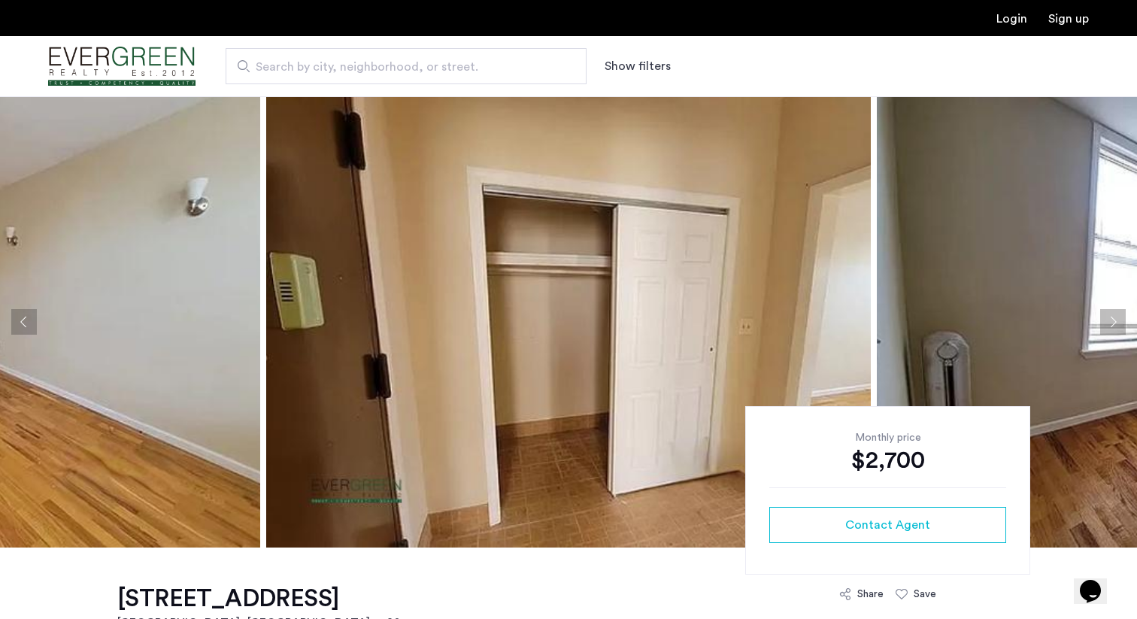
click at [1122, 321] on button "Next apartment" at bounding box center [1113, 322] width 26 height 26
click at [1116, 317] on button "Next apartment" at bounding box center [1113, 322] width 26 height 26
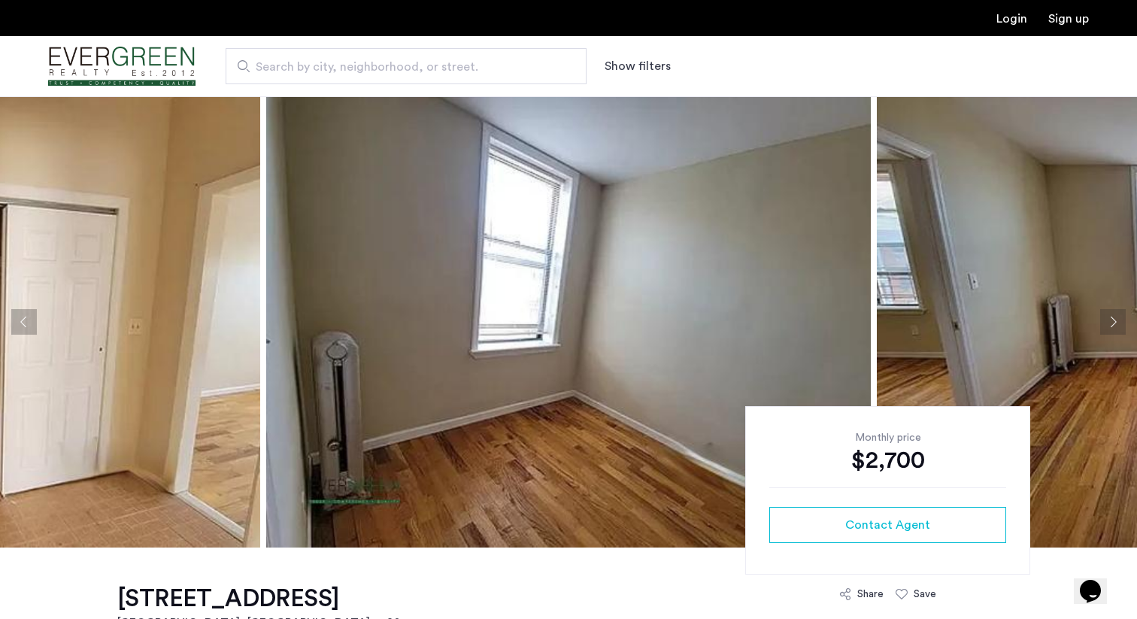
click at [1116, 317] on button "Next apartment" at bounding box center [1113, 322] width 26 height 26
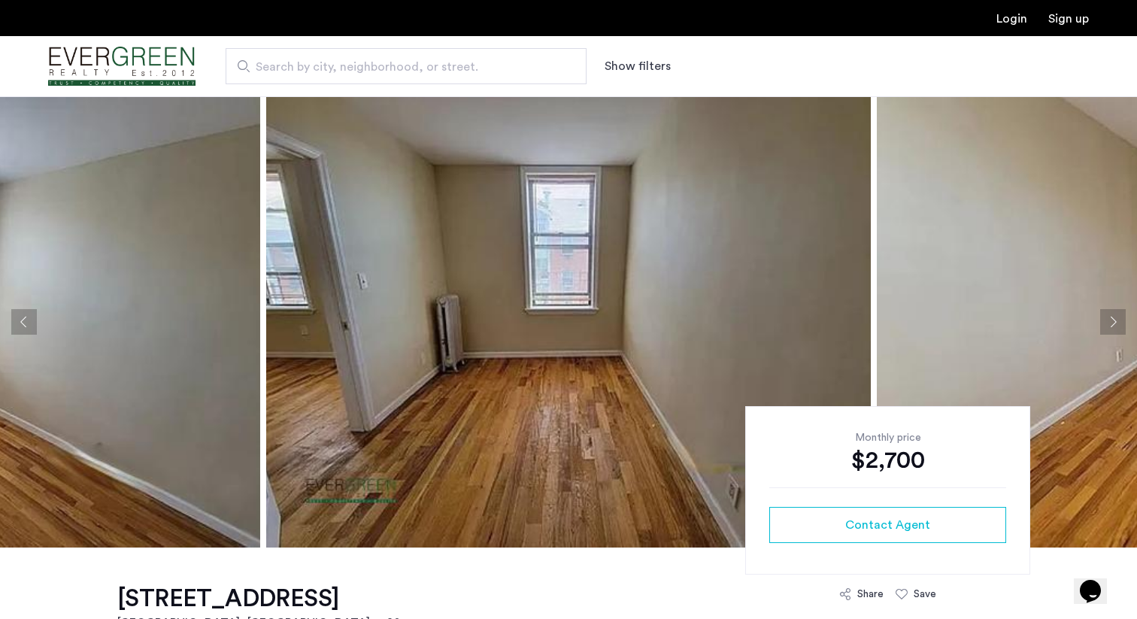
click at [1116, 317] on button "Next apartment" at bounding box center [1113, 322] width 26 height 26
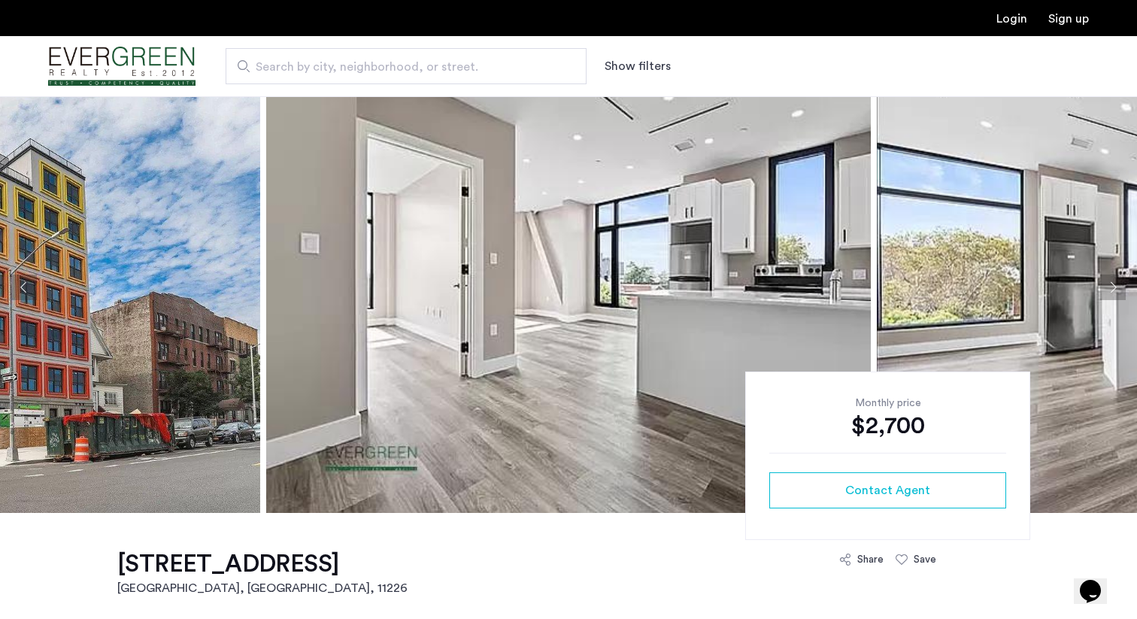
scroll to position [5, 0]
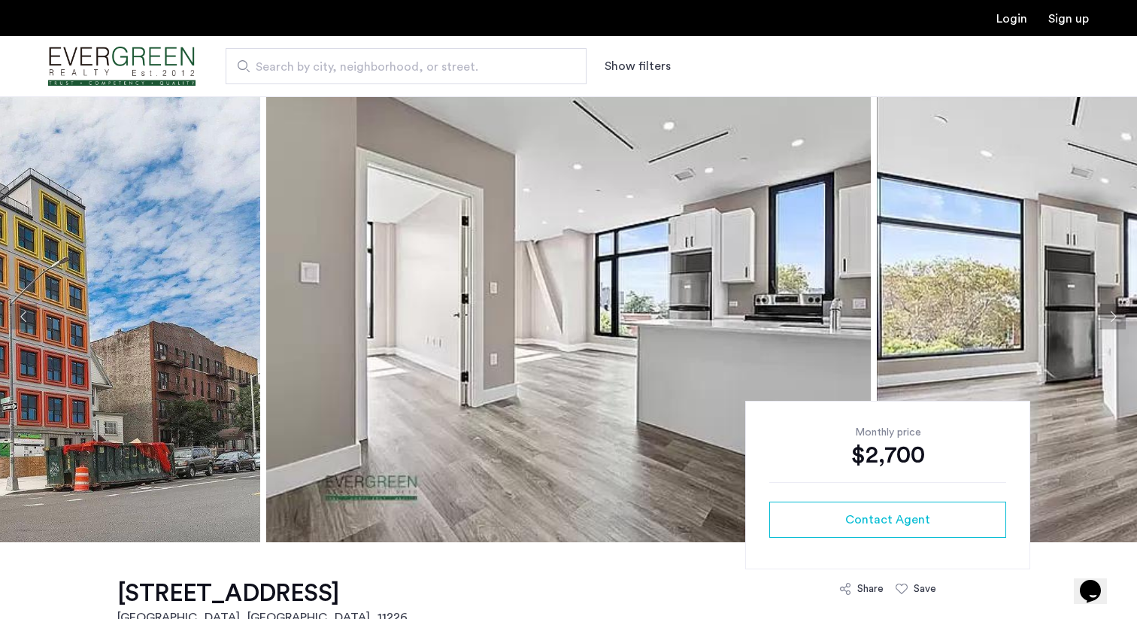
click at [1110, 317] on button "Next apartment" at bounding box center [1113, 317] width 26 height 26
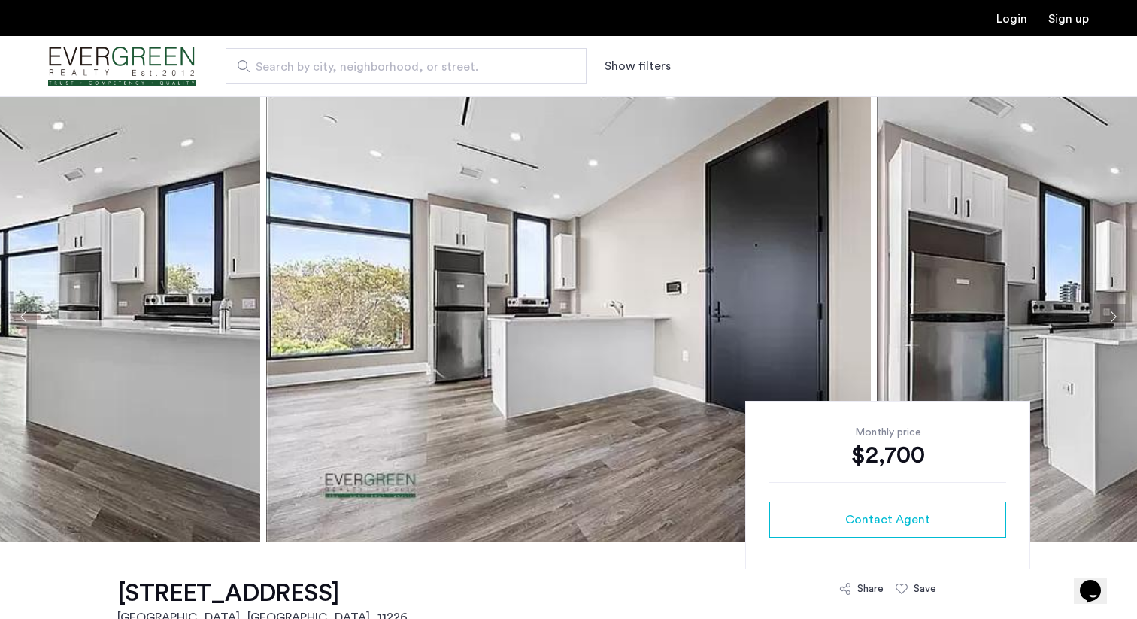
click at [1110, 317] on button "Next apartment" at bounding box center [1113, 317] width 26 height 26
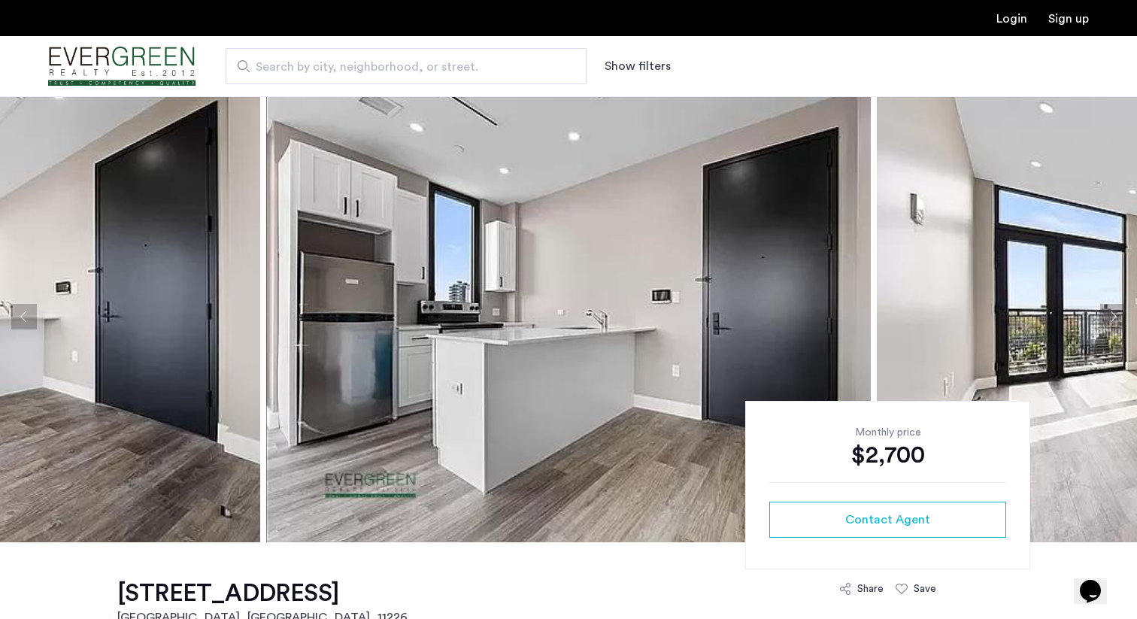
click at [1110, 317] on button "Next apartment" at bounding box center [1113, 317] width 26 height 26
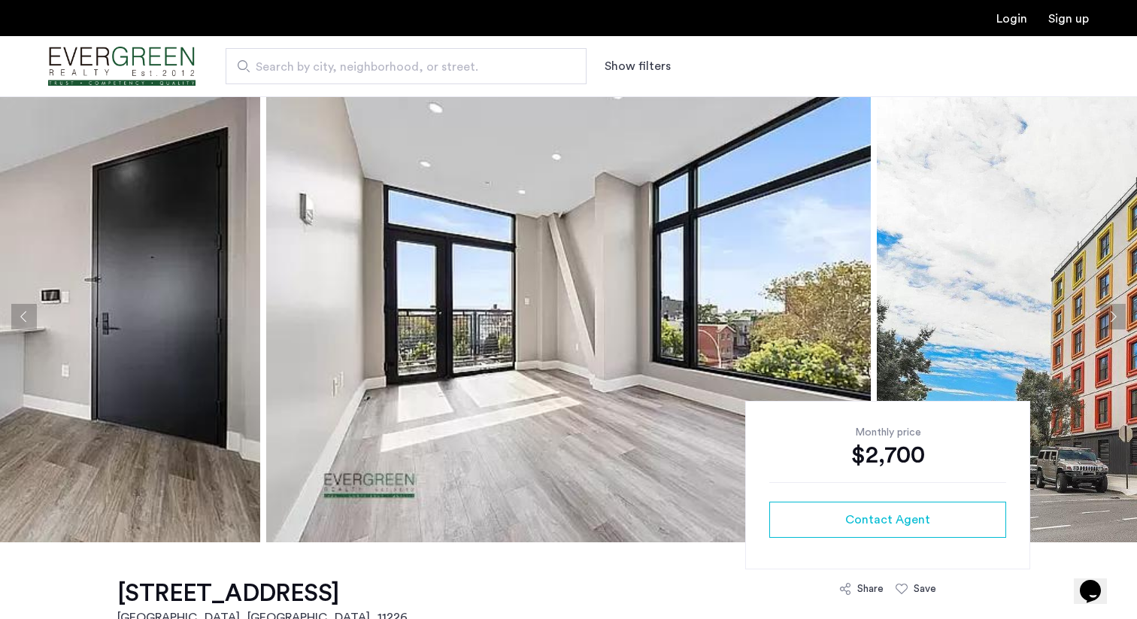
click at [1110, 317] on button "Next apartment" at bounding box center [1113, 317] width 26 height 26
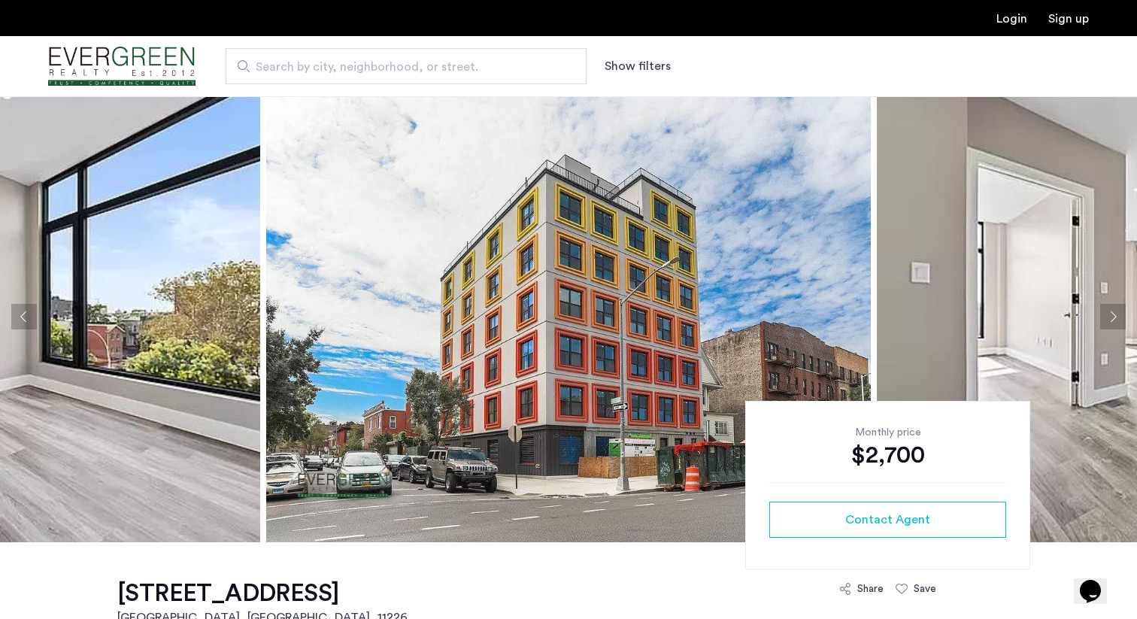
click at [1110, 317] on button "Next apartment" at bounding box center [1113, 317] width 26 height 26
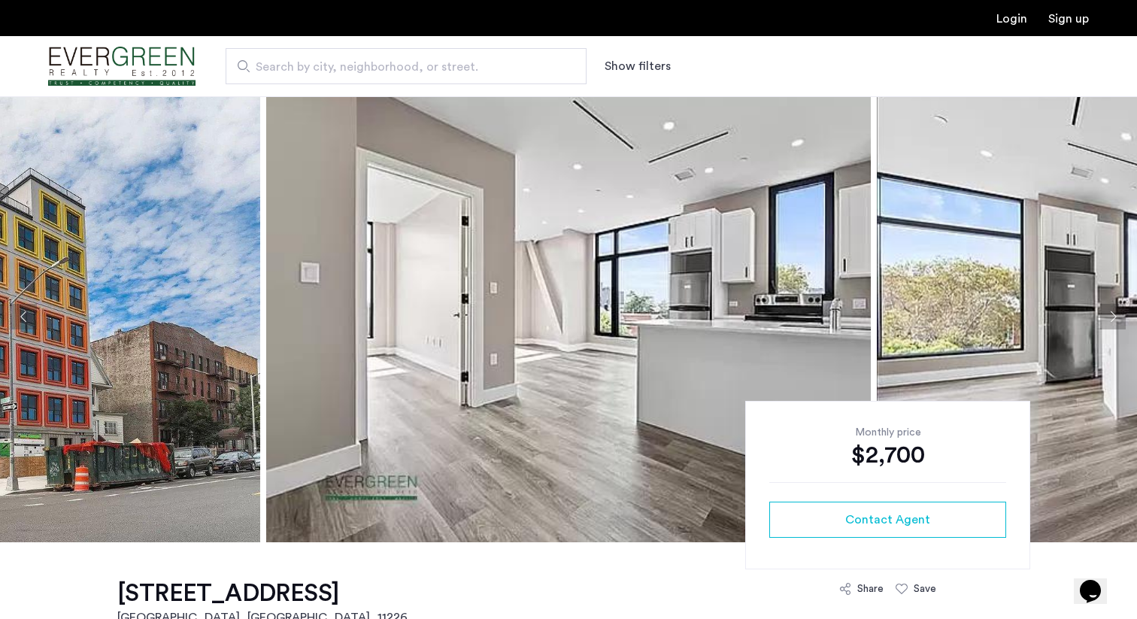
click at [1110, 318] on button "Next apartment" at bounding box center [1113, 317] width 26 height 26
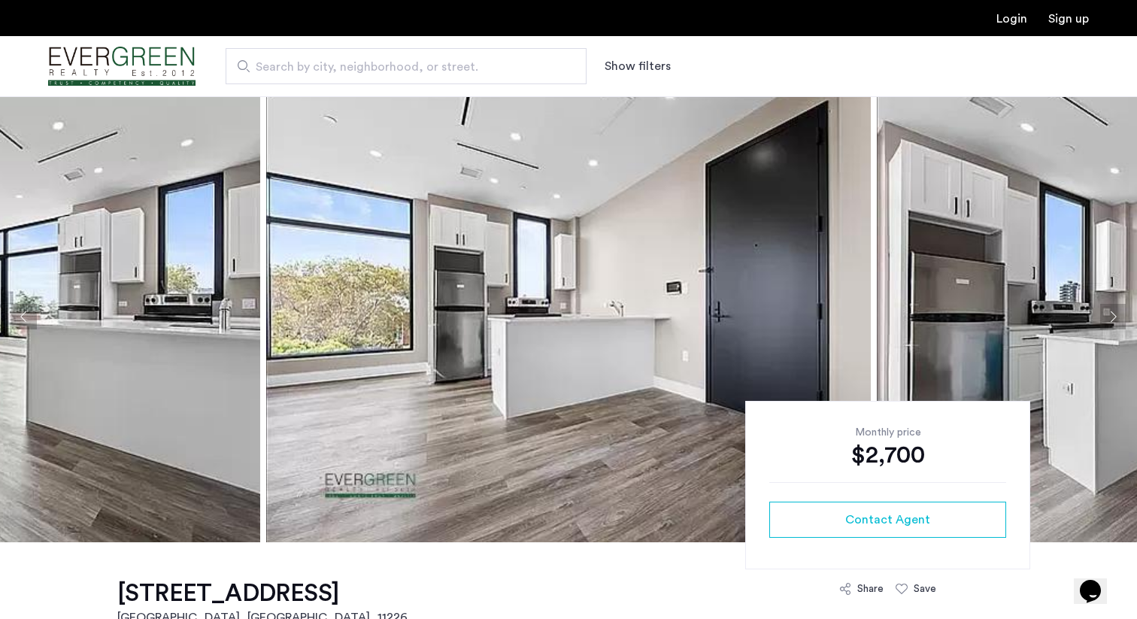
click at [1110, 318] on button "Next apartment" at bounding box center [1113, 317] width 26 height 26
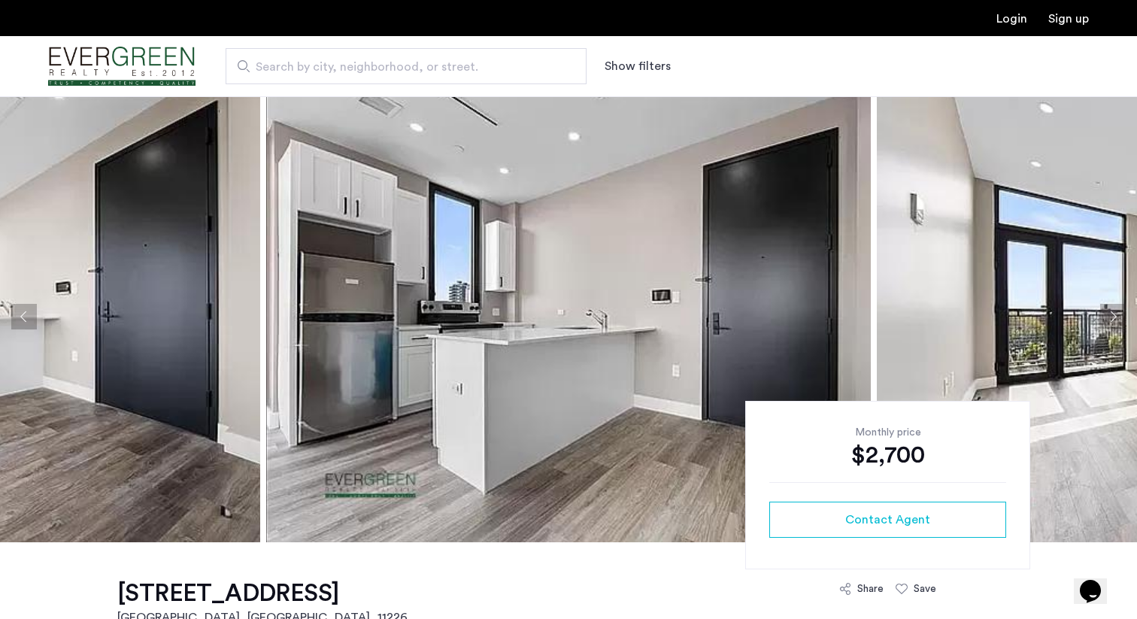
click at [1110, 318] on button "Next apartment" at bounding box center [1113, 317] width 26 height 26
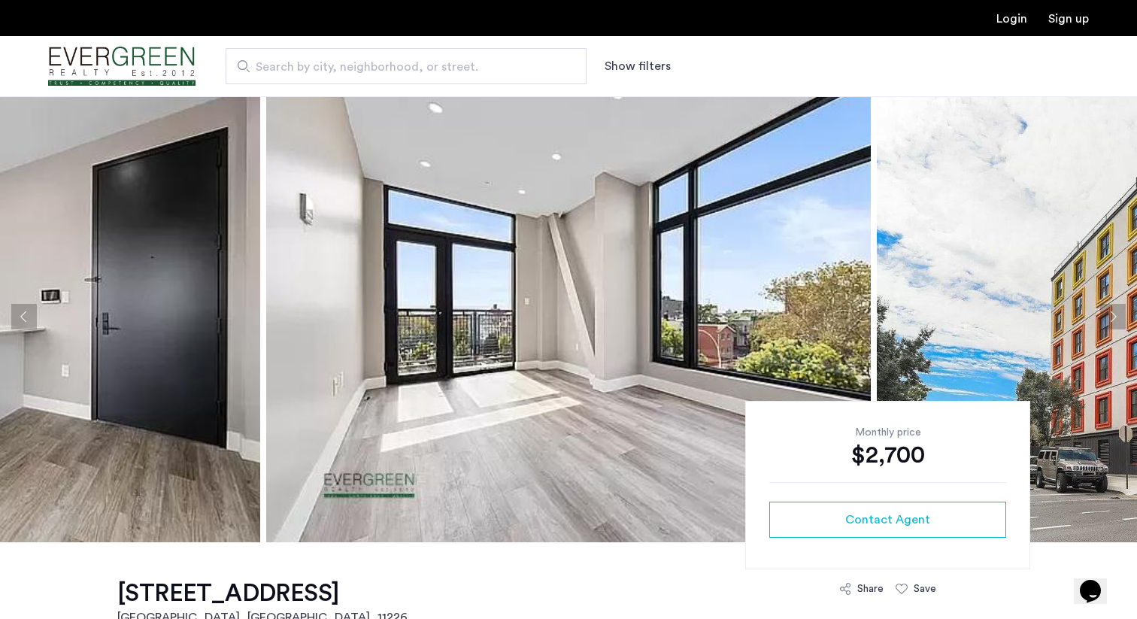
click at [1110, 318] on button "Next apartment" at bounding box center [1113, 317] width 26 height 26
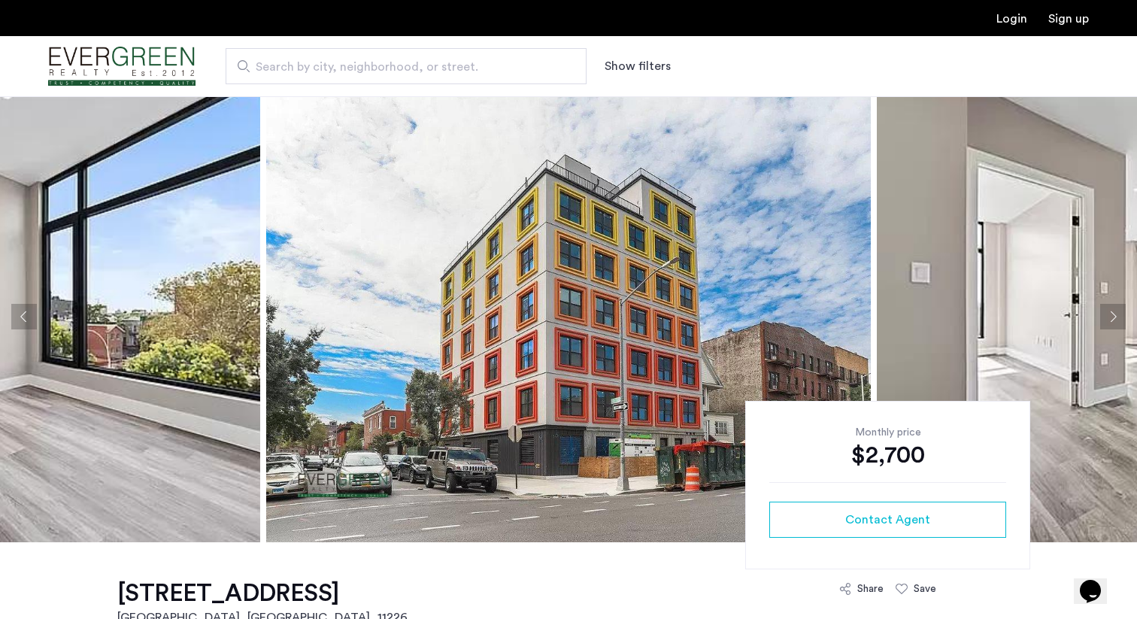
click at [1110, 318] on button "Next apartment" at bounding box center [1113, 317] width 26 height 26
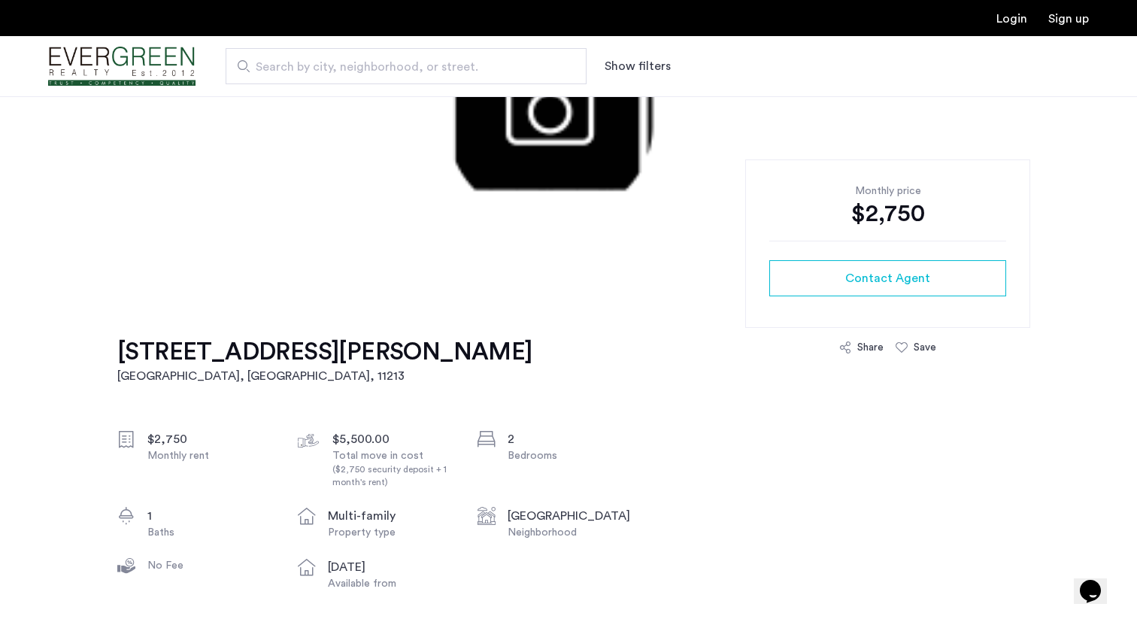
scroll to position [292, 0]
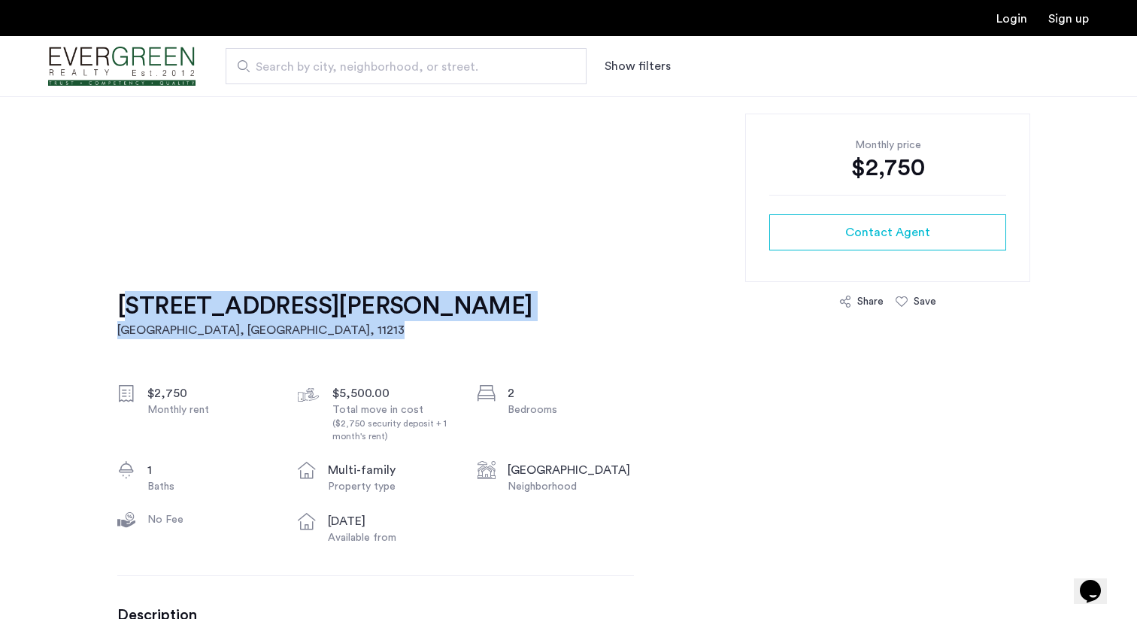
drag, startPoint x: 108, startPoint y: 310, endPoint x: 250, endPoint y: 350, distance: 148.3
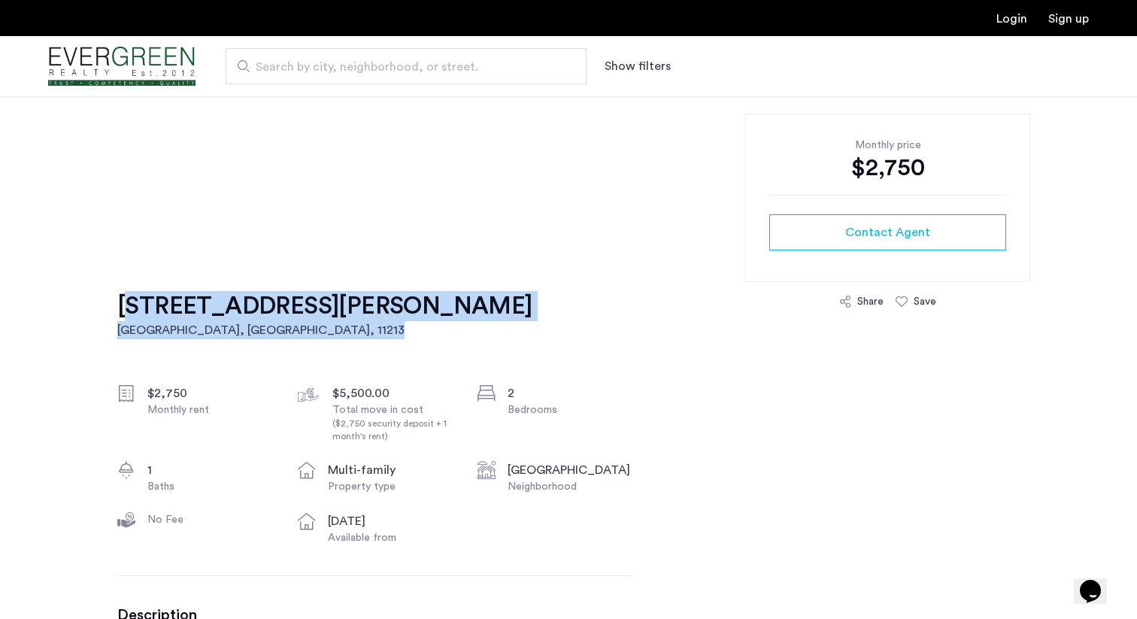
copy link "1520 Saint Johns , Unit 3F Brooklyn, NY , 11213"
